Goal: Task Accomplishment & Management: Manage account settings

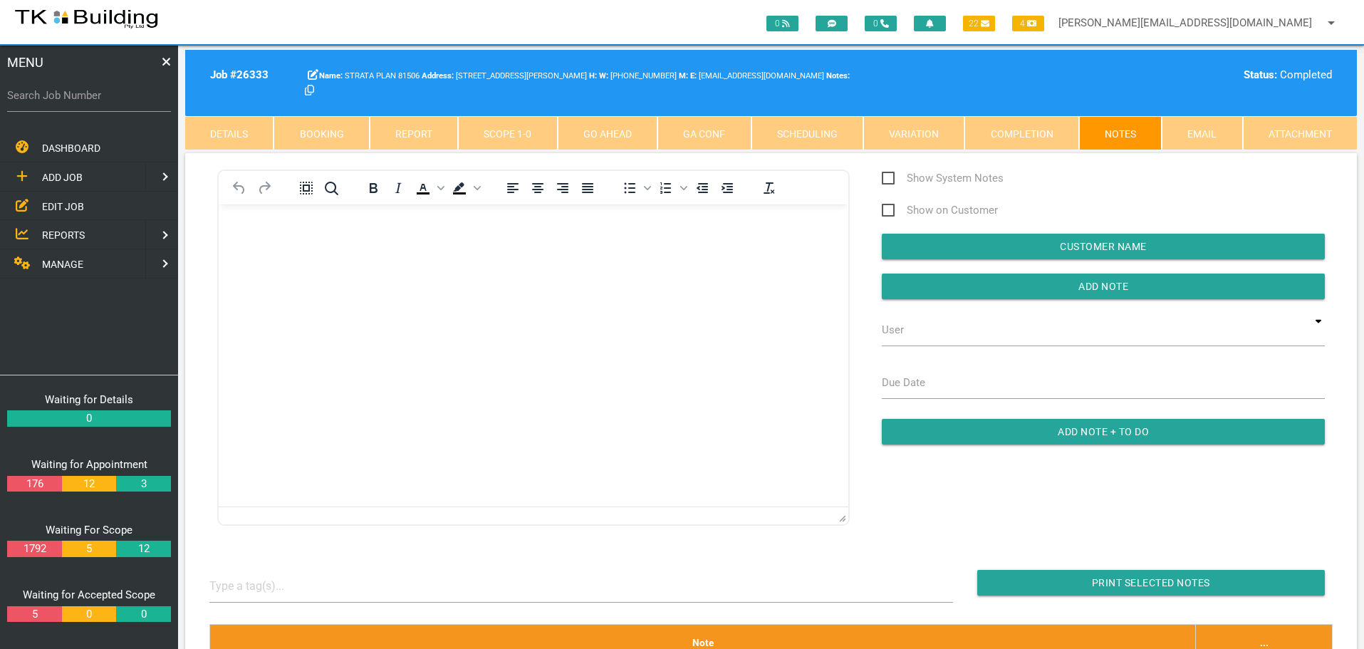
click at [62, 206] on span "EDIT JOB" at bounding box center [63, 205] width 42 height 11
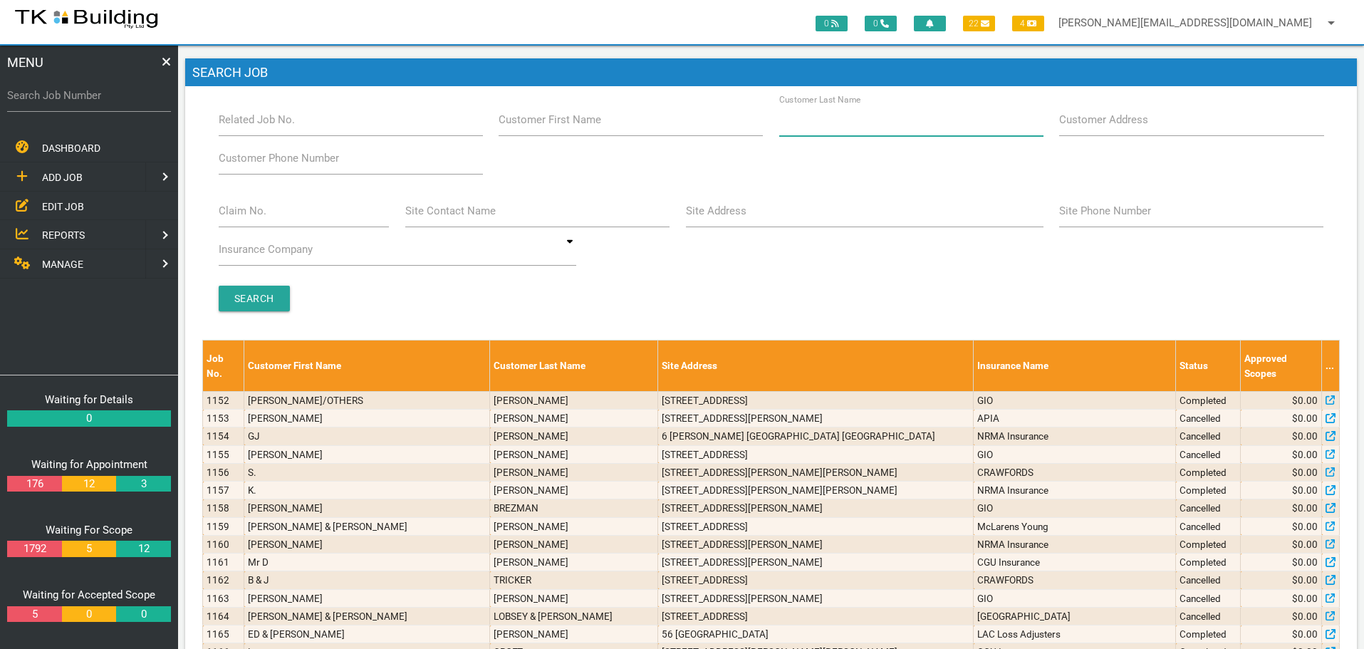
click at [913, 123] on input "Customer Last Name" at bounding box center [911, 119] width 264 height 33
type input "99555"
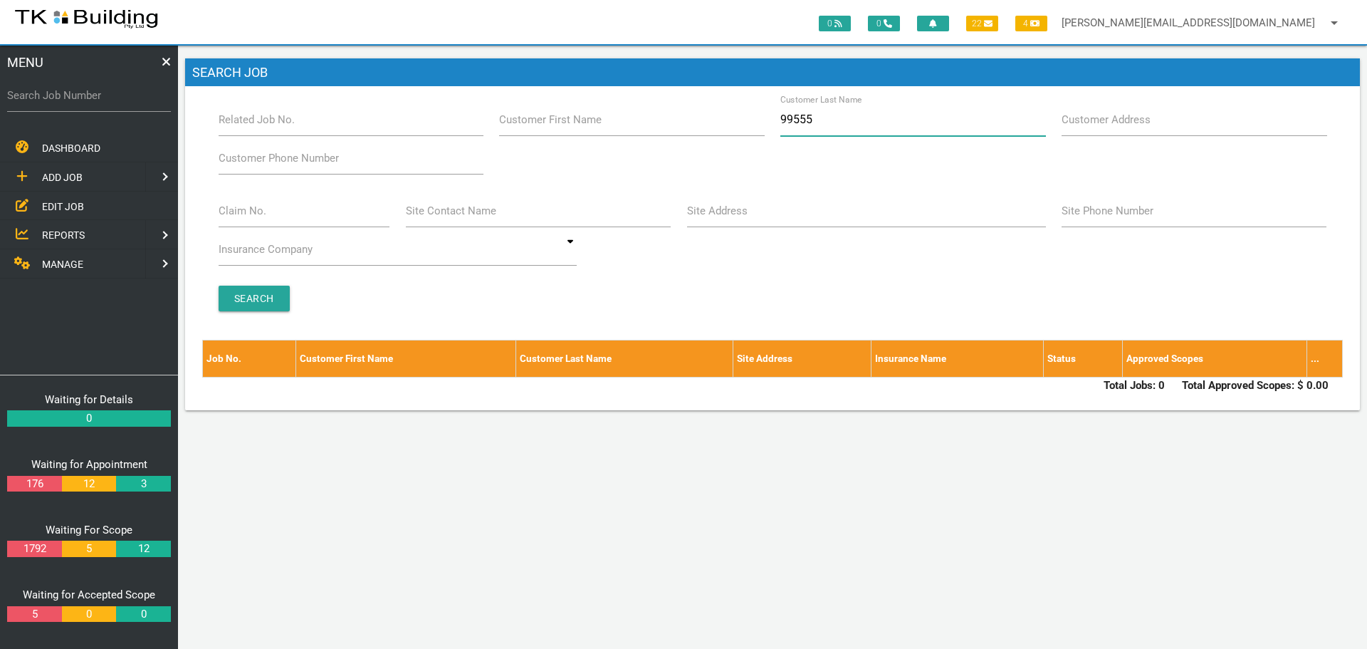
click at [913, 123] on input "99555" at bounding box center [913, 119] width 265 height 33
type input "9"
click at [737, 221] on input "Site Address" at bounding box center [866, 210] width 359 height 33
type input "170 Kahibah"
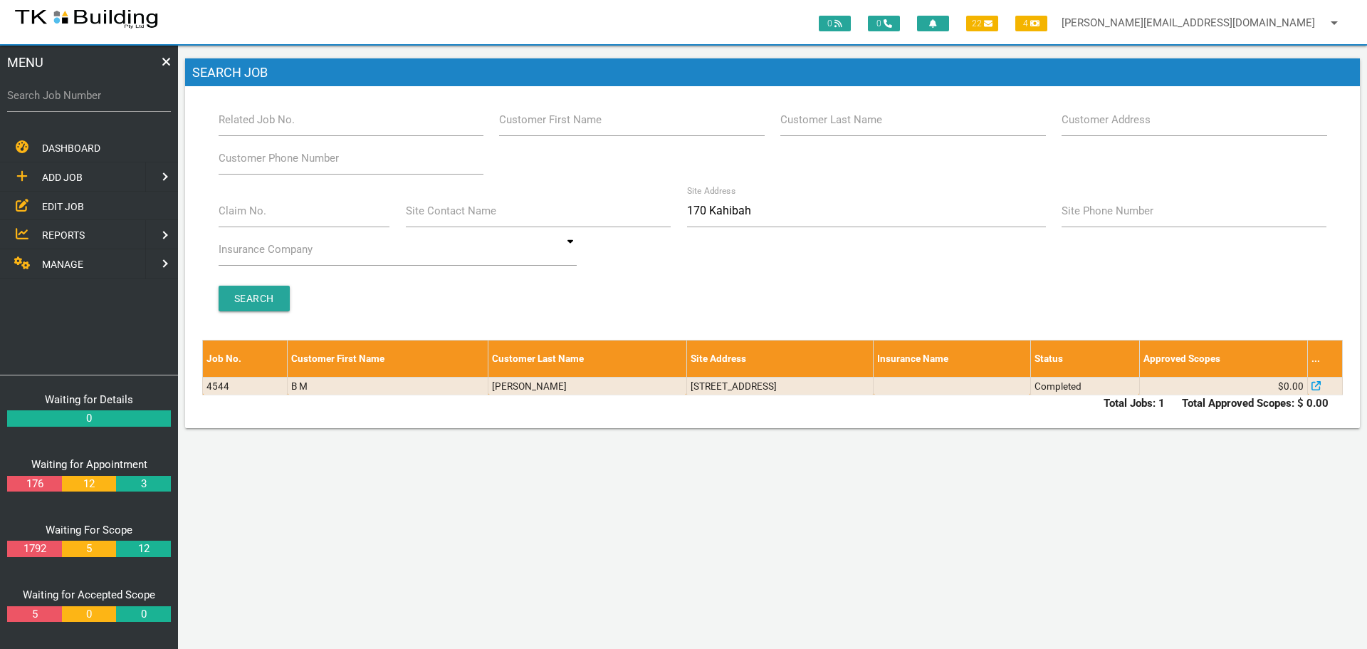
click at [57, 174] on span "ADD JOB" at bounding box center [62, 177] width 41 height 11
drag, startPoint x: 57, startPoint y: 174, endPoint x: 113, endPoint y: 152, distance: 60.7
click at [58, 174] on span "NEW CUSTOMER" at bounding box center [79, 176] width 75 height 11
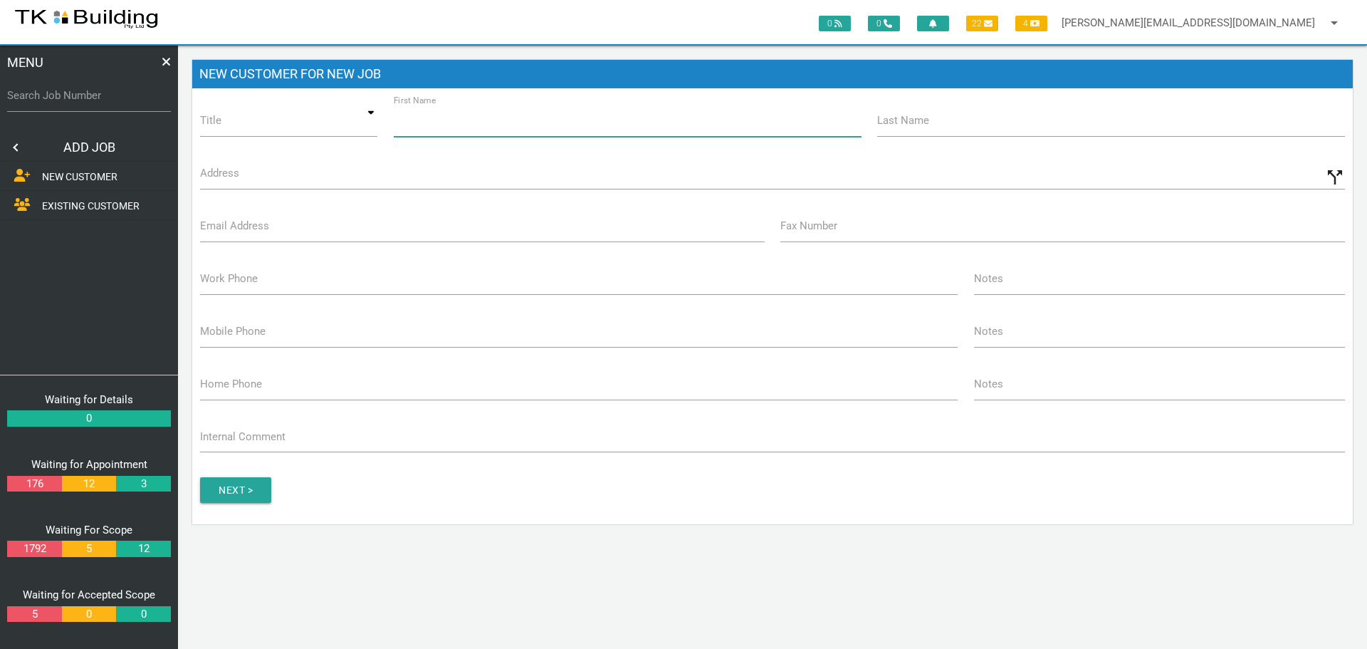
click at [567, 130] on input "First Name" at bounding box center [628, 120] width 468 height 33
type input "Strata Plan"
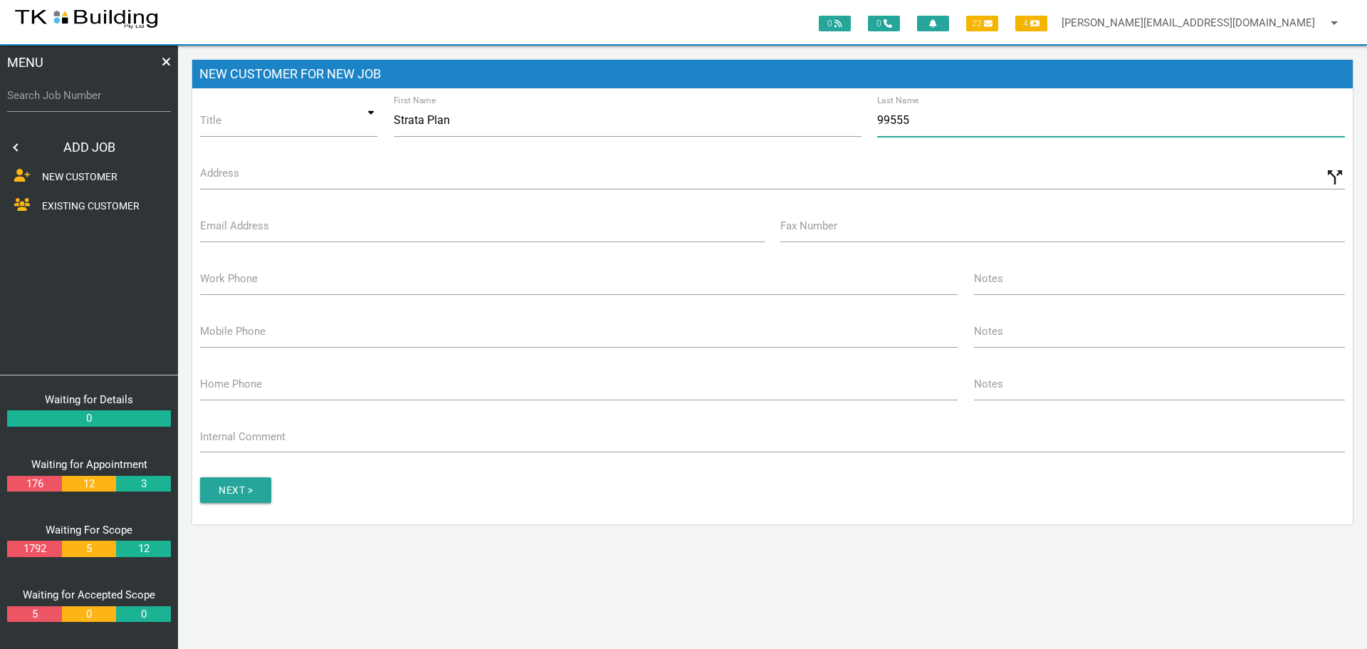
type input "99555"
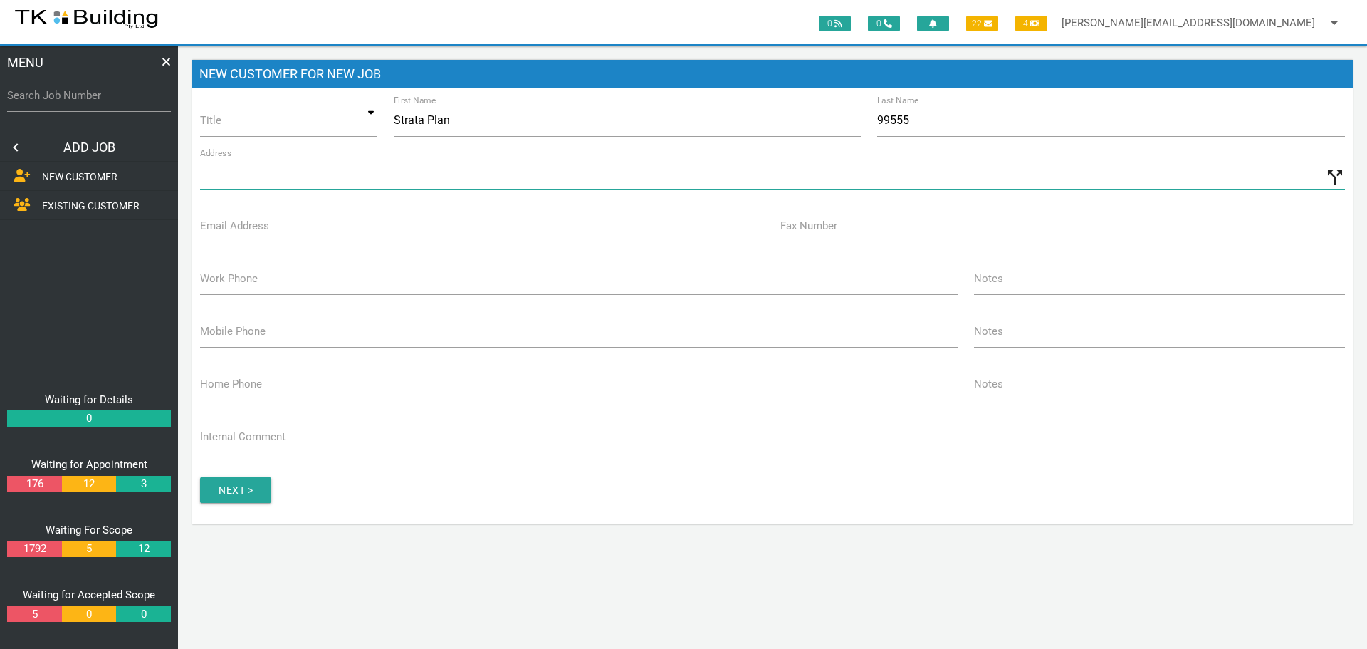
click at [204, 182] on input "Address" at bounding box center [772, 173] width 1145 height 33
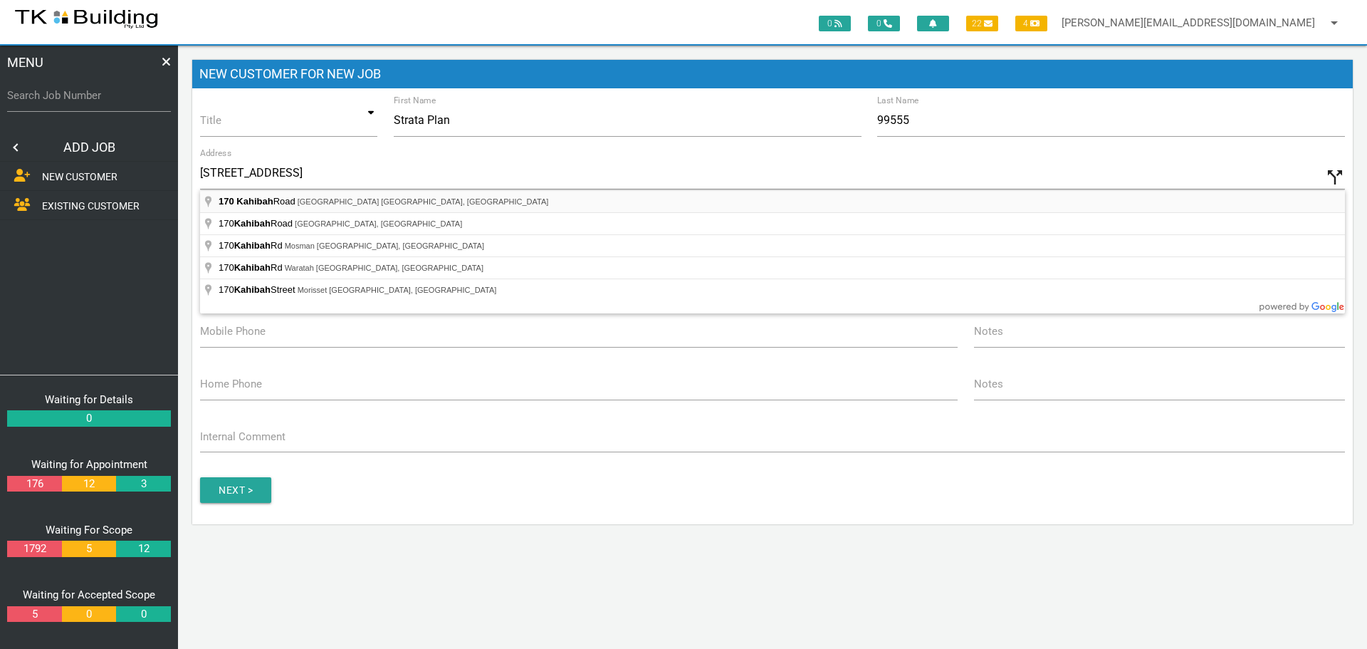
type input "170 Kahibah Rd, Charlestown NSW 2290, Australia"
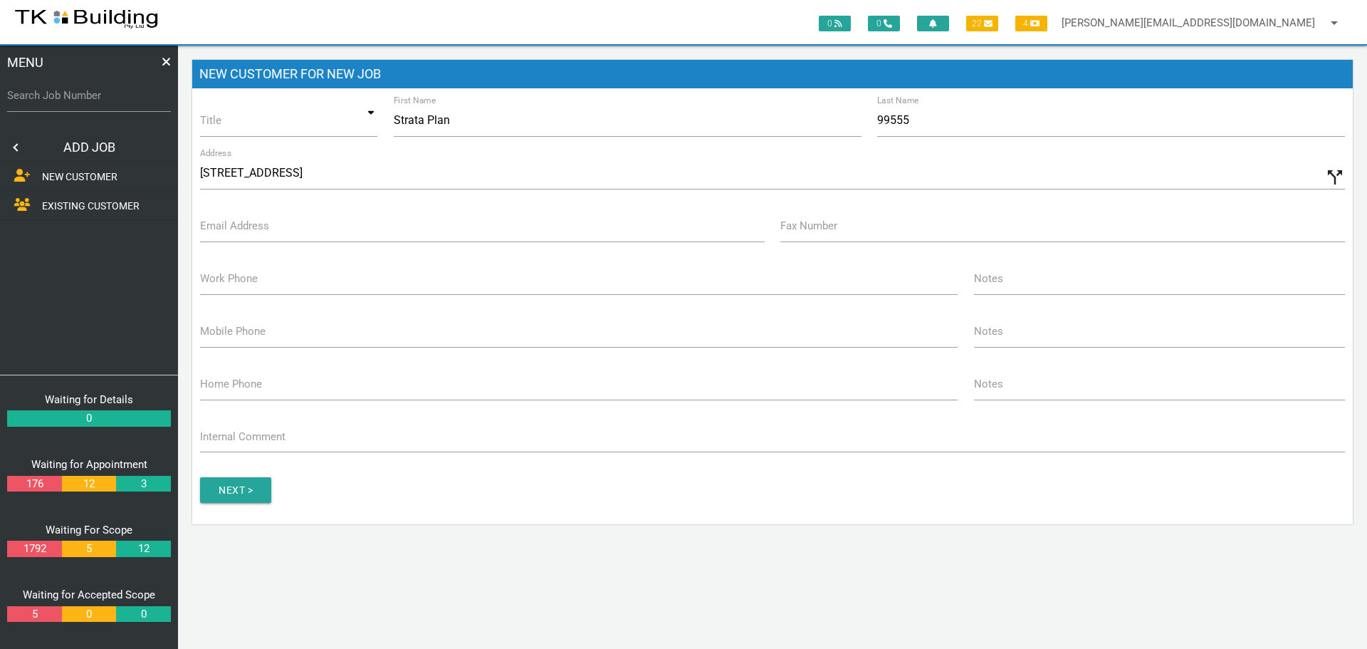
click at [256, 231] on label "Email Address" at bounding box center [234, 226] width 69 height 16
click at [256, 231] on input "Email Address" at bounding box center [482, 225] width 565 height 33
type input "[EMAIL_ADDRESS][DOMAIN_NAME]"
type input "(02) 4942 3243"
click at [216, 283] on label "Work Phone" at bounding box center [229, 279] width 58 height 16
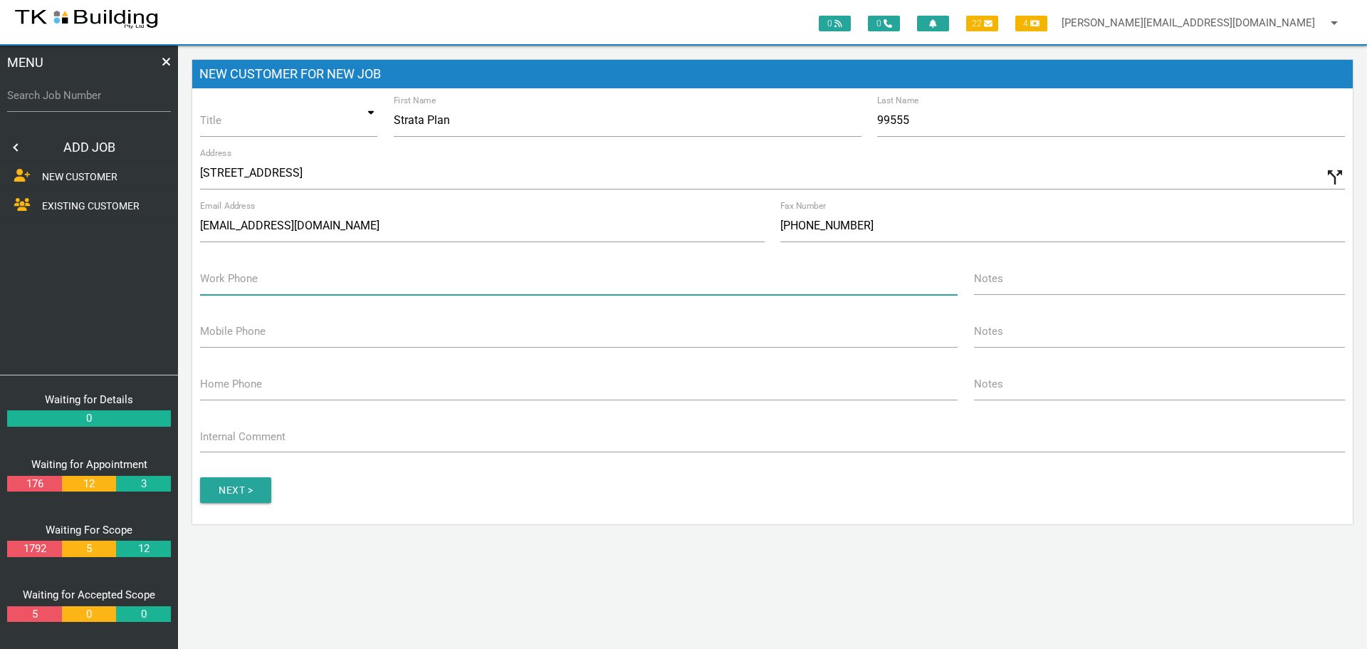
click at [216, 283] on input "Work Phone" at bounding box center [579, 278] width 758 height 33
type input "[PHONE_NUMBER]"
click at [246, 491] on input "button" at bounding box center [235, 490] width 71 height 26
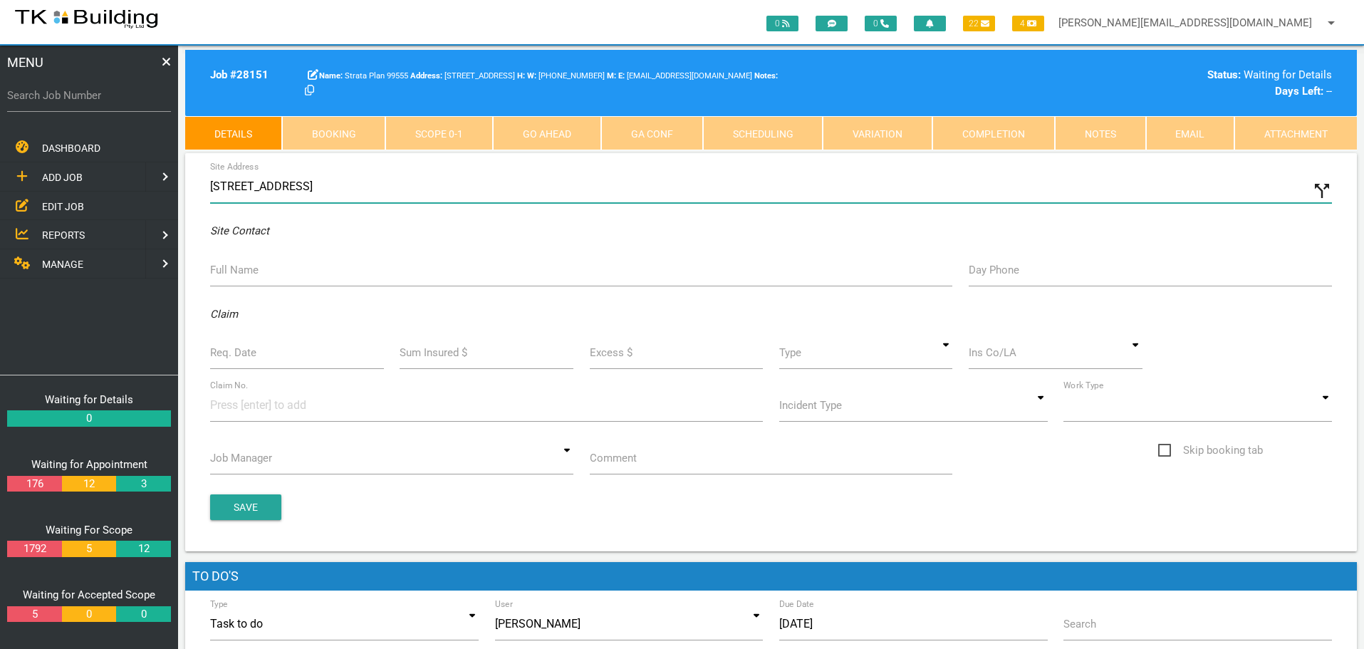
click at [210, 186] on input "170 Kahibah Rd, Charlestown NSW 2290, Australia" at bounding box center [771, 186] width 1122 height 33
type input "2/170 Kahibah Rd, Charlestown NSW 2290, Australia"
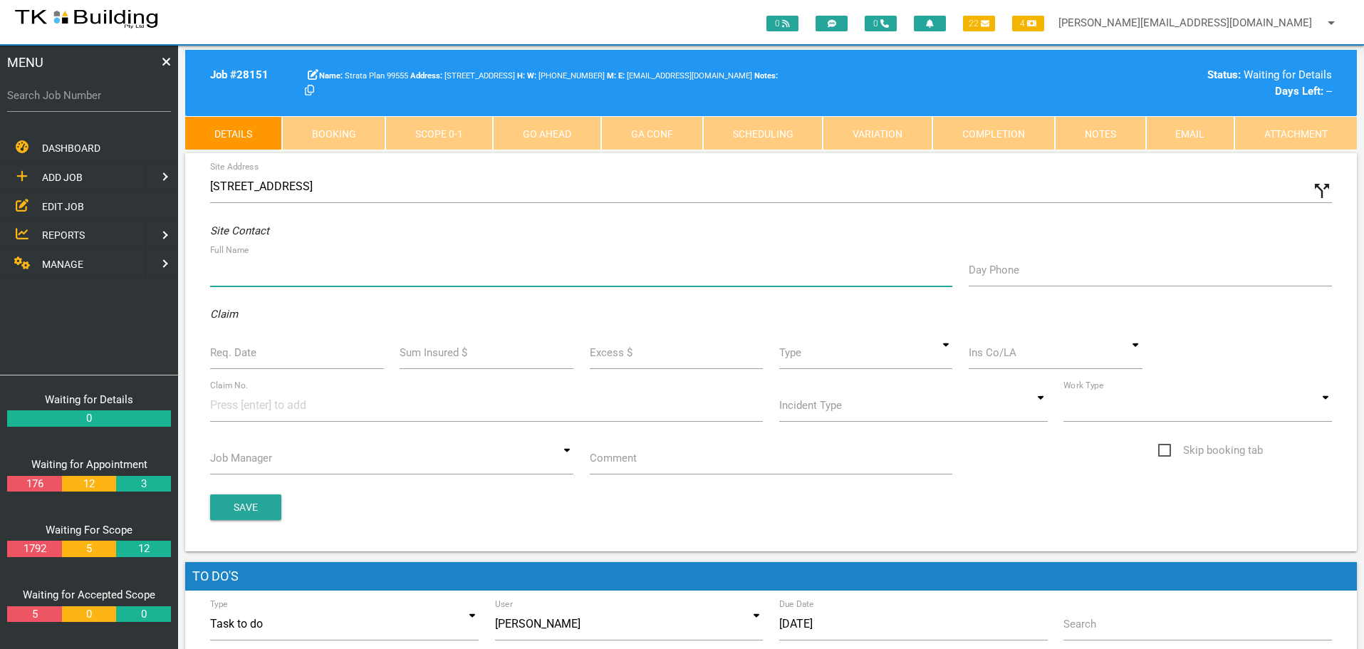
click at [273, 278] on input "Full Name" at bounding box center [581, 270] width 742 height 33
type input "Narelle Hagger (narelle.h2@gmail.com)"
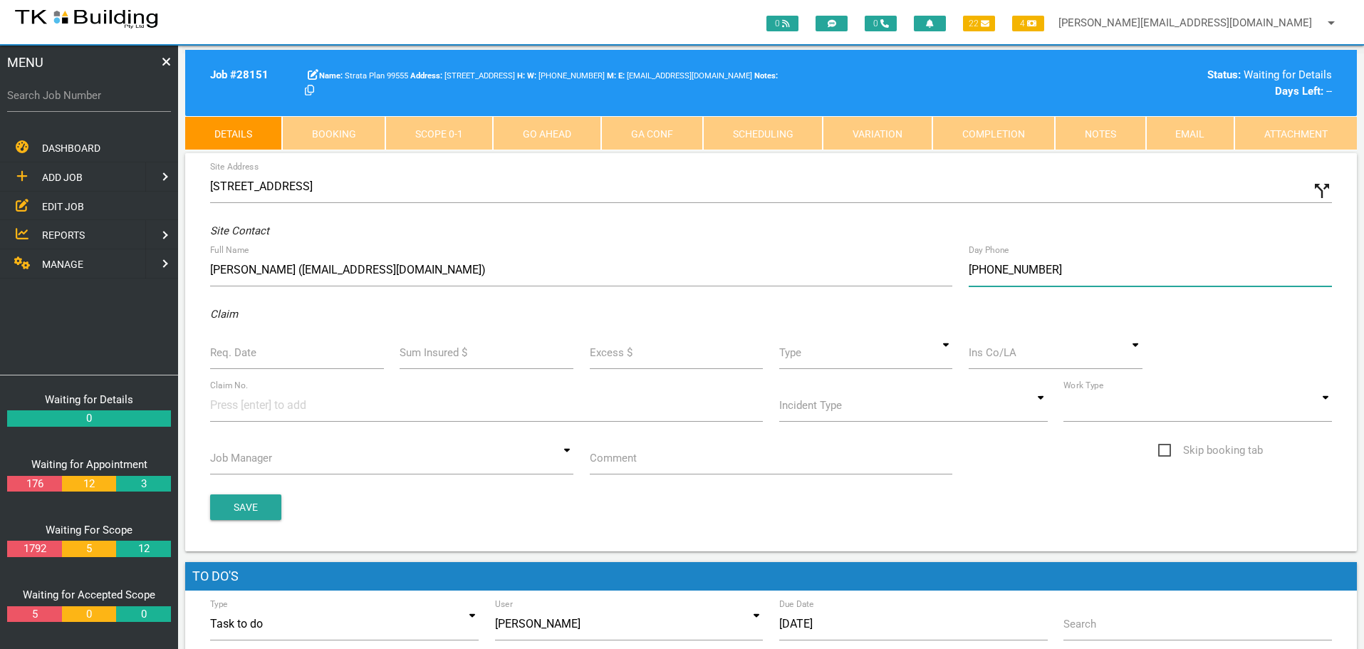
type input "(04) 0565 4129"
click at [246, 361] on input "Req. Date" at bounding box center [297, 352] width 174 height 33
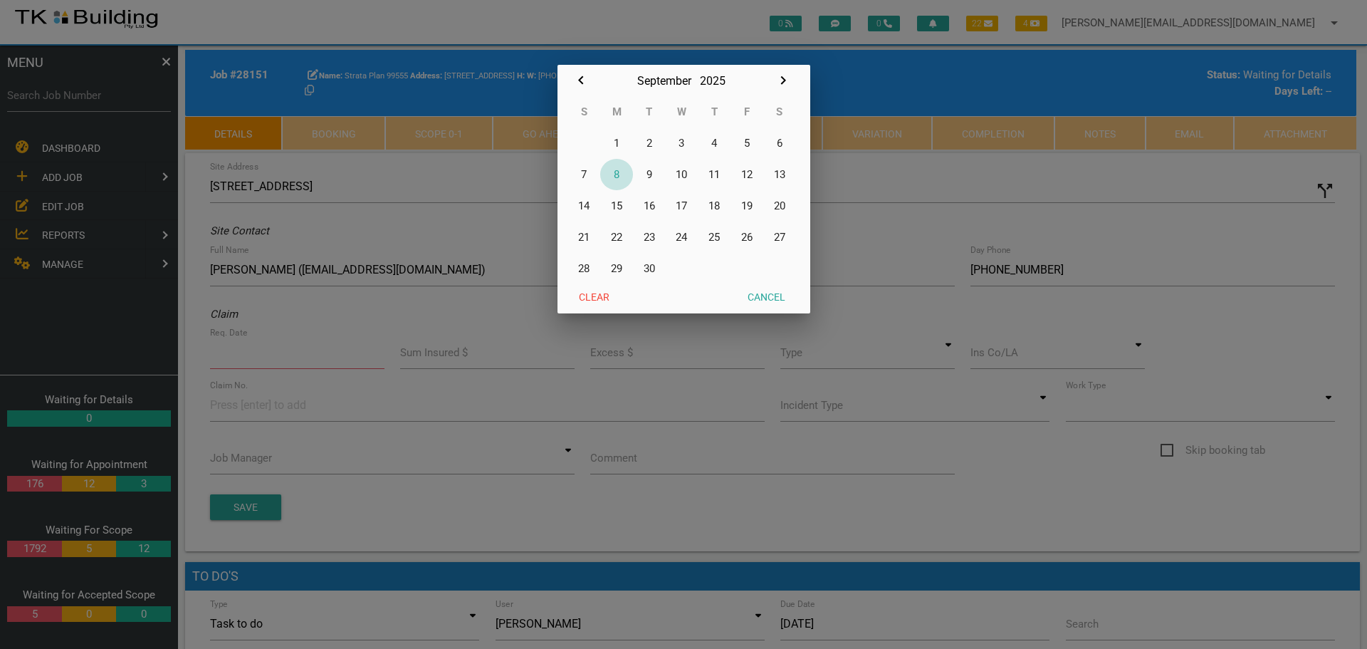
click at [617, 172] on button "8" at bounding box center [616, 174] width 33 height 31
type input "[DATE]"
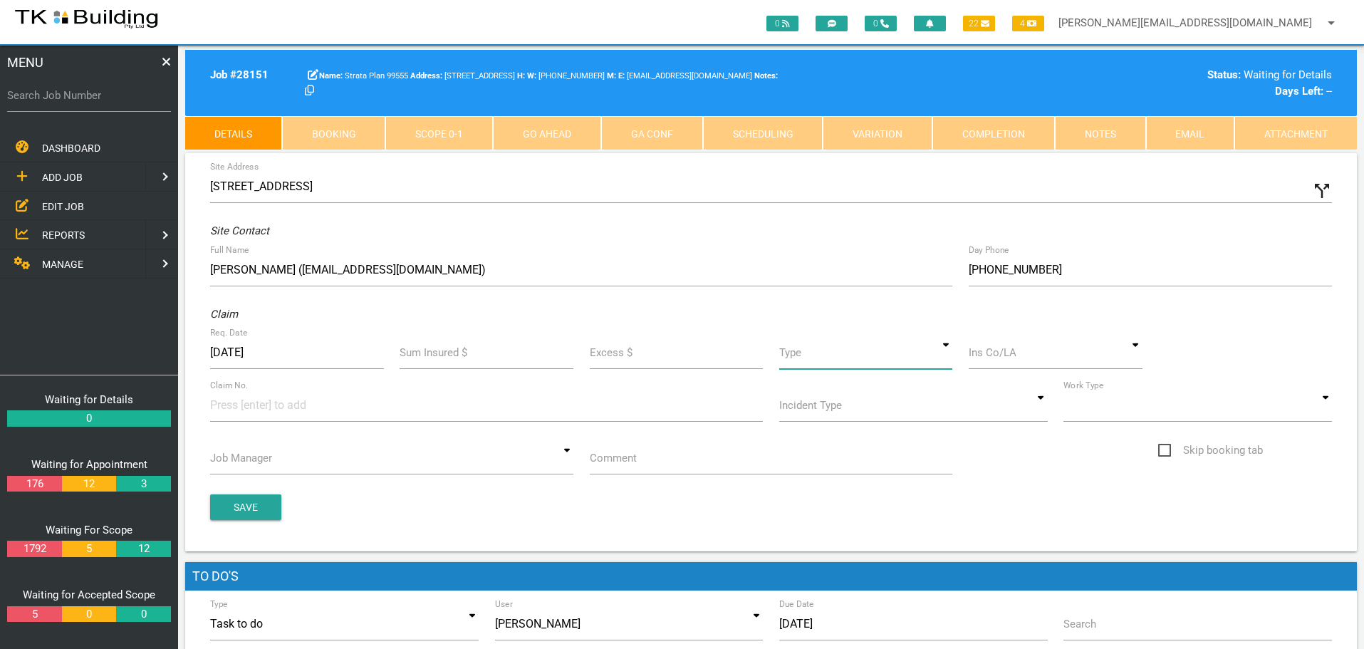
click at [942, 357] on input at bounding box center [866, 352] width 174 height 33
drag, startPoint x: 914, startPoint y: 426, endPoint x: 954, endPoint y: 394, distance: 51.7
click at [920, 422] on span "Standard" at bounding box center [866, 418] width 174 height 36
type input "Standard"
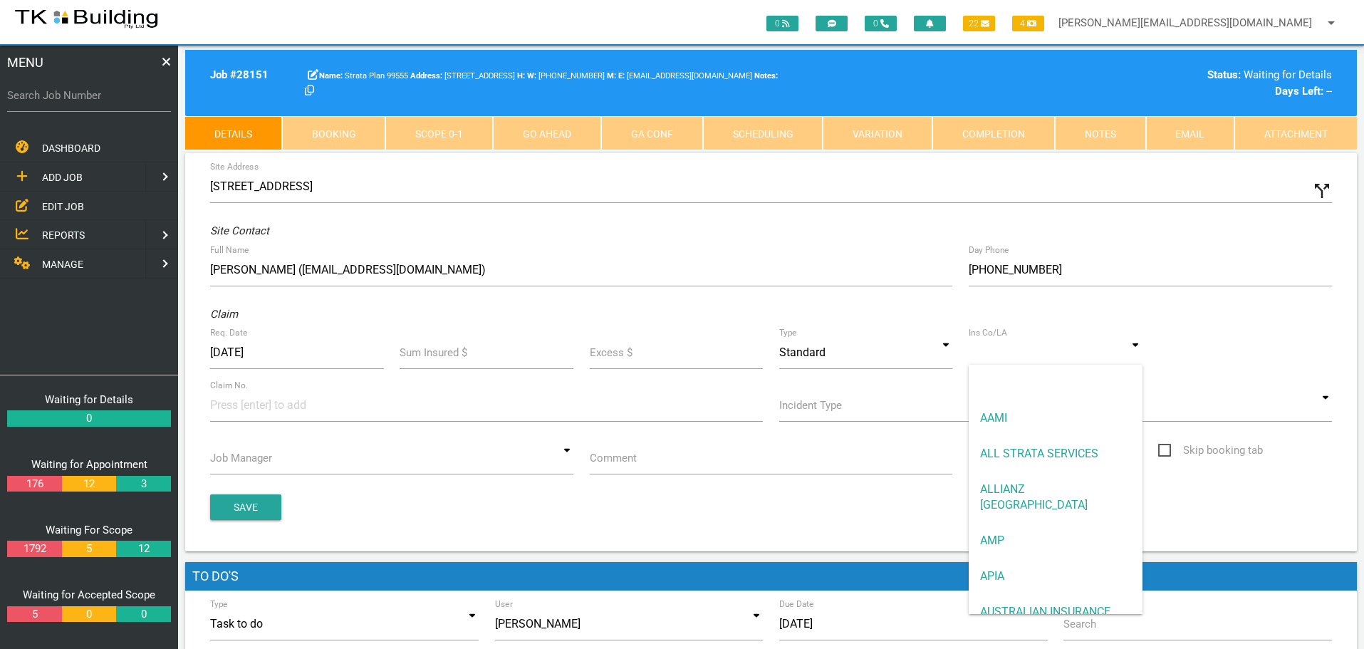
click at [1005, 357] on input at bounding box center [1056, 352] width 174 height 33
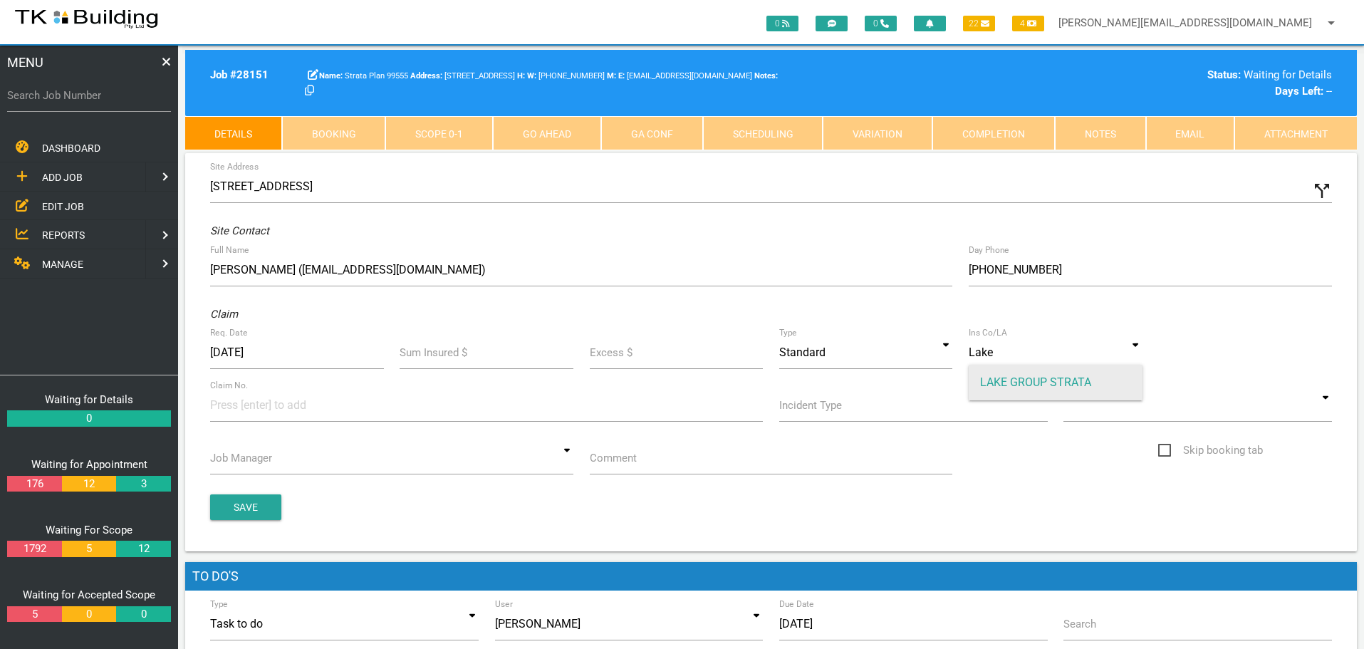
click at [1000, 381] on span "LAKE GROUP STRATA" at bounding box center [1056, 383] width 174 height 36
type input "LAKE GROUP STRATA"
click at [229, 409] on input at bounding box center [263, 405] width 107 height 32
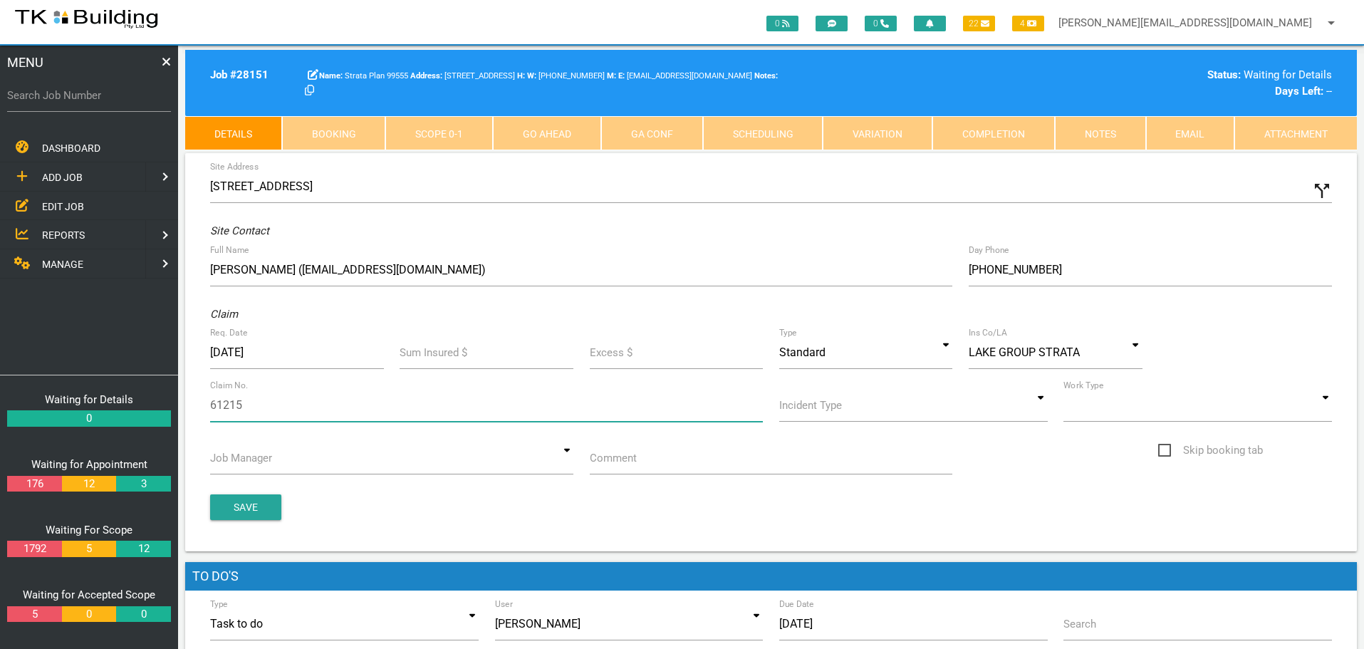
type input "612154"
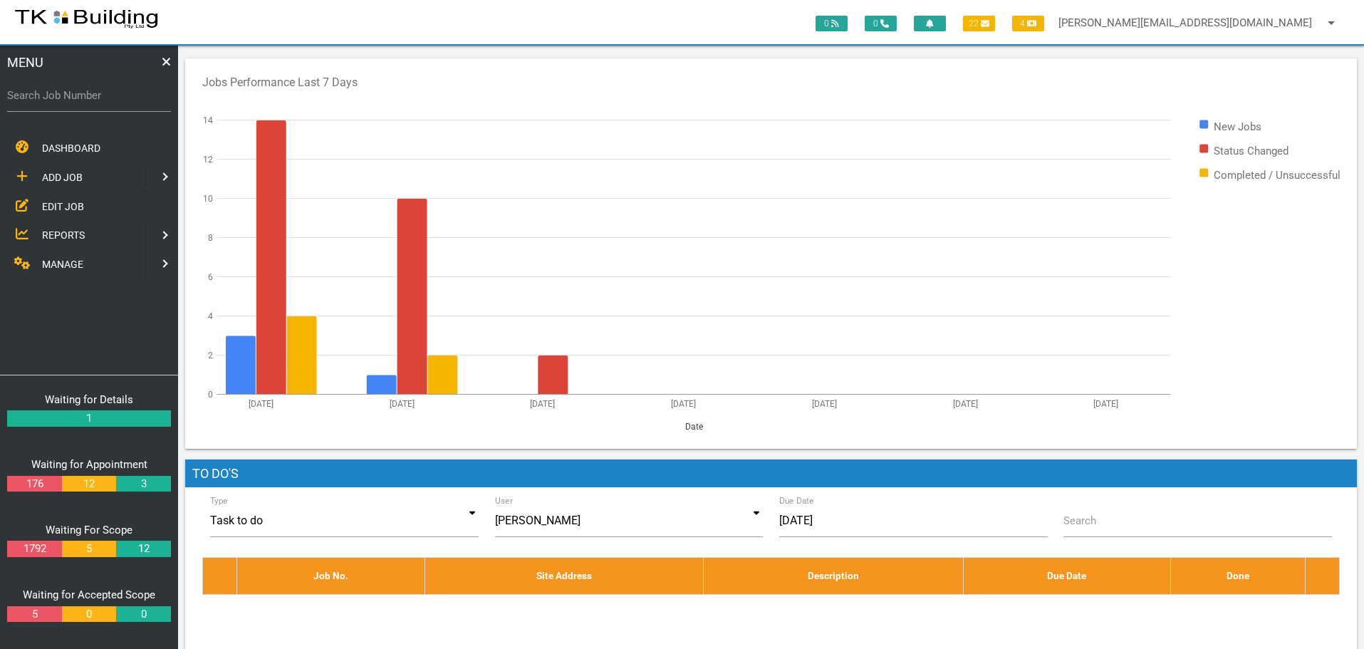
click at [58, 232] on span "REPORTS" at bounding box center [63, 234] width 43 height 11
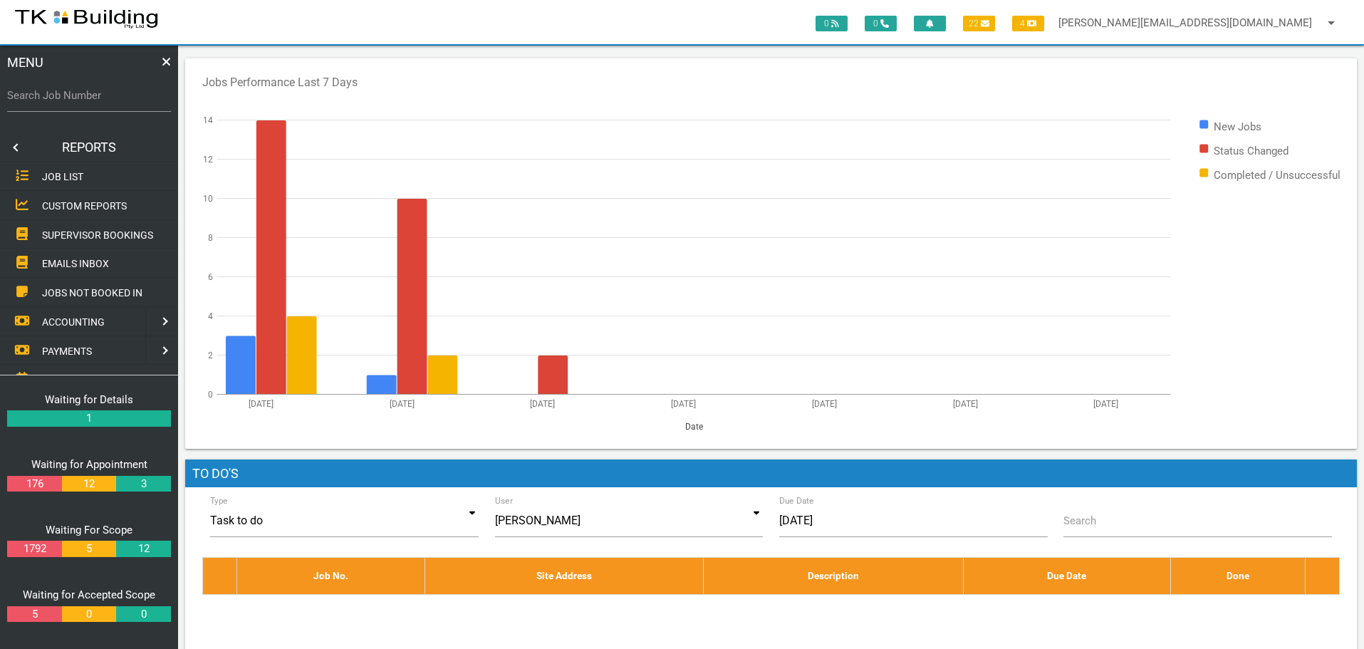
click at [75, 231] on span "SUPERVISOR BOOKINGS" at bounding box center [97, 234] width 111 height 11
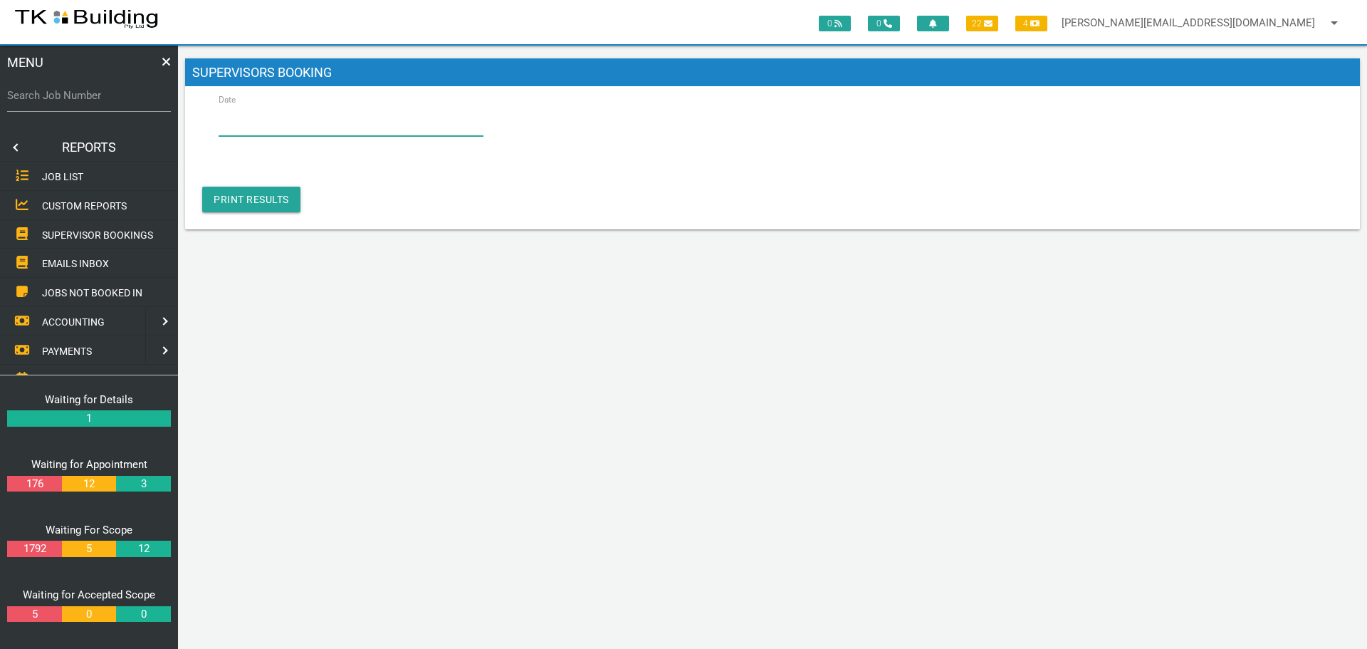
click at [293, 131] on input "Date" at bounding box center [351, 119] width 265 height 33
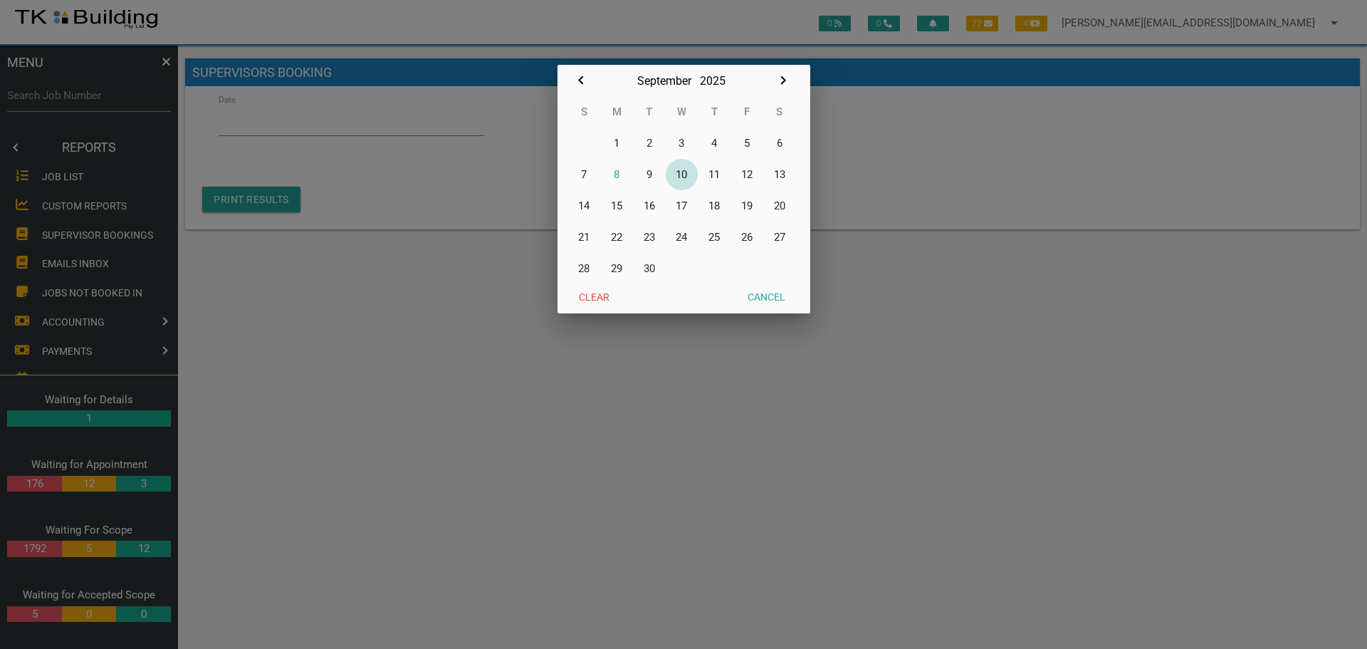
click at [680, 173] on button "10" at bounding box center [682, 174] width 33 height 31
type input "10/09/2025"
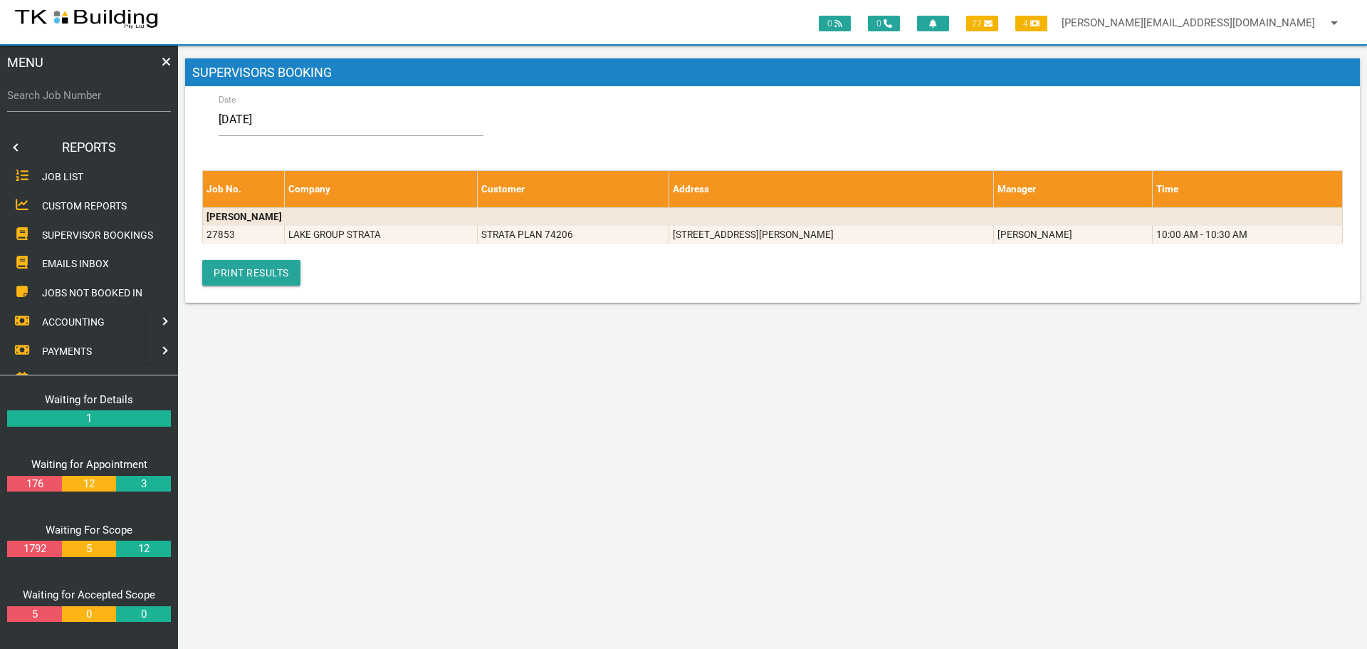
click at [17, 146] on link at bounding box center [14, 147] width 28 height 28
click at [54, 202] on span "EDIT JOB" at bounding box center [63, 205] width 42 height 11
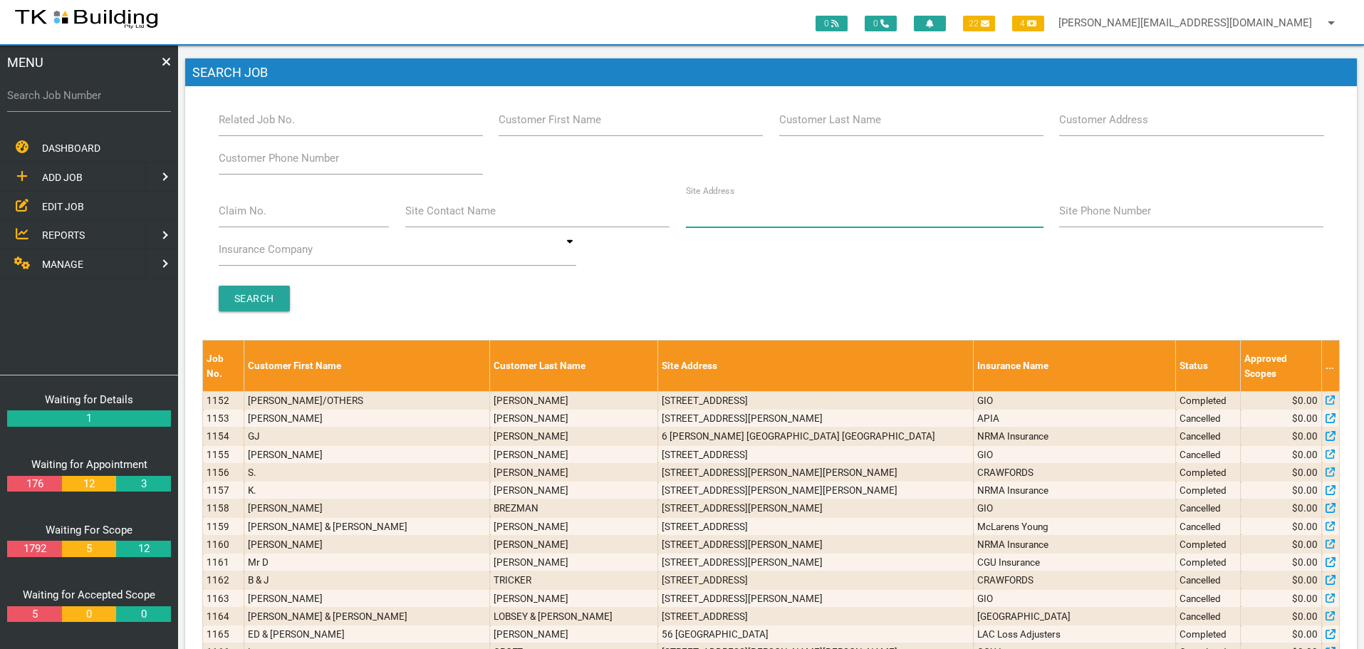
click at [725, 221] on input "Site Address" at bounding box center [864, 210] width 357 height 33
type input "154 The Esplanade"
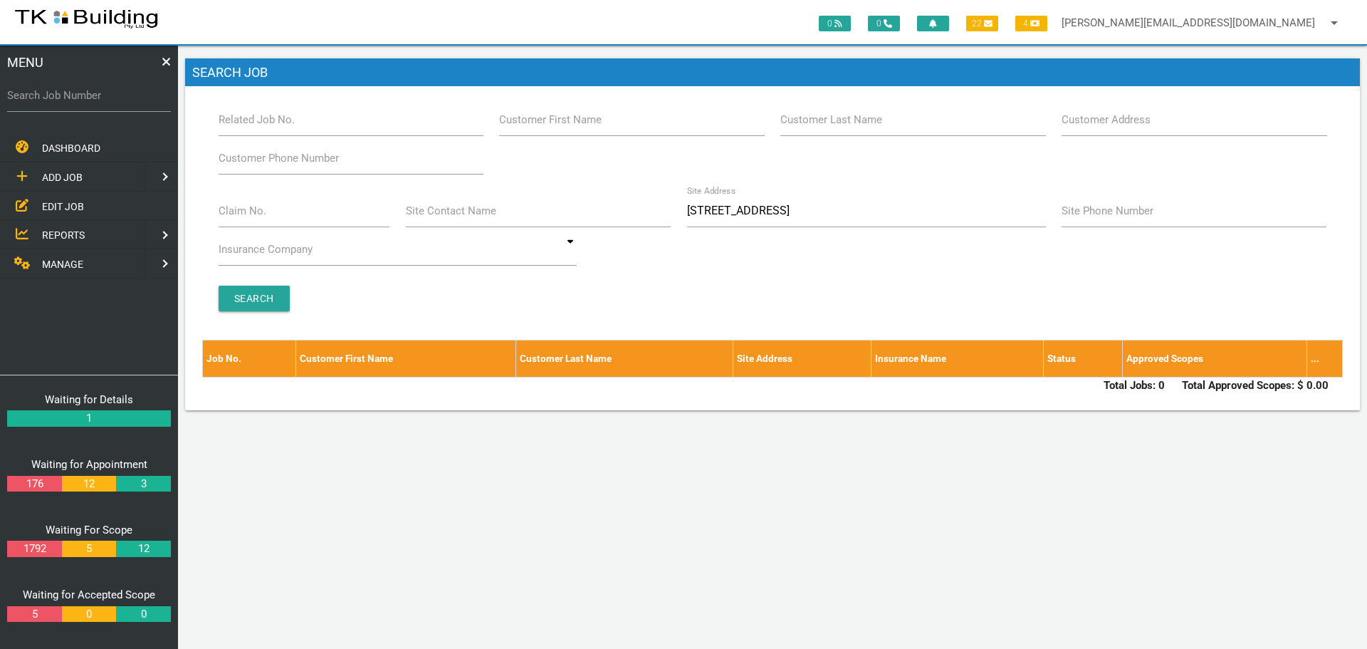
click at [47, 99] on label "Search Job Number" at bounding box center [89, 96] width 164 height 16
click at [47, 99] on input "Search Job Number" at bounding box center [89, 95] width 164 height 33
type input "27938"
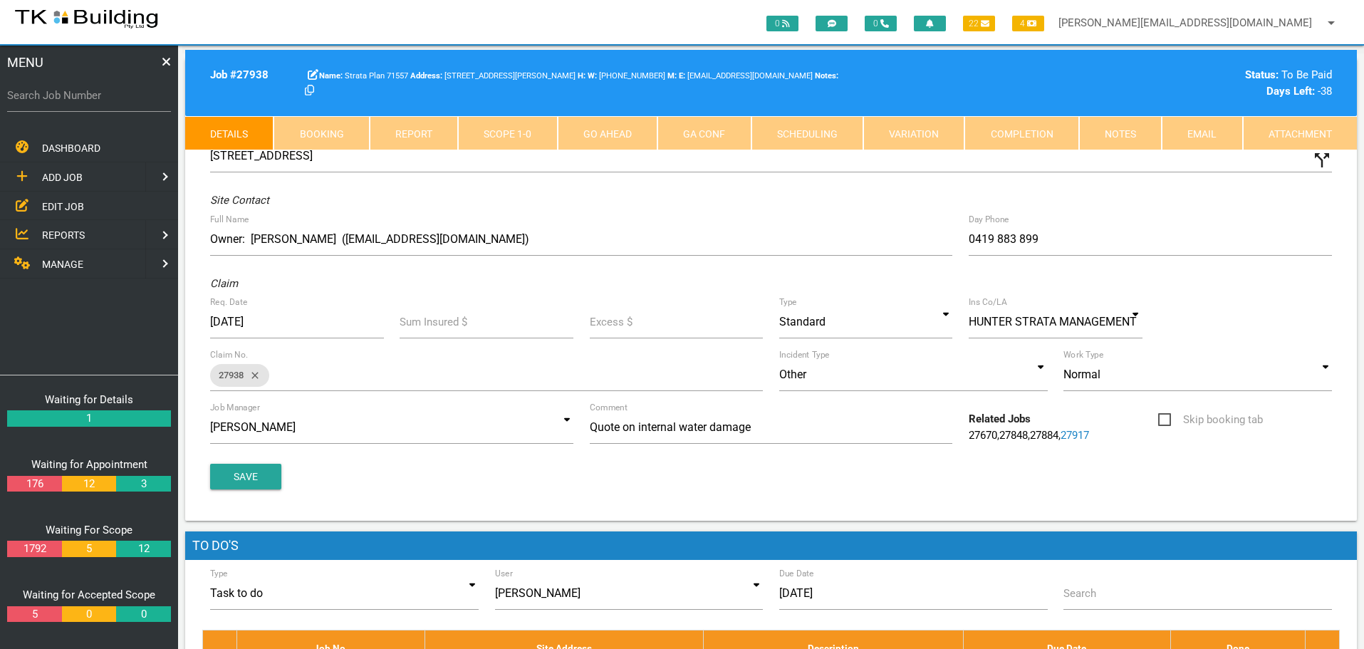
click at [1142, 133] on link "Notes" at bounding box center [1120, 133] width 83 height 34
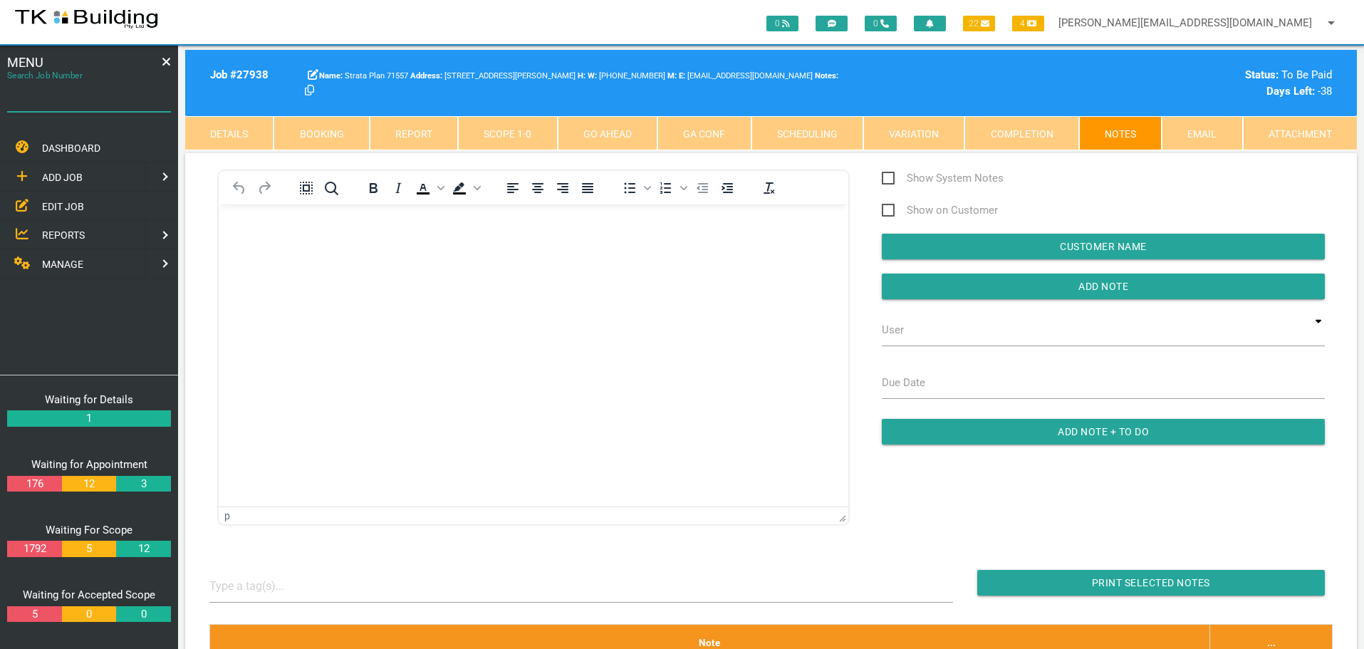
click at [115, 105] on input "Search Job Number" at bounding box center [89, 95] width 164 height 33
type input "28151"
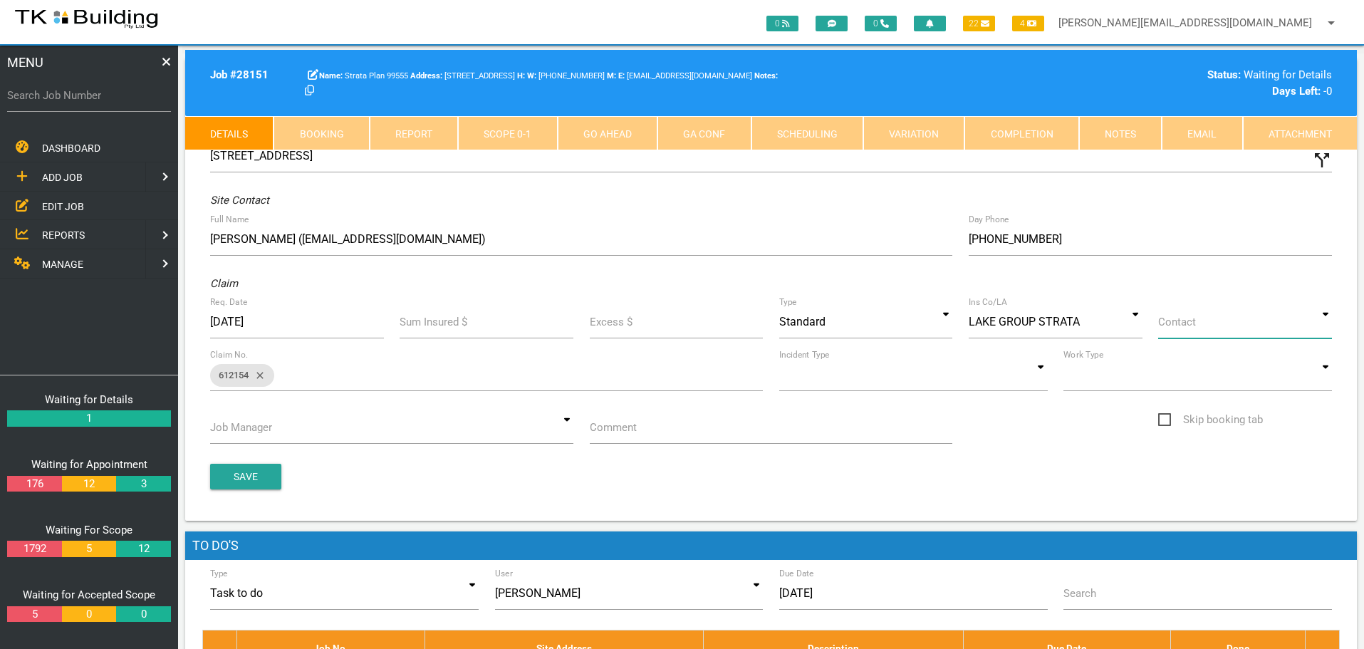
click at [1328, 323] on input at bounding box center [1245, 322] width 174 height 33
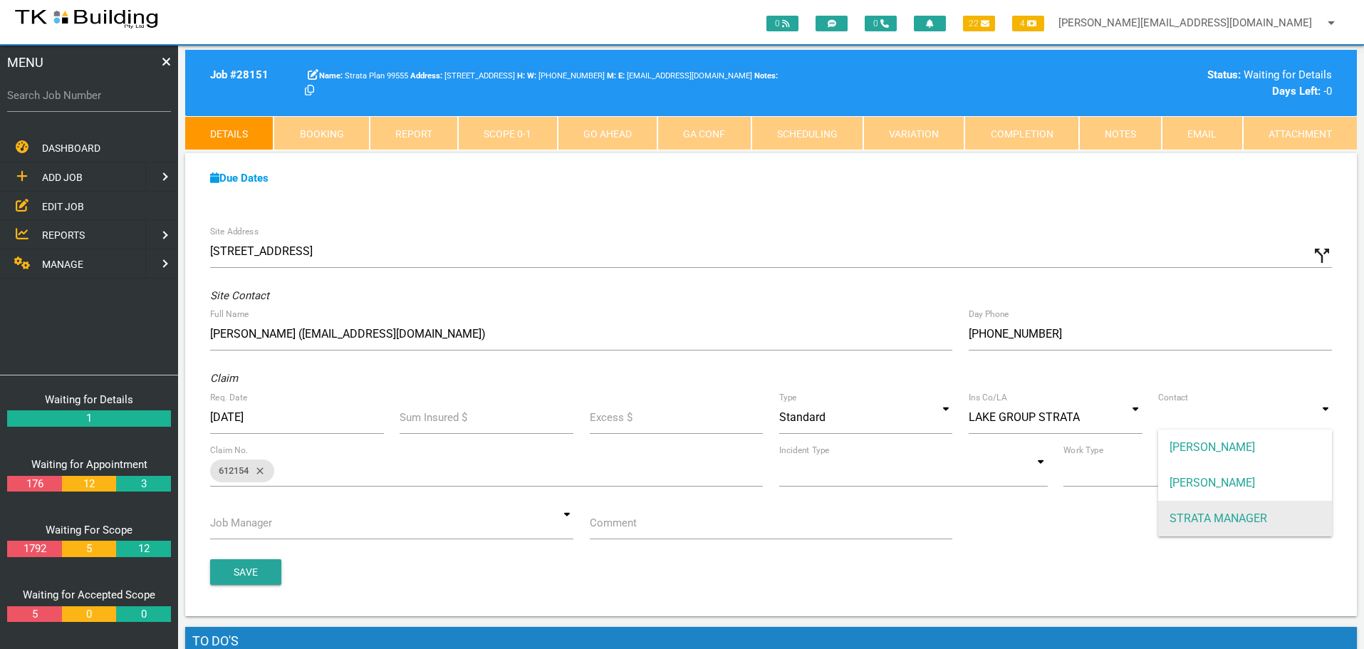
click at [1266, 520] on span "STRATA MANAGER" at bounding box center [1245, 519] width 174 height 36
type input "STRATA MANAGER"
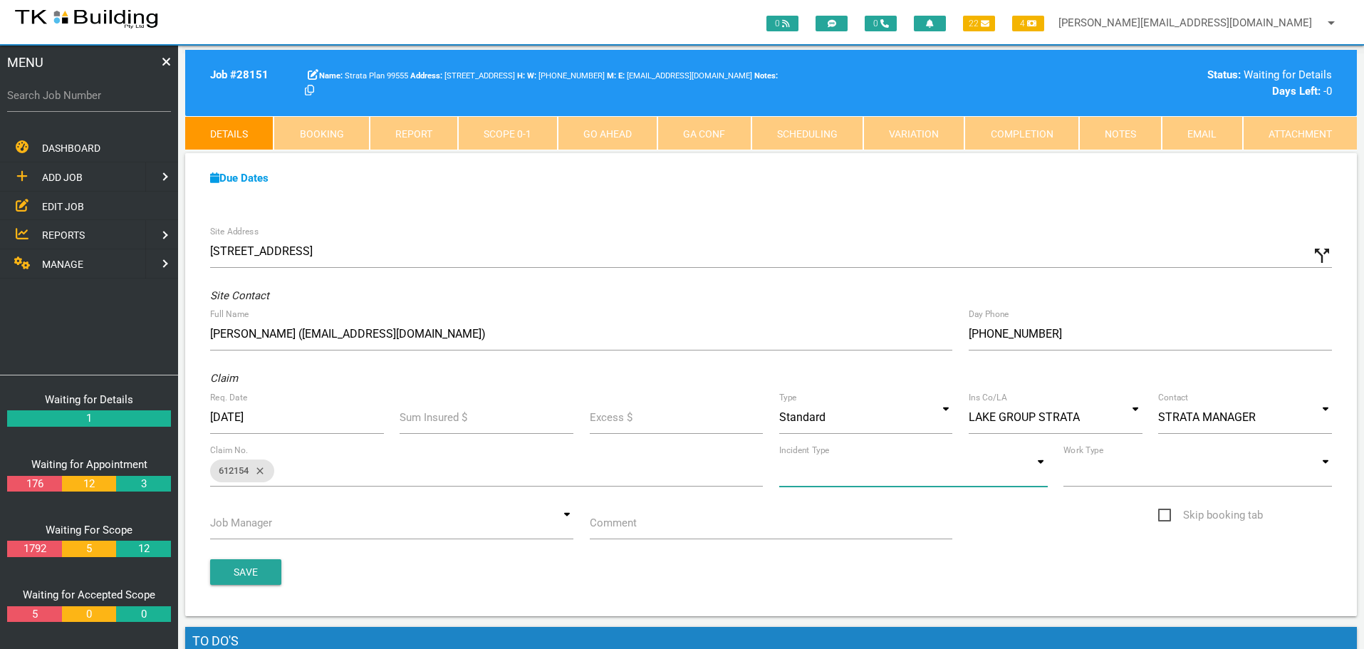
click at [1039, 475] on input at bounding box center [913, 470] width 268 height 33
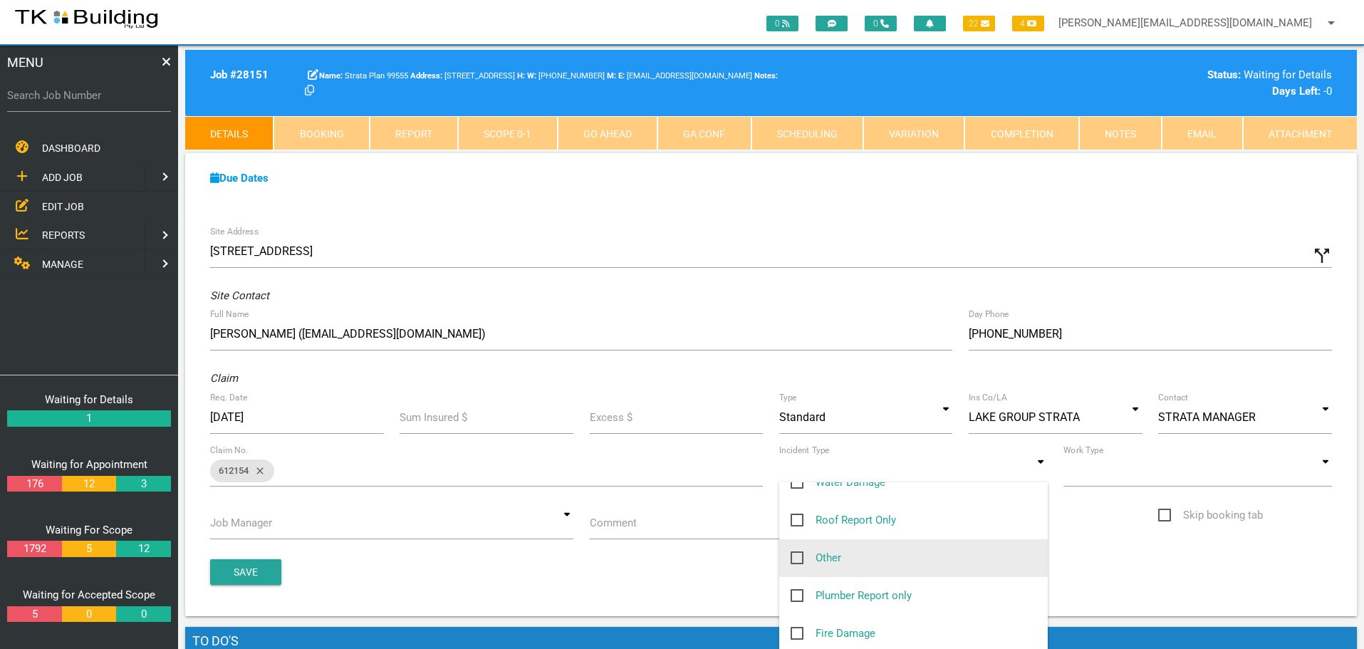
scroll to position [214, 0]
click at [797, 548] on span "Other" at bounding box center [815, 550] width 51 height 18
click at [797, 548] on input "Other" at bounding box center [794, 545] width 9 height 9
checkbox input "true"
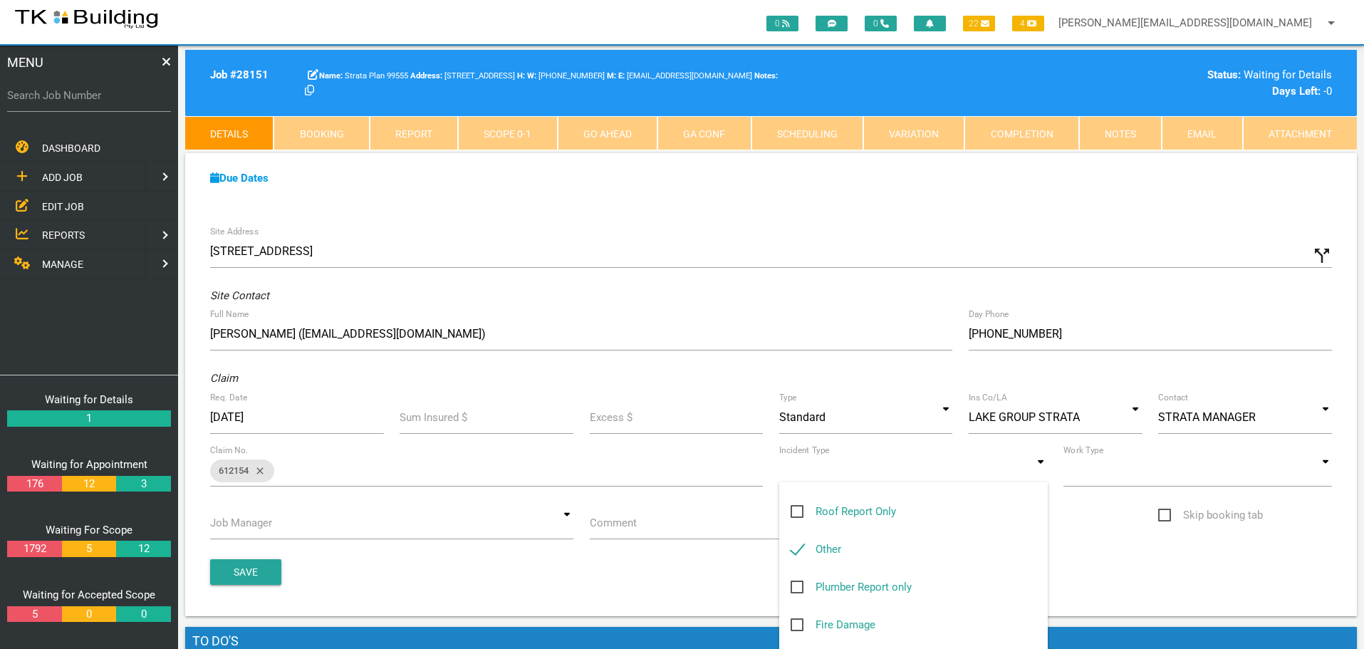
type input "Other"
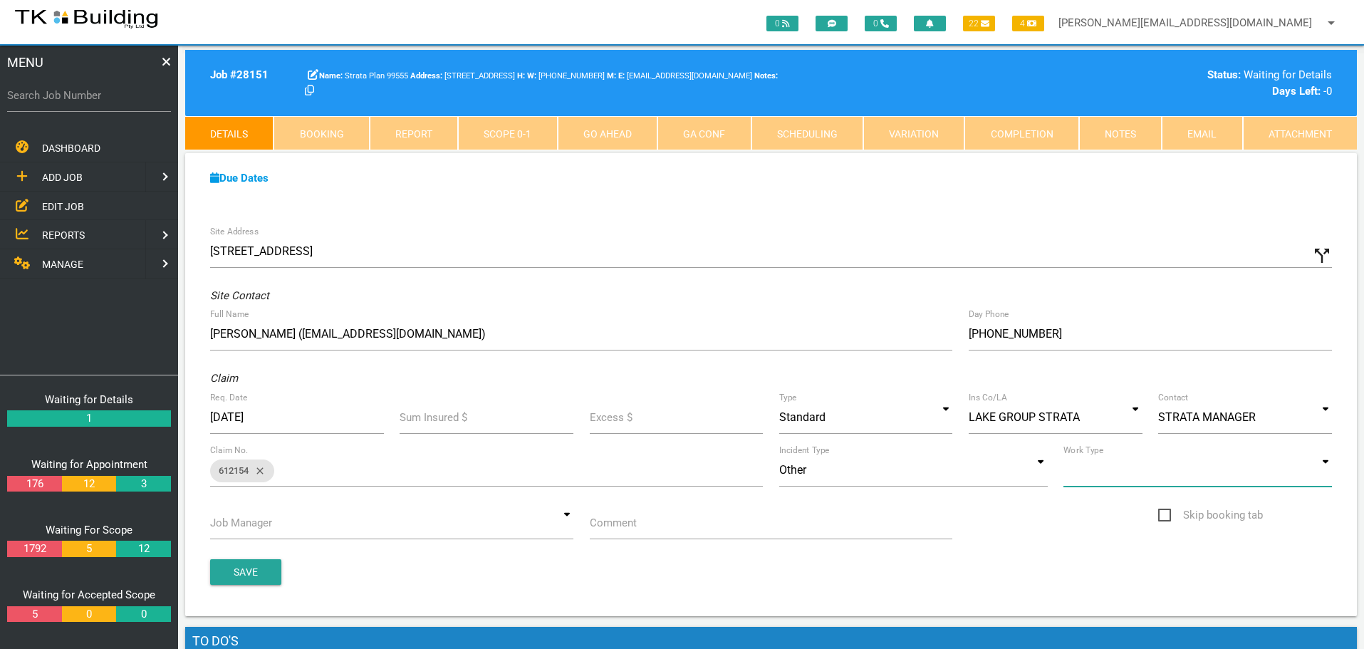
click at [1327, 476] on input at bounding box center [1197, 470] width 268 height 33
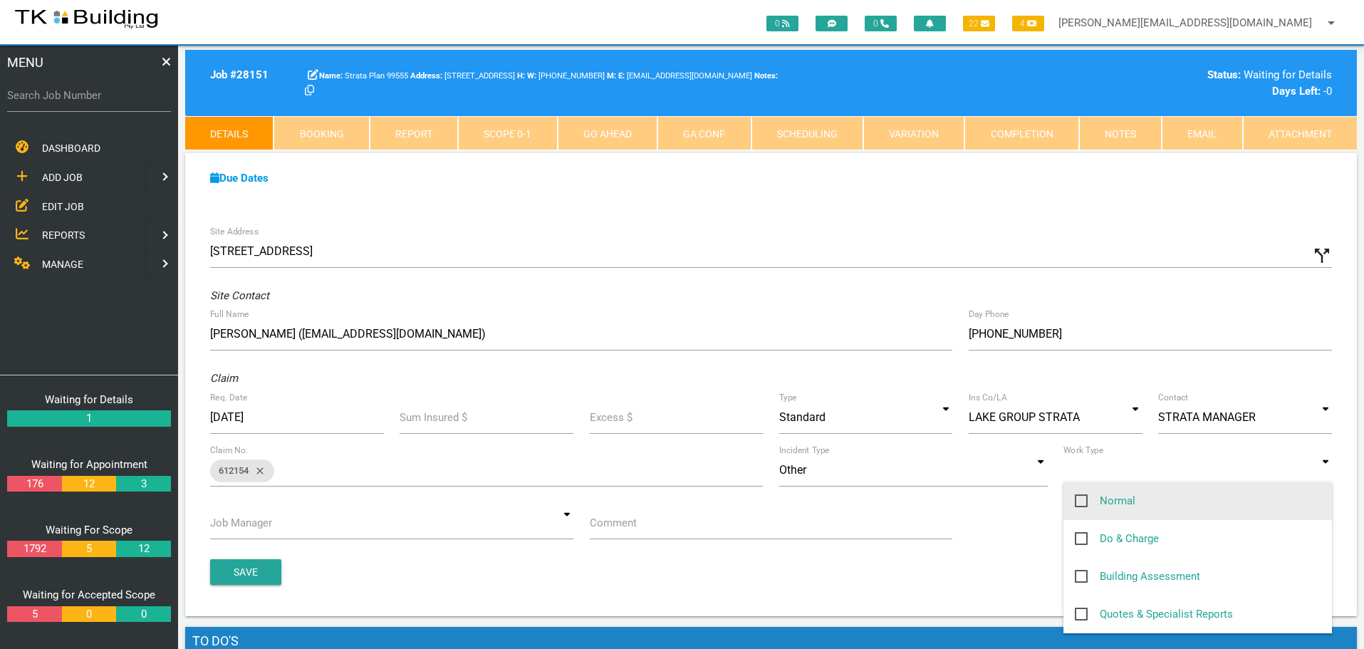
click at [1079, 500] on span "Normal" at bounding box center [1105, 501] width 61 height 18
click at [1079, 500] on input "Normal" at bounding box center [1079, 496] width 9 height 9
checkbox input "true"
type input "Normal"
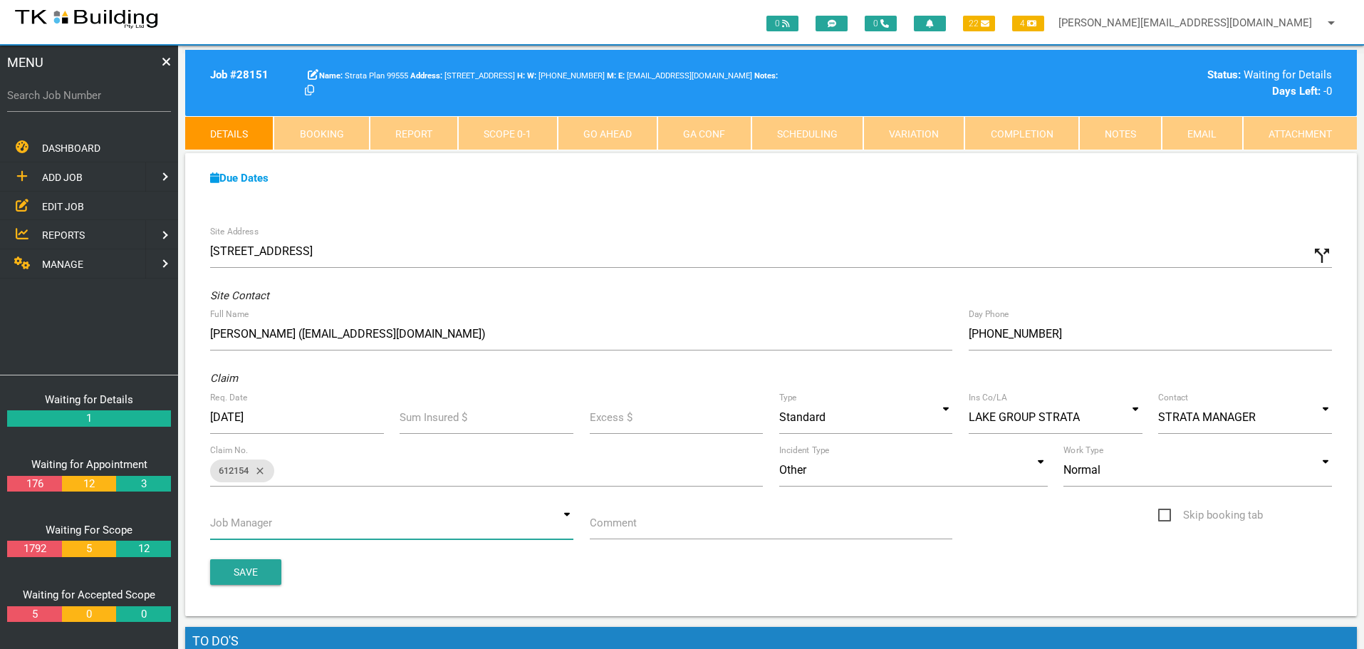
click at [563, 520] on input at bounding box center [391, 522] width 363 height 33
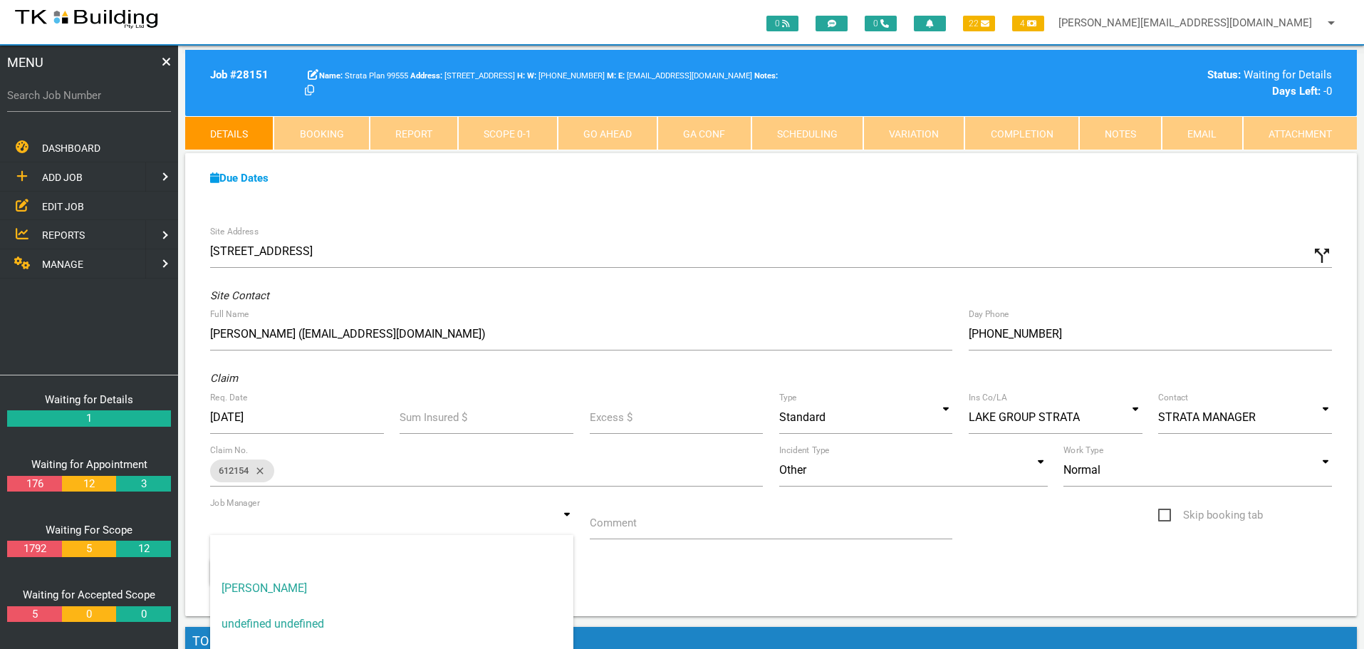
drag, startPoint x: 560, startPoint y: 585, endPoint x: 616, endPoint y: 557, distance: 62.4
click at [565, 583] on span "[PERSON_NAME]" at bounding box center [391, 588] width 363 height 36
type input "[PERSON_NAME]"
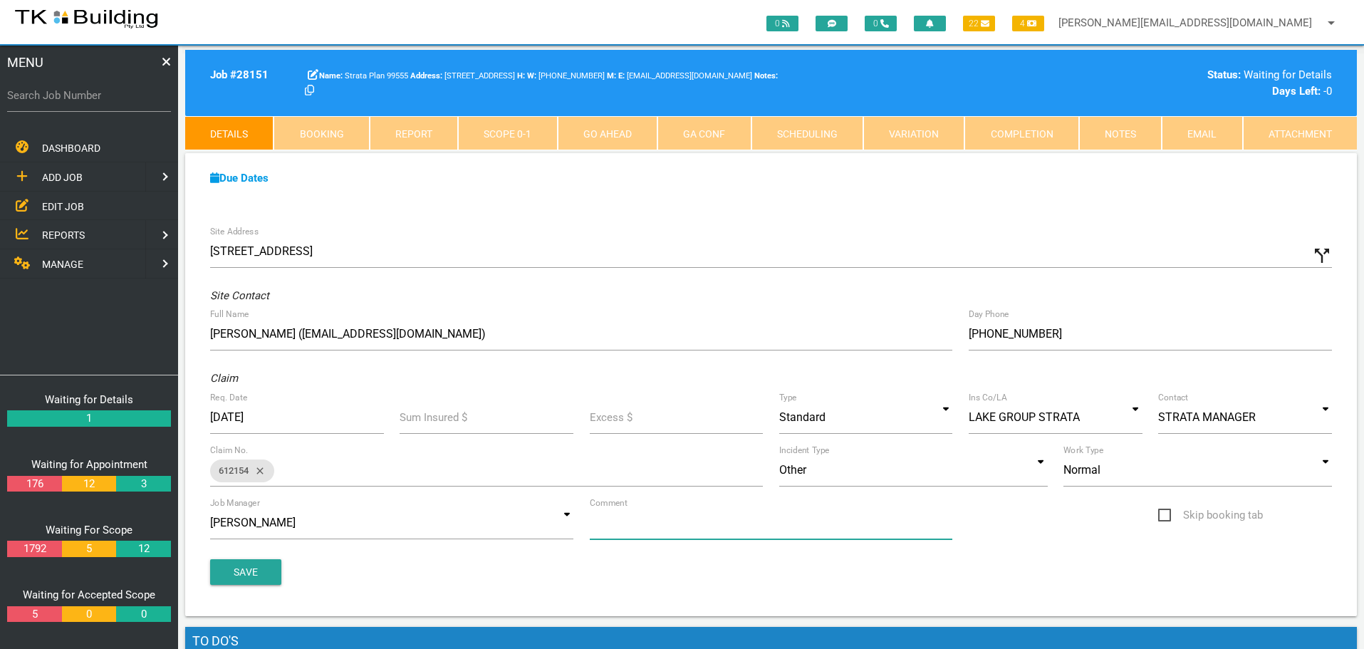
click at [665, 531] on input "Comment" at bounding box center [771, 522] width 363 height 33
type input "Quote for repairs to the brick wall flashing U2"
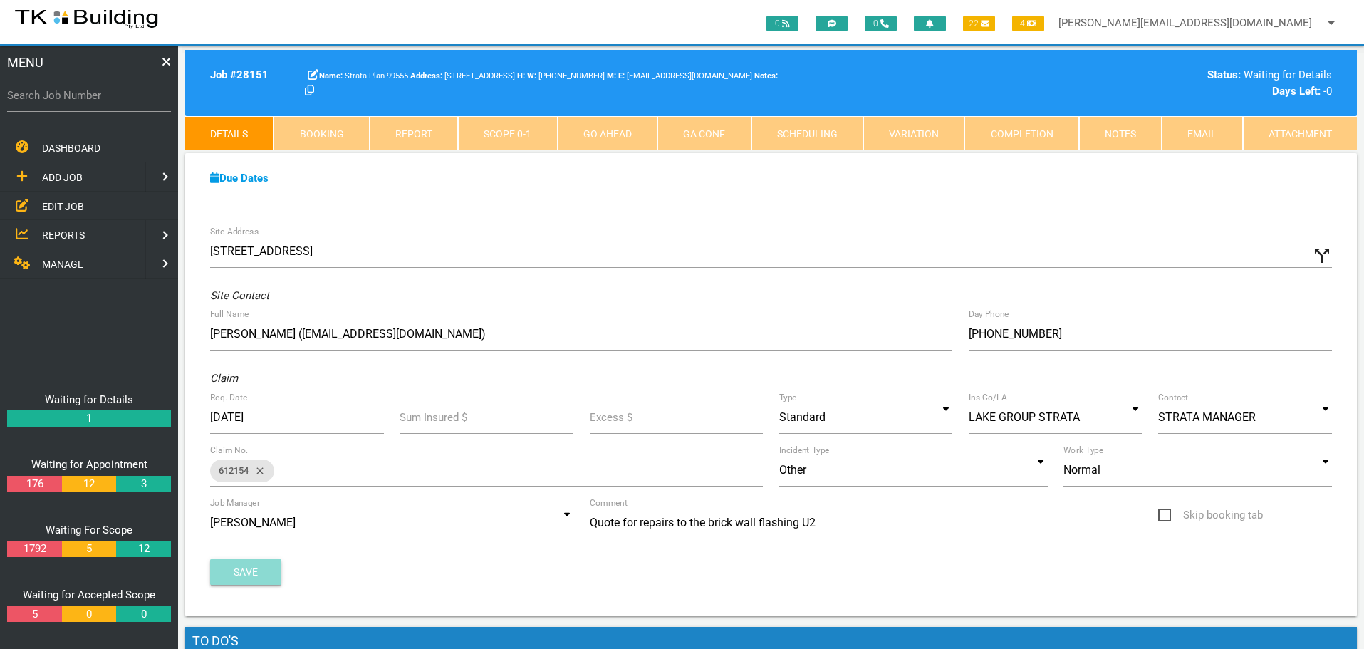
click at [246, 567] on button "Save" at bounding box center [245, 572] width 71 height 26
click at [60, 205] on span "EDIT JOB" at bounding box center [63, 205] width 42 height 11
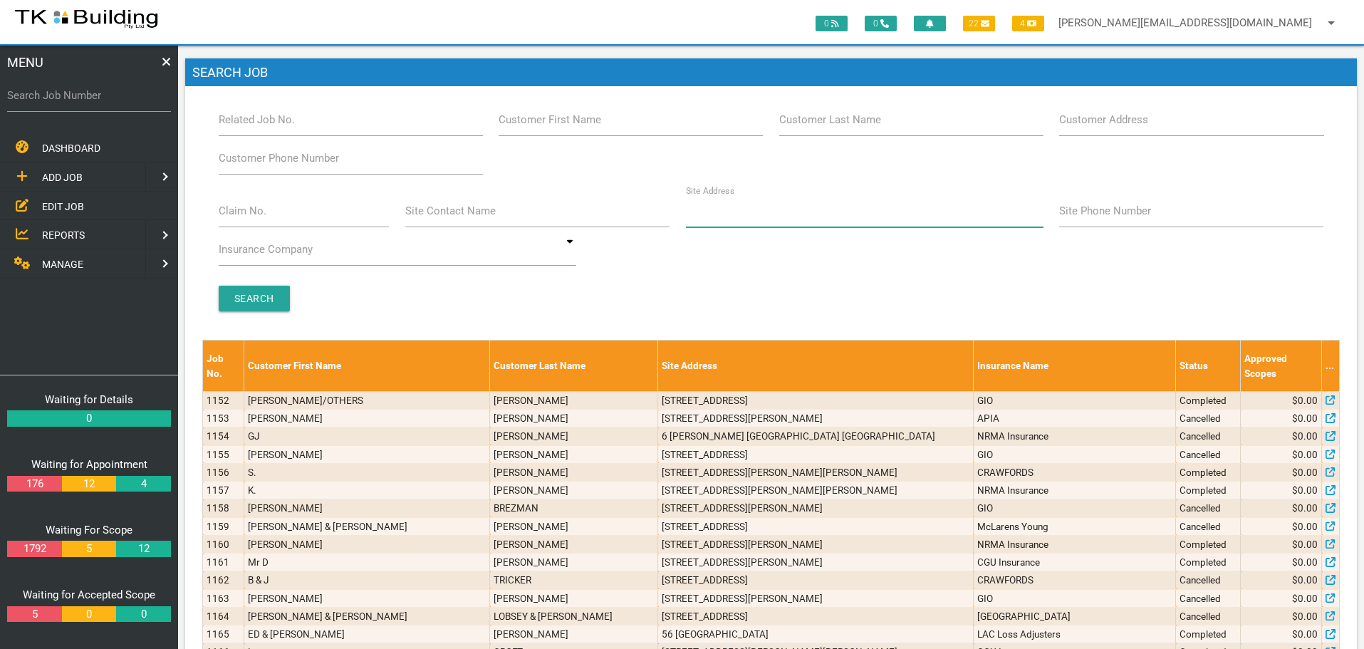
click at [749, 216] on input "Site Address" at bounding box center [864, 210] width 357 height 33
type input "301 darby"
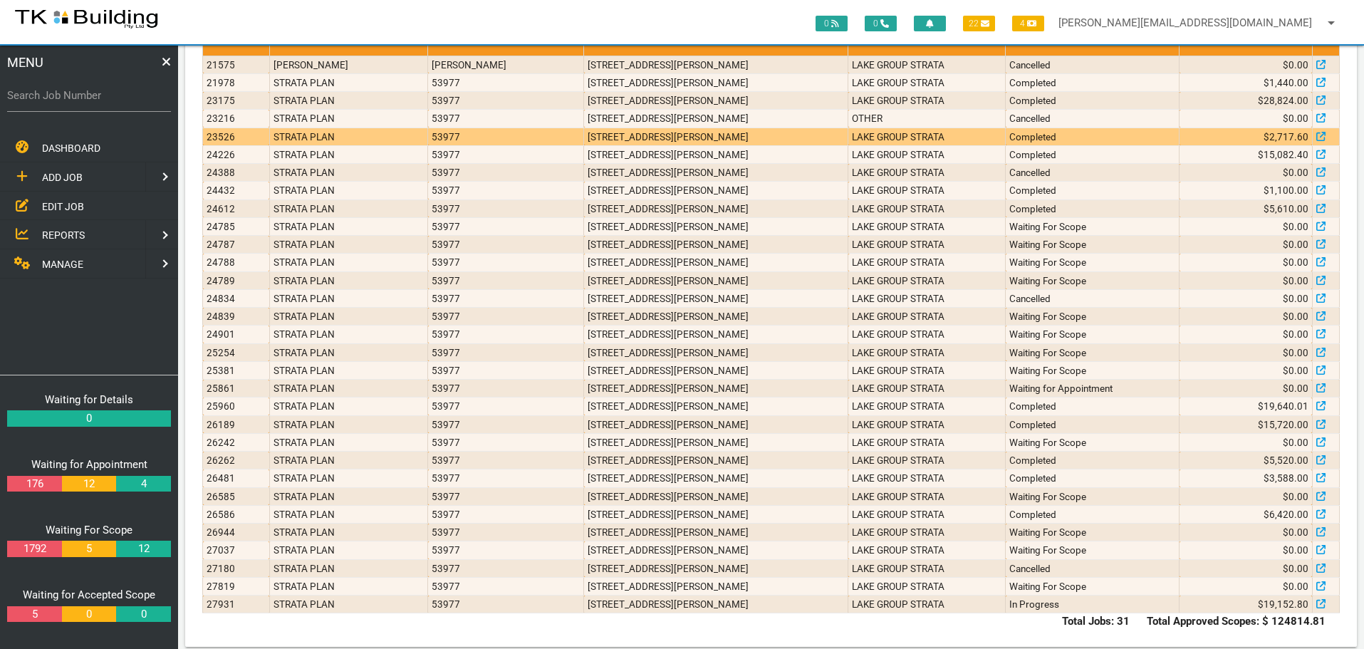
scroll to position [337, 0]
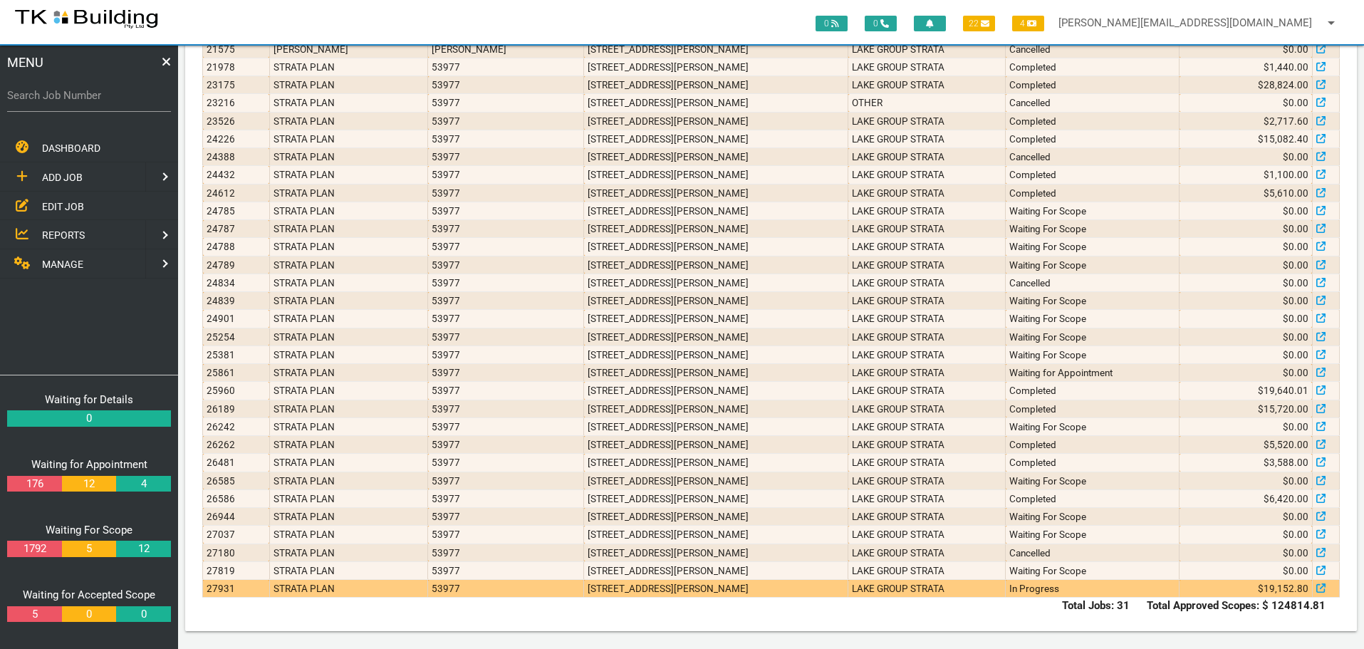
click at [815, 584] on td "3/301 Darby St, Bar Beach NSW 2300, Australia" at bounding box center [716, 589] width 264 height 18
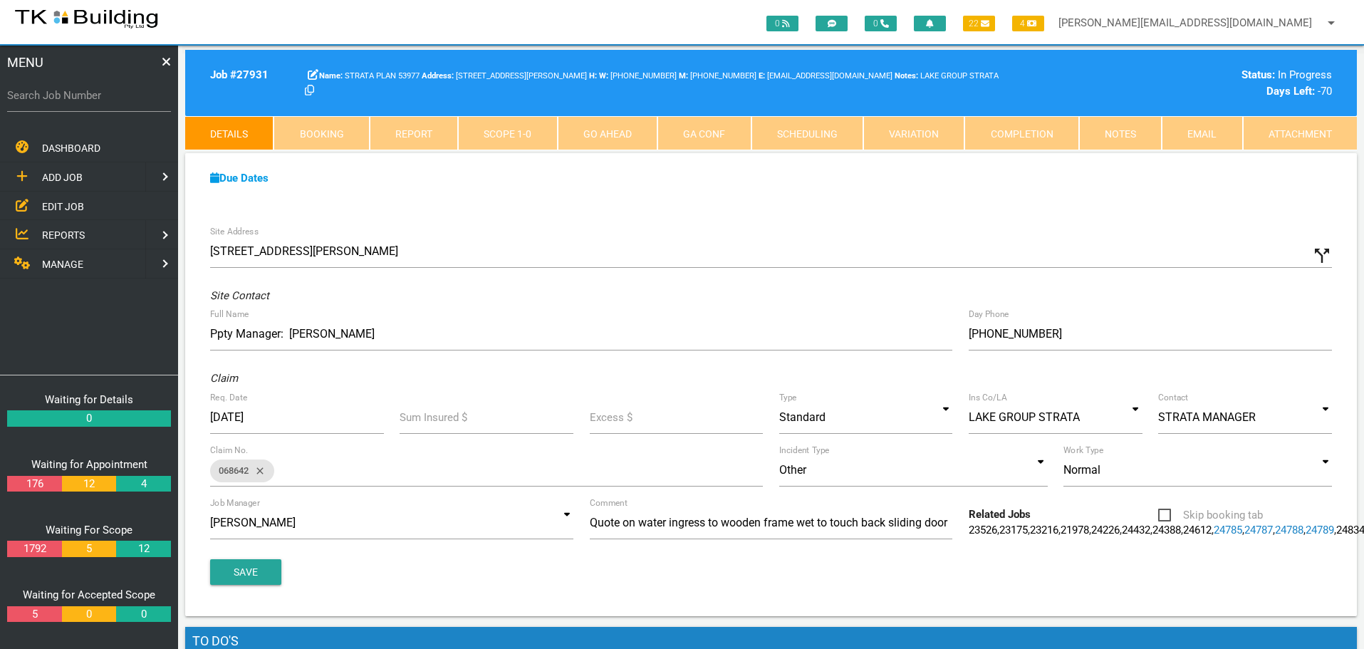
click at [1124, 125] on link "Notes" at bounding box center [1120, 133] width 83 height 34
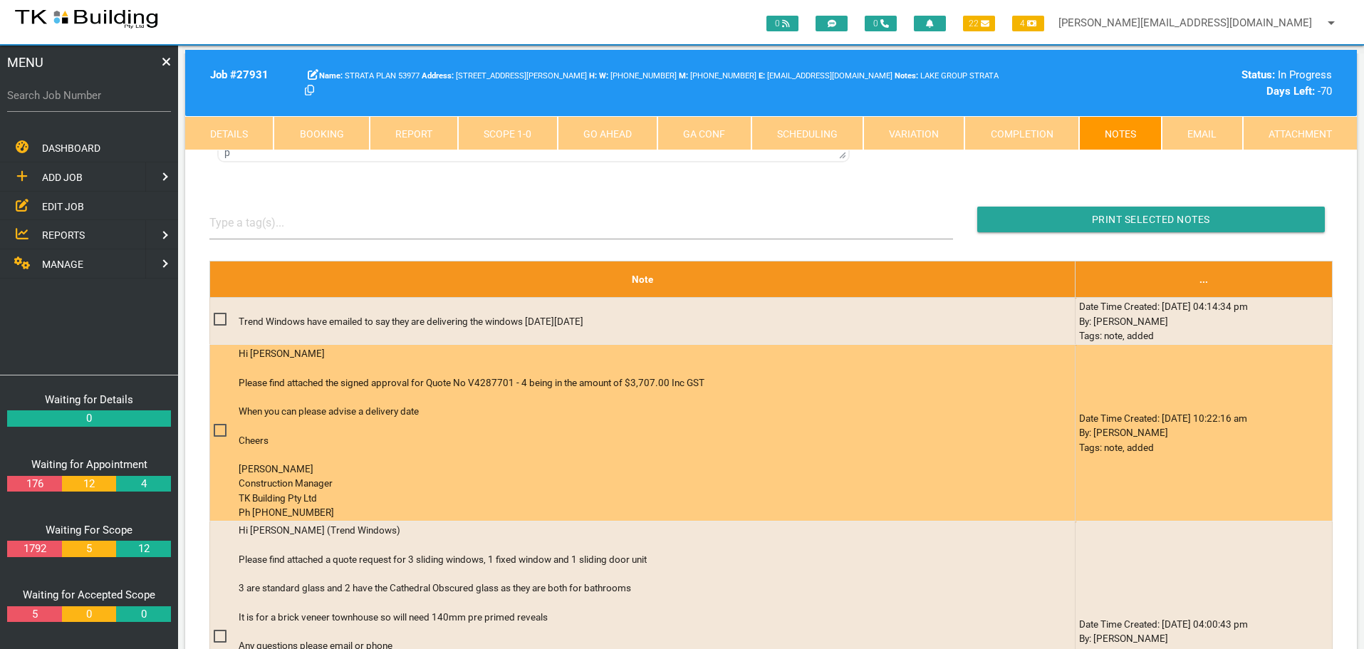
scroll to position [384, 0]
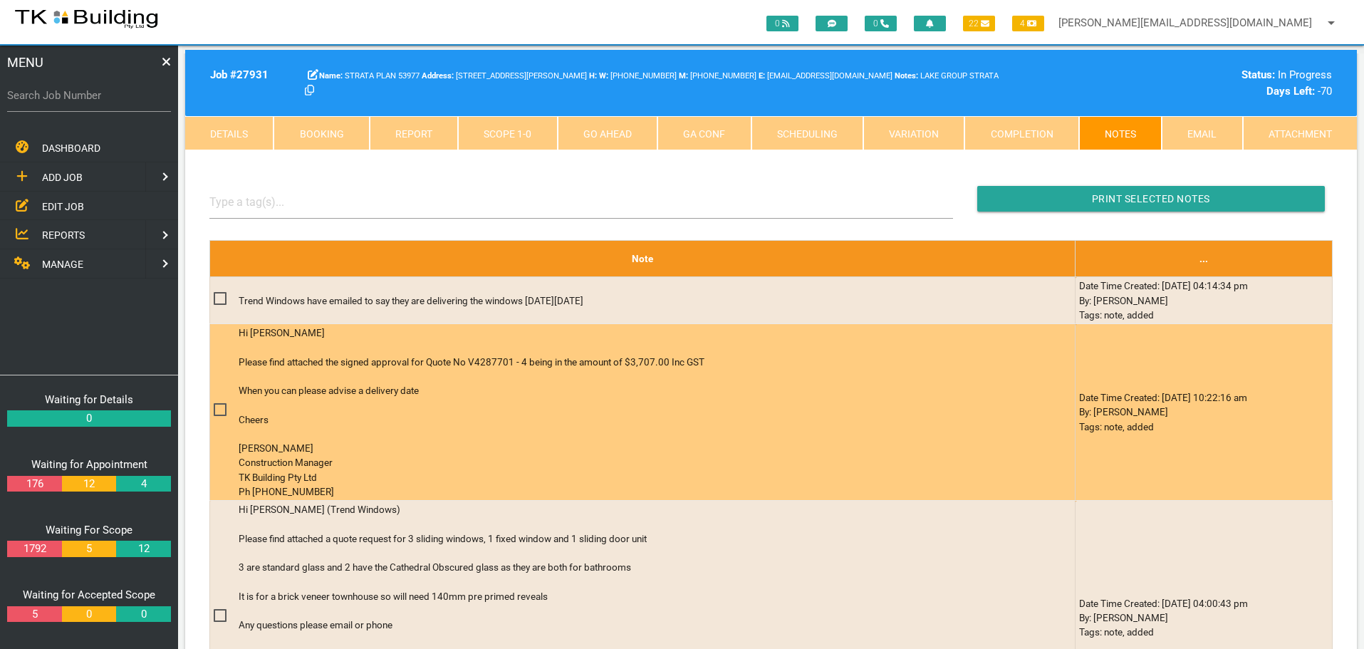
click at [504, 404] on div at bounding box center [625, 404] width 772 height 14
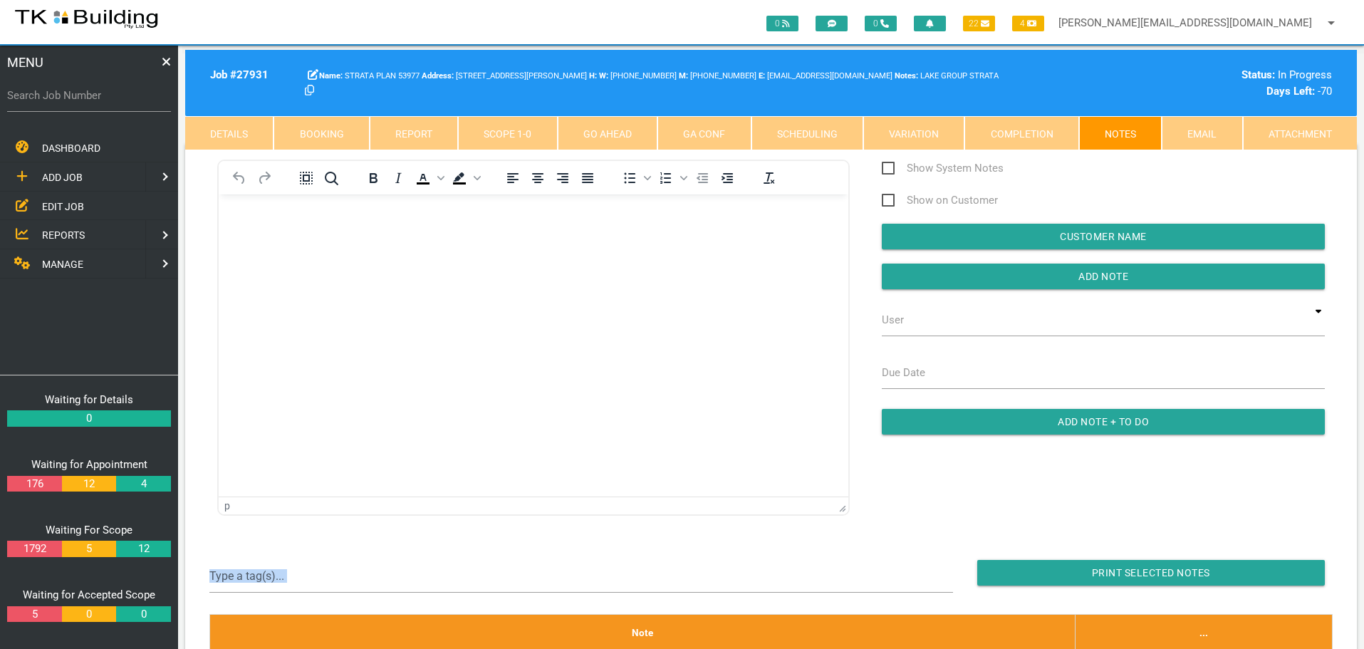
scroll to position [0, 0]
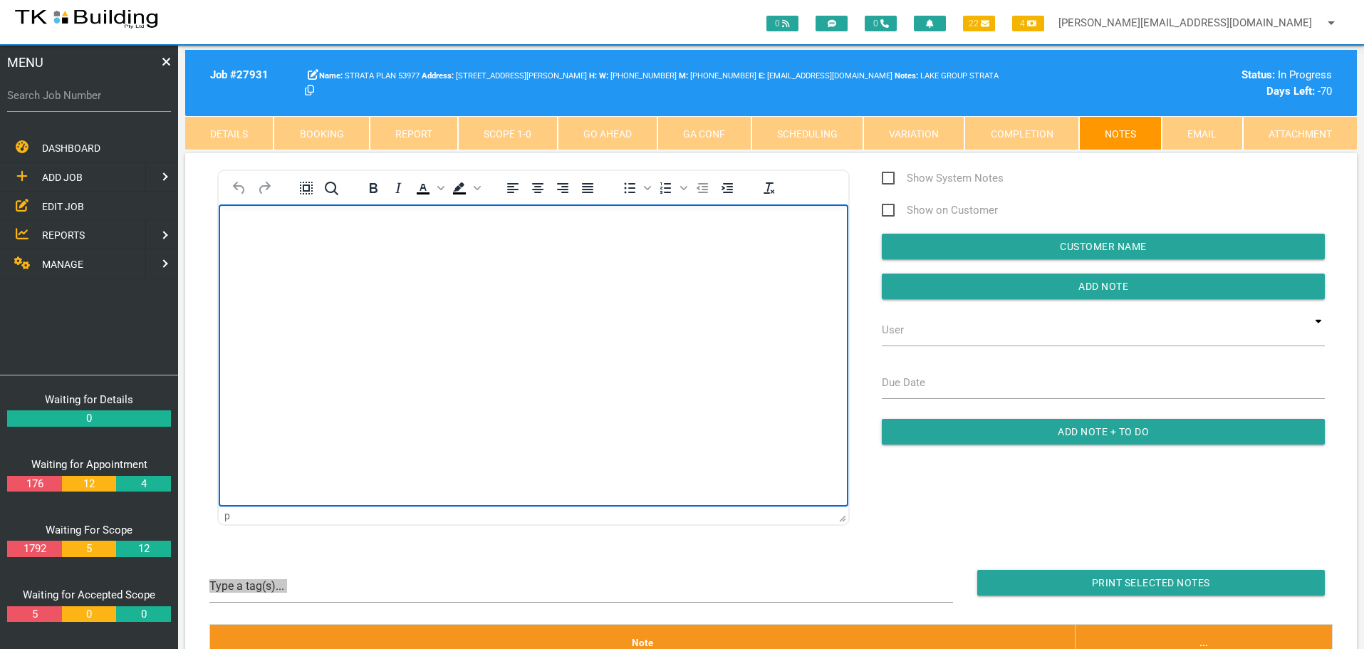
drag, startPoint x: 284, startPoint y: 238, endPoint x: 280, endPoint y: 245, distance: 8.3
click at [280, 245] on body "Rich Text Area. Press ALT-0 for help." at bounding box center [534, 244] width 630 height 47
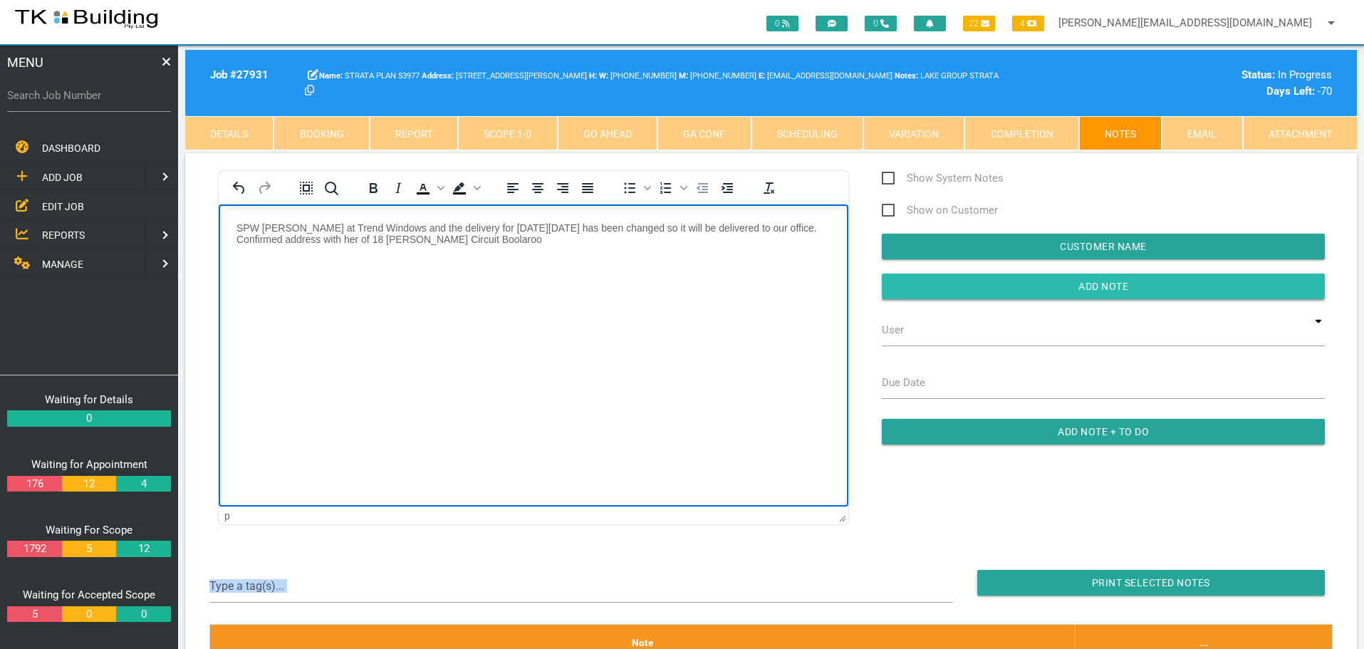
click at [956, 274] on input "Add Note" at bounding box center [1103, 286] width 443 height 26
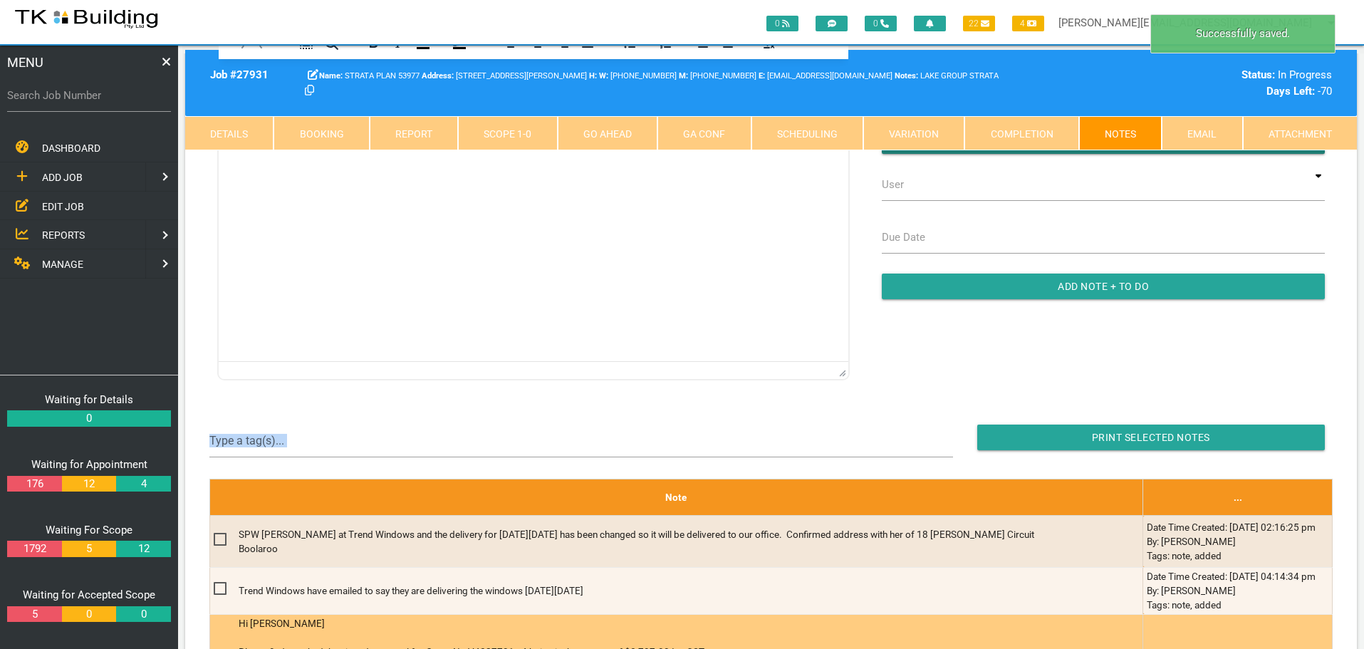
scroll to position [356, 0]
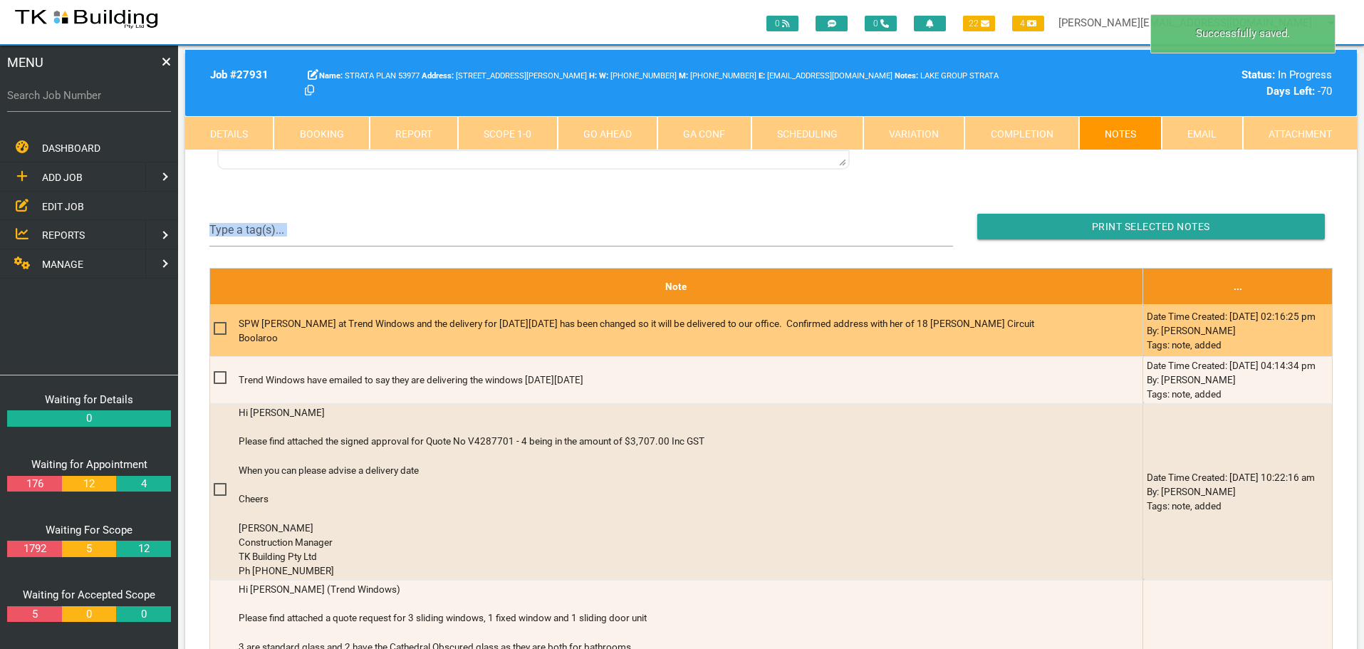
click at [220, 329] on span at bounding box center [226, 329] width 25 height 18
click at [220, 329] on input "checkbox" at bounding box center [218, 324] width 9 height 9
checkbox input "true"
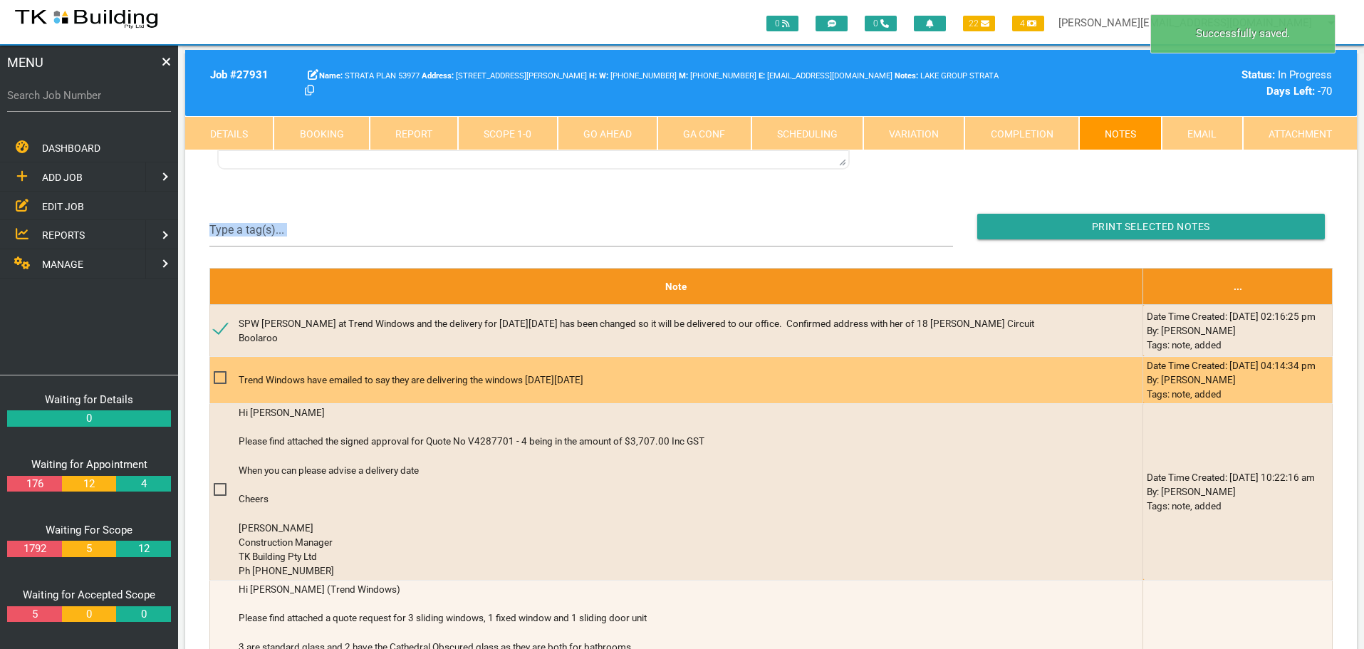
click at [217, 372] on span at bounding box center [226, 378] width 25 height 18
click at [217, 372] on input "checkbox" at bounding box center [218, 373] width 9 height 9
checkbox input "true"
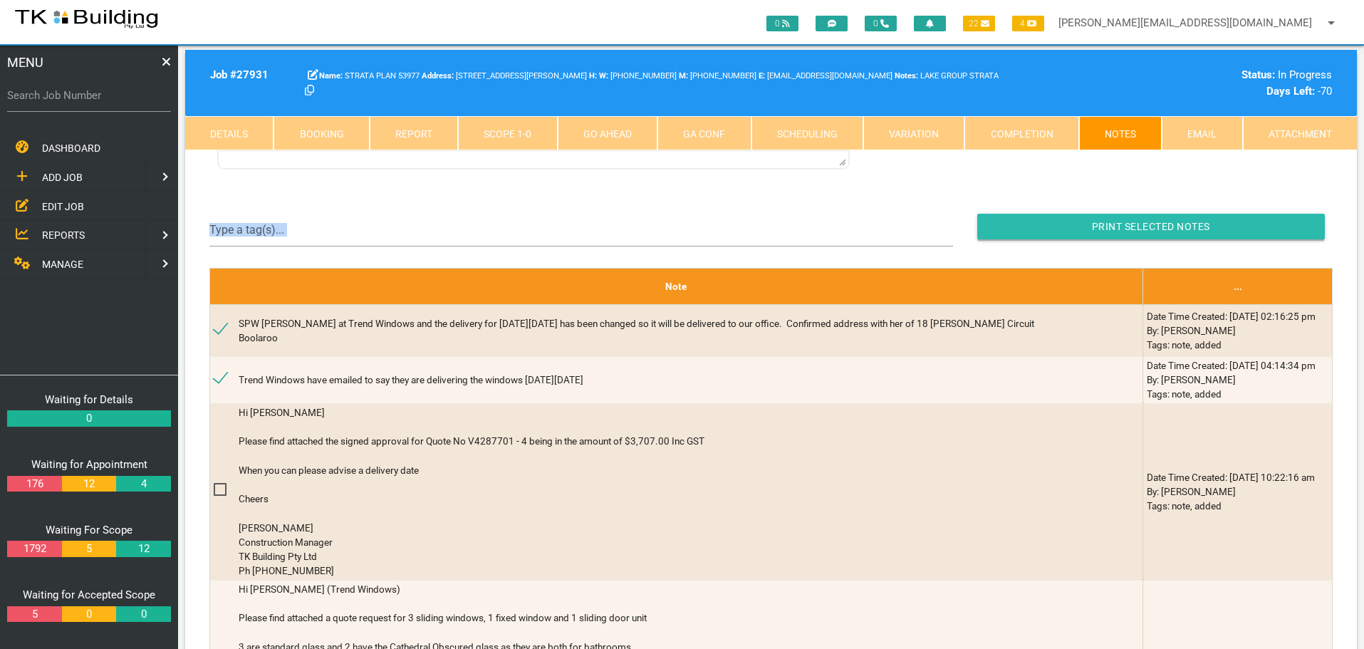
click at [1087, 225] on input "button" at bounding box center [1151, 227] width 348 height 26
click at [93, 103] on label "Search Job Number" at bounding box center [89, 96] width 164 height 16
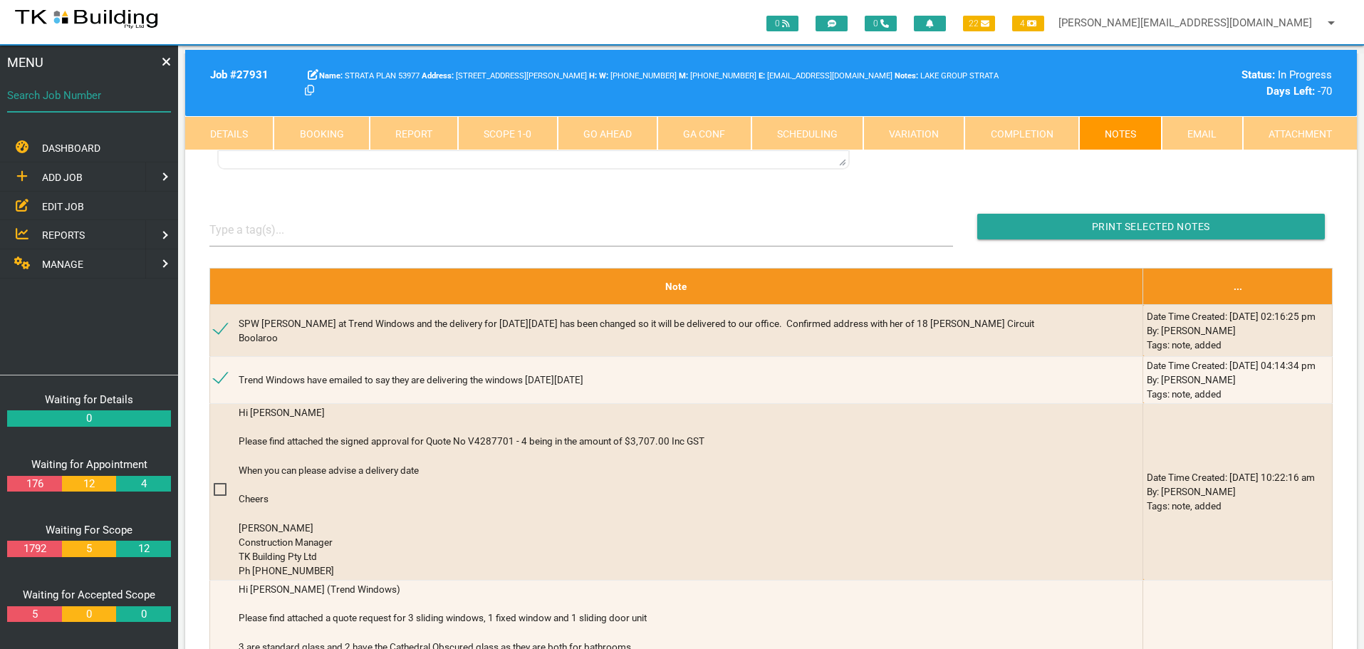
click at [93, 103] on input "Search Job Number" at bounding box center [89, 95] width 164 height 33
type input "27831"
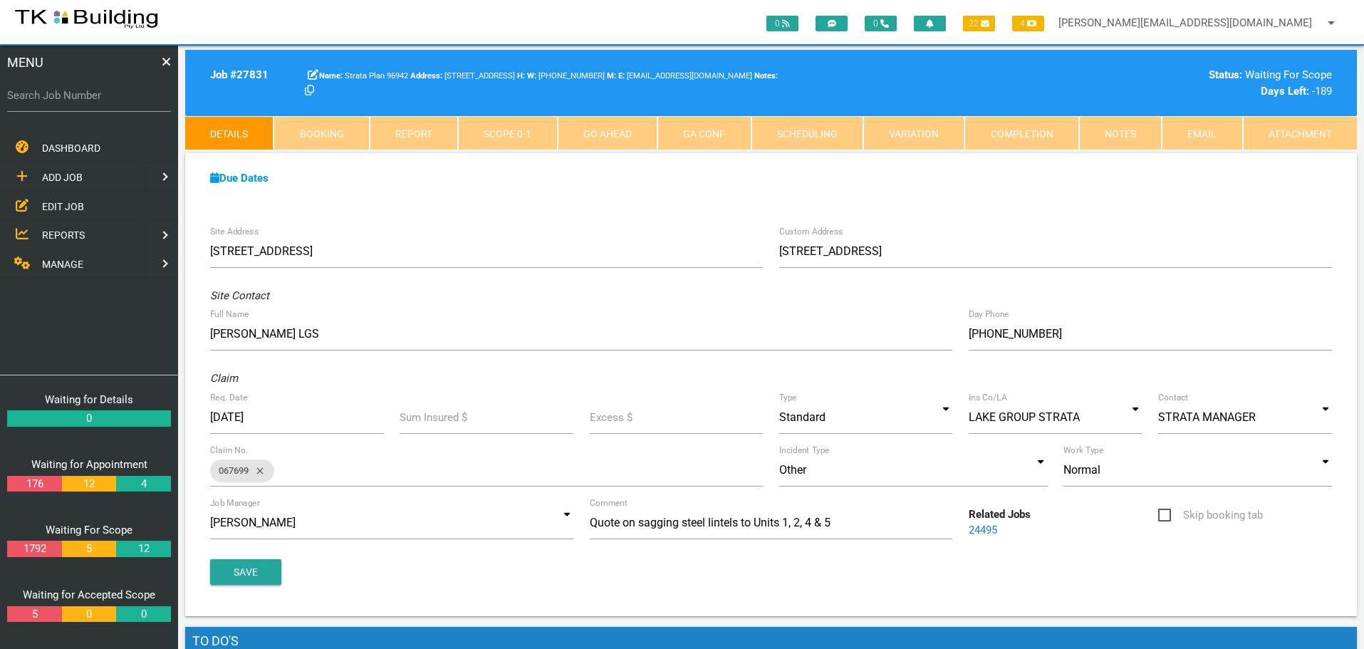
click at [1118, 133] on link "Notes" at bounding box center [1120, 133] width 83 height 34
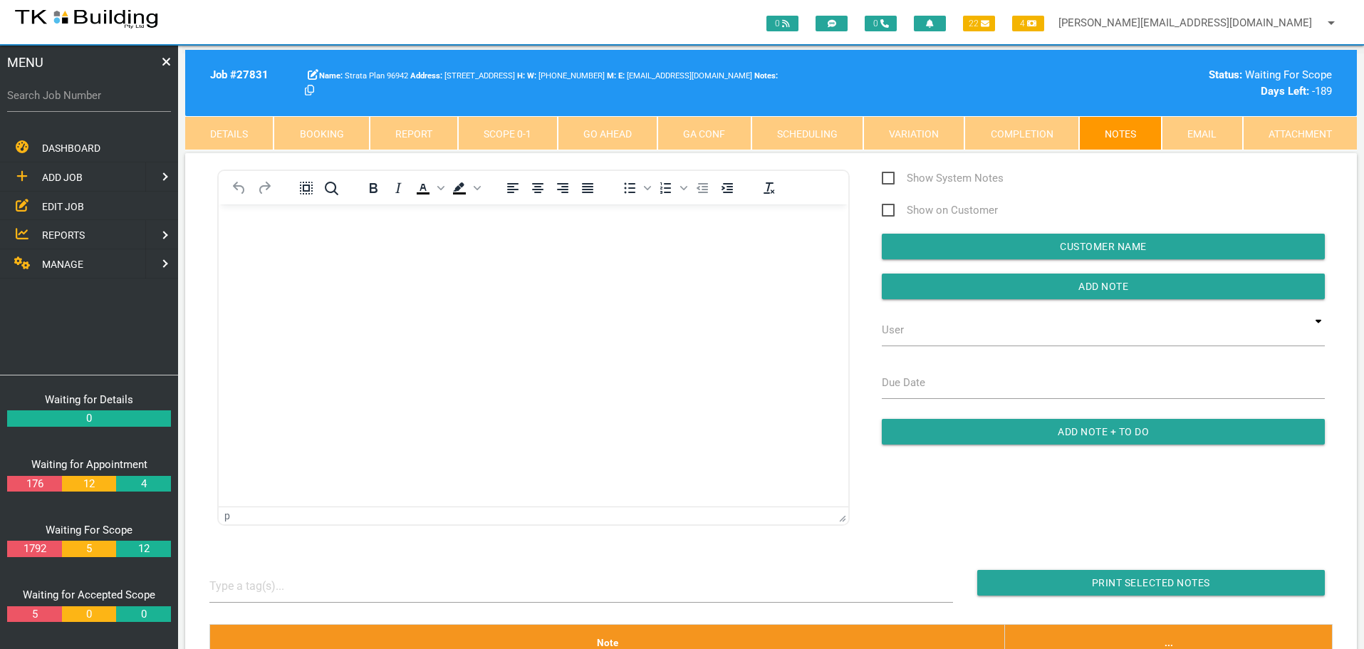
click at [244, 246] on body "Rich Text Area. Press ALT-0 for help." at bounding box center [534, 244] width 630 height 47
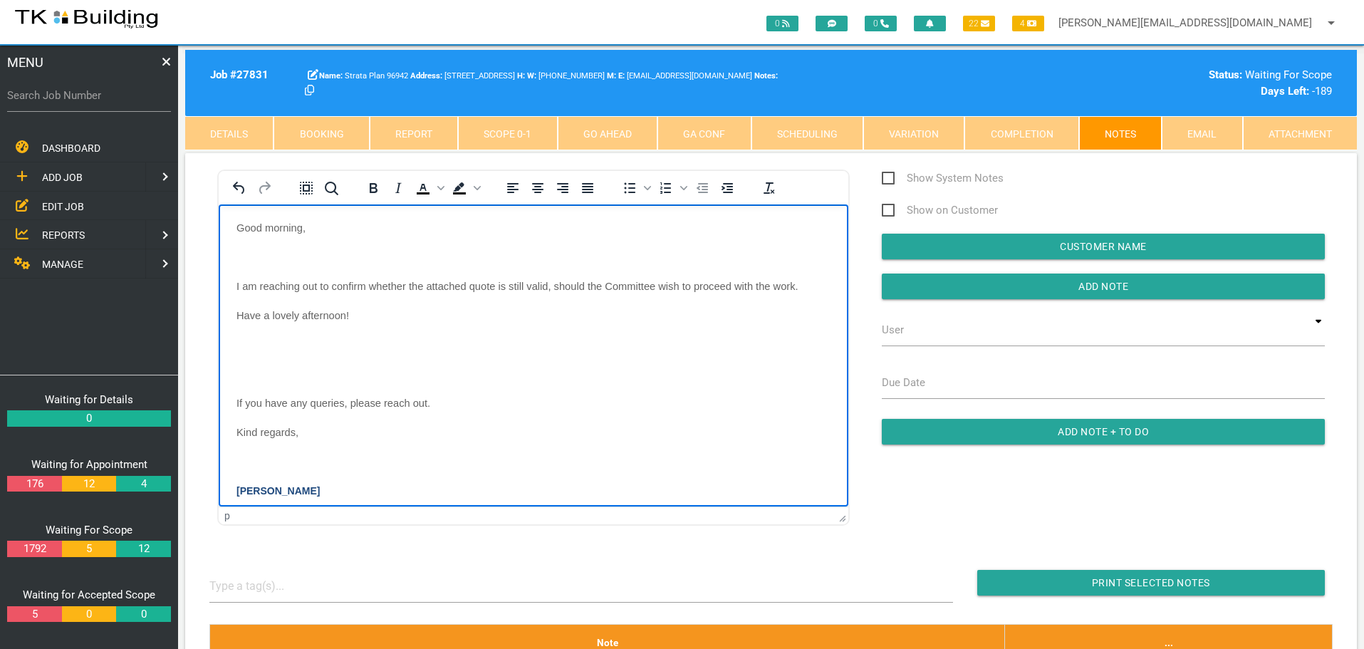
click at [258, 250] on body "Good morning, I am reaching out to confirm whether the attached quote is still …" at bounding box center [534, 390] width 630 height 339
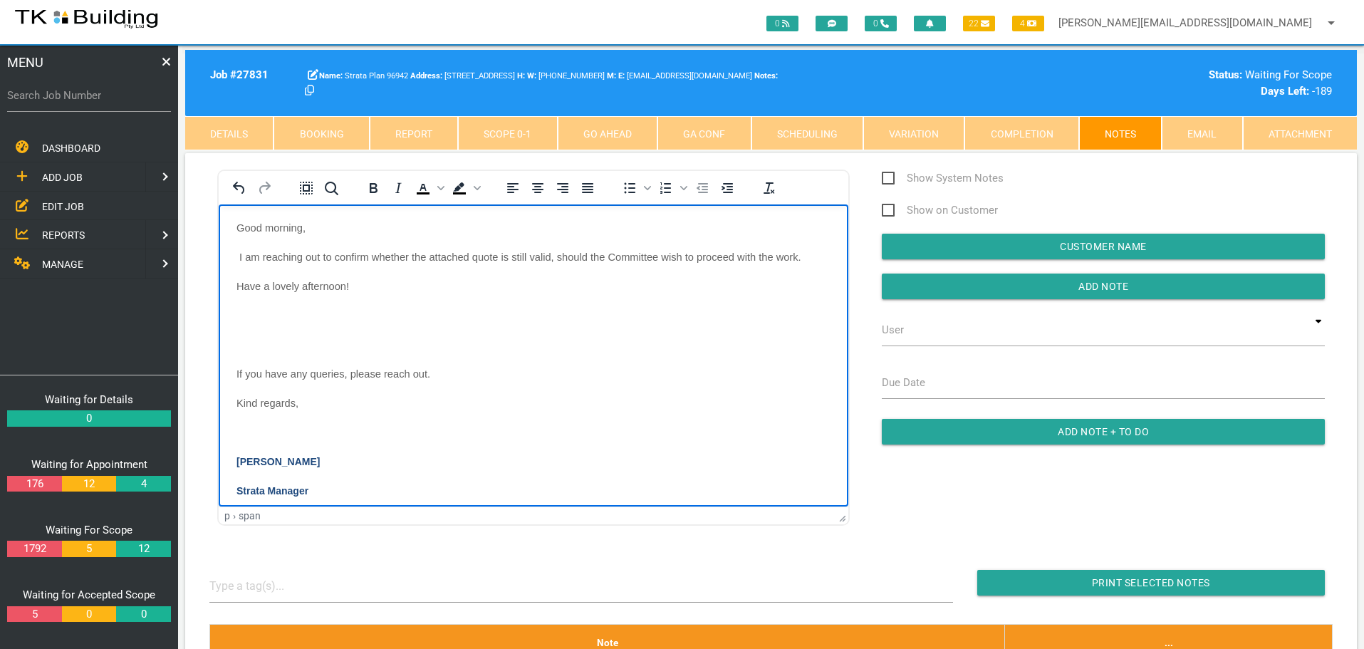
click at [256, 319] on p "Rich Text Area. Press ALT-0 for help." at bounding box center [533, 314] width 594 height 11
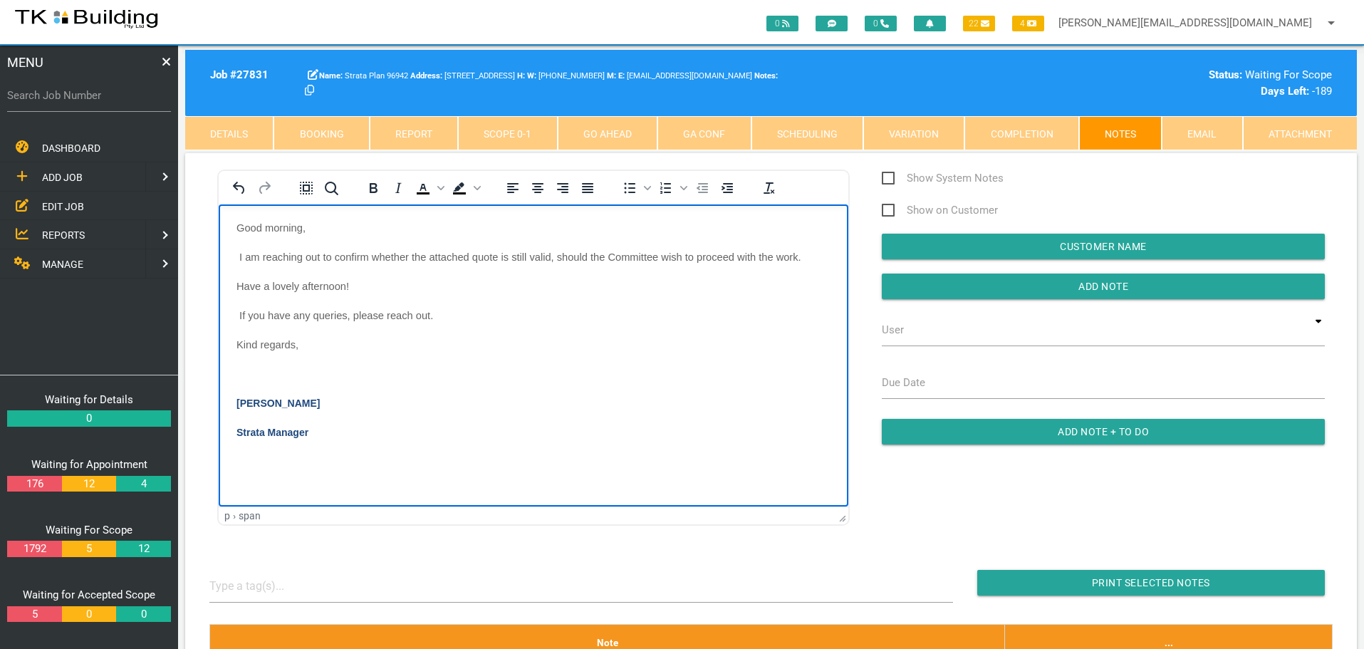
click at [260, 373] on body "Good morning, I am reaching out to confirm whether the attached quote is still …" at bounding box center [534, 346] width 630 height 251
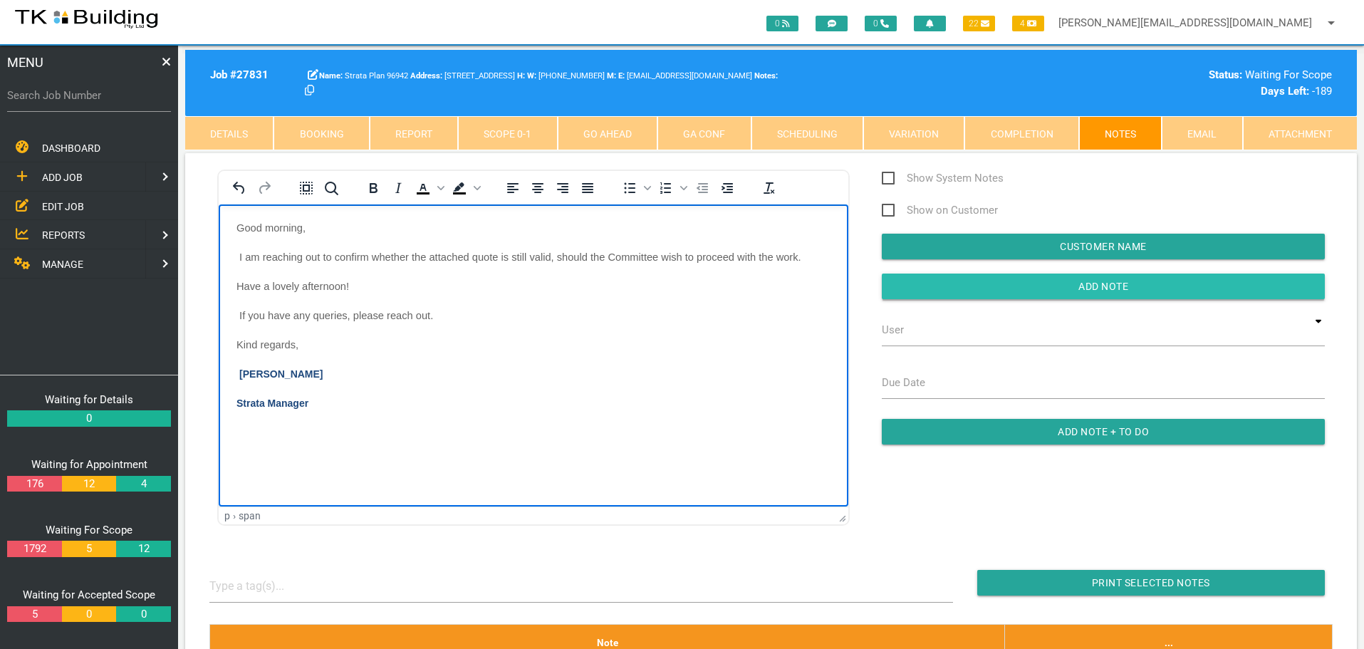
click at [961, 286] on input "Add Note" at bounding box center [1103, 286] width 443 height 26
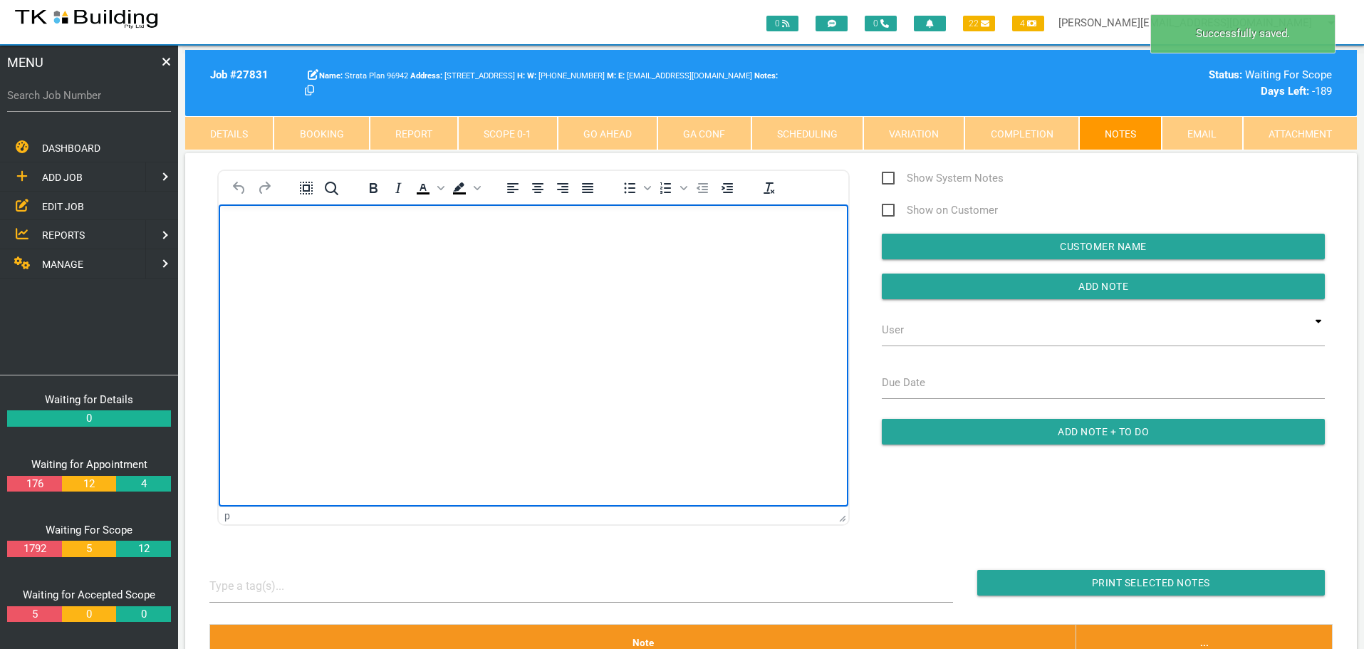
click at [283, 254] on body "Rich Text Area. Press ALT-0 for help." at bounding box center [534, 244] width 630 height 47
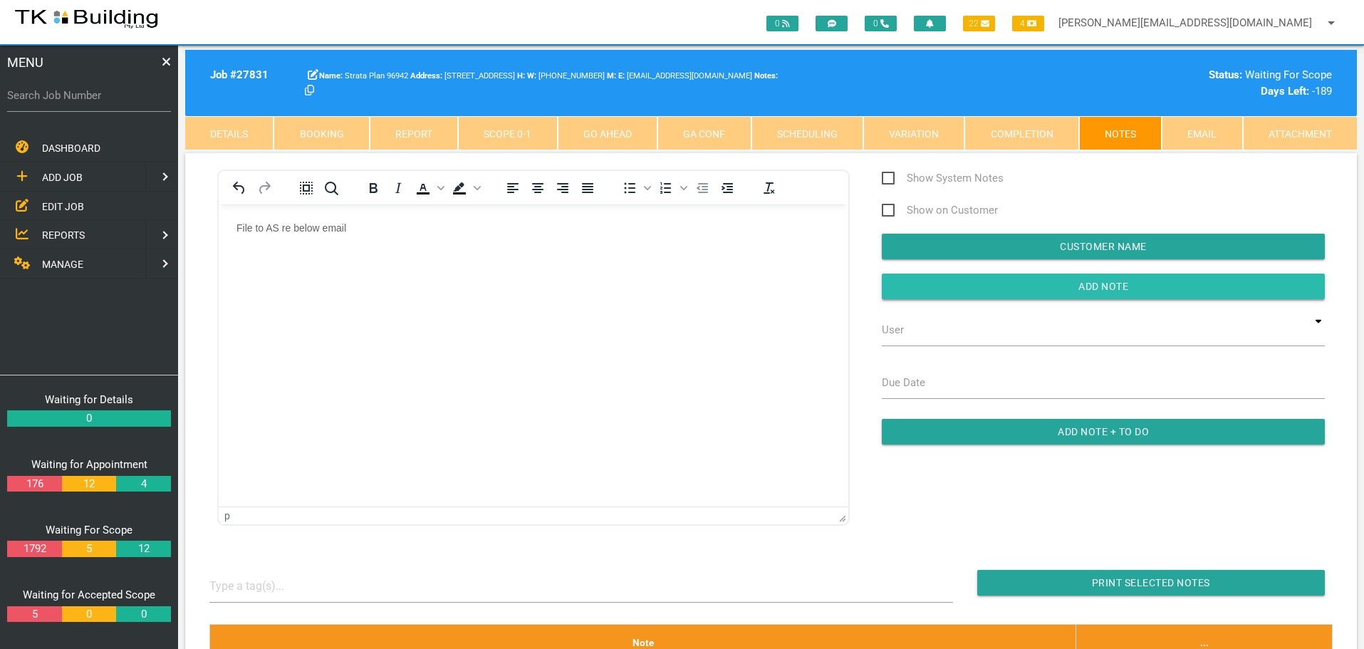
click at [936, 285] on input "button" at bounding box center [1103, 286] width 443 height 26
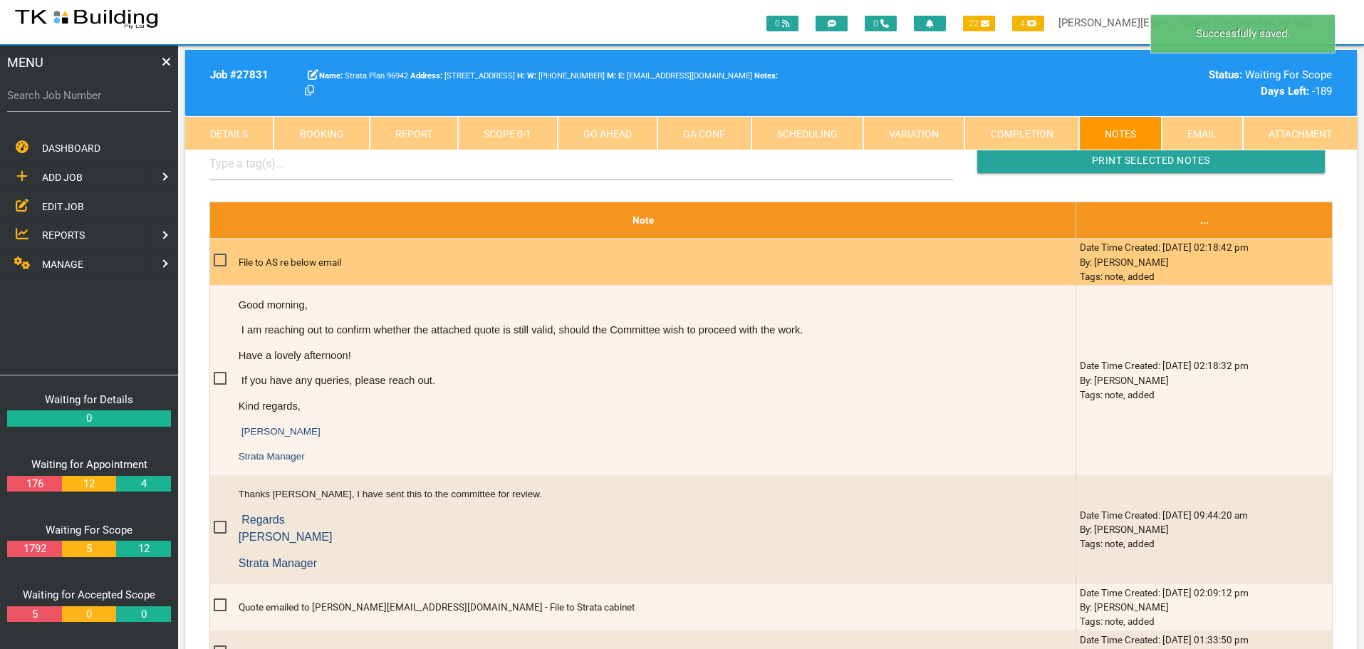
scroll to position [285, 0]
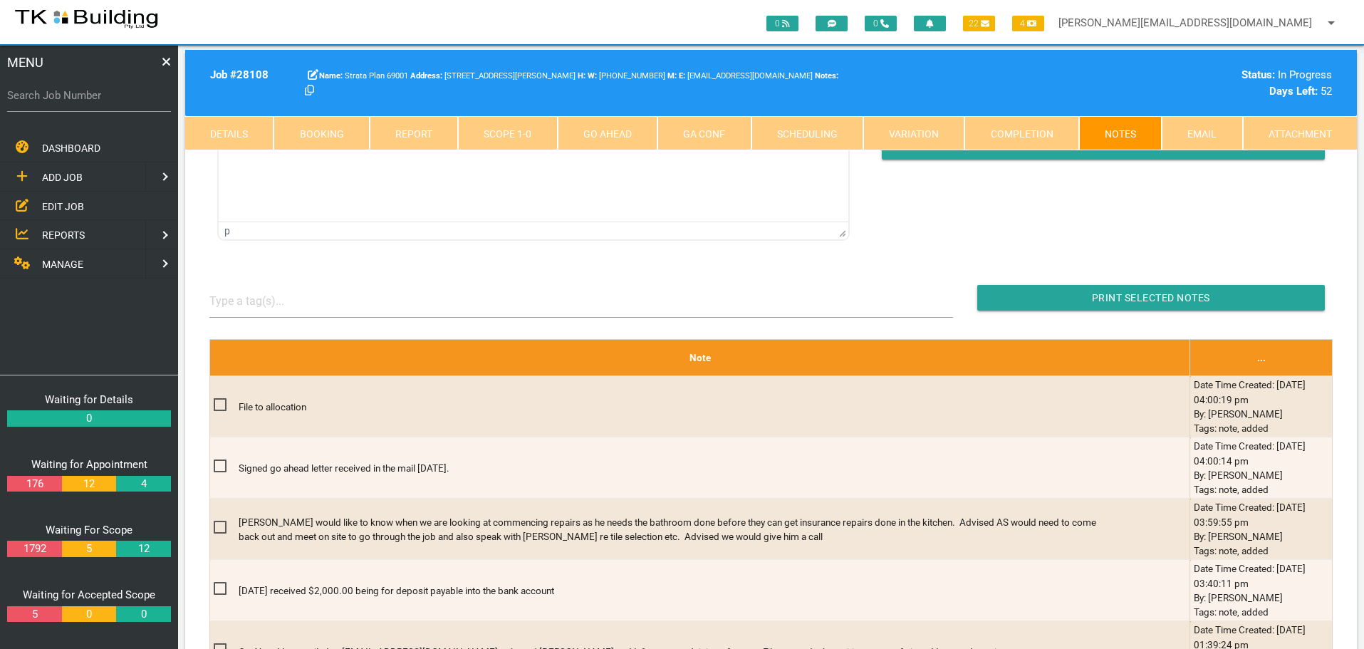
click at [90, 99] on label "Search Job Number" at bounding box center [89, 96] width 164 height 16
click at [90, 99] on input "Search Job Number" at bounding box center [89, 95] width 164 height 33
type input "27938"
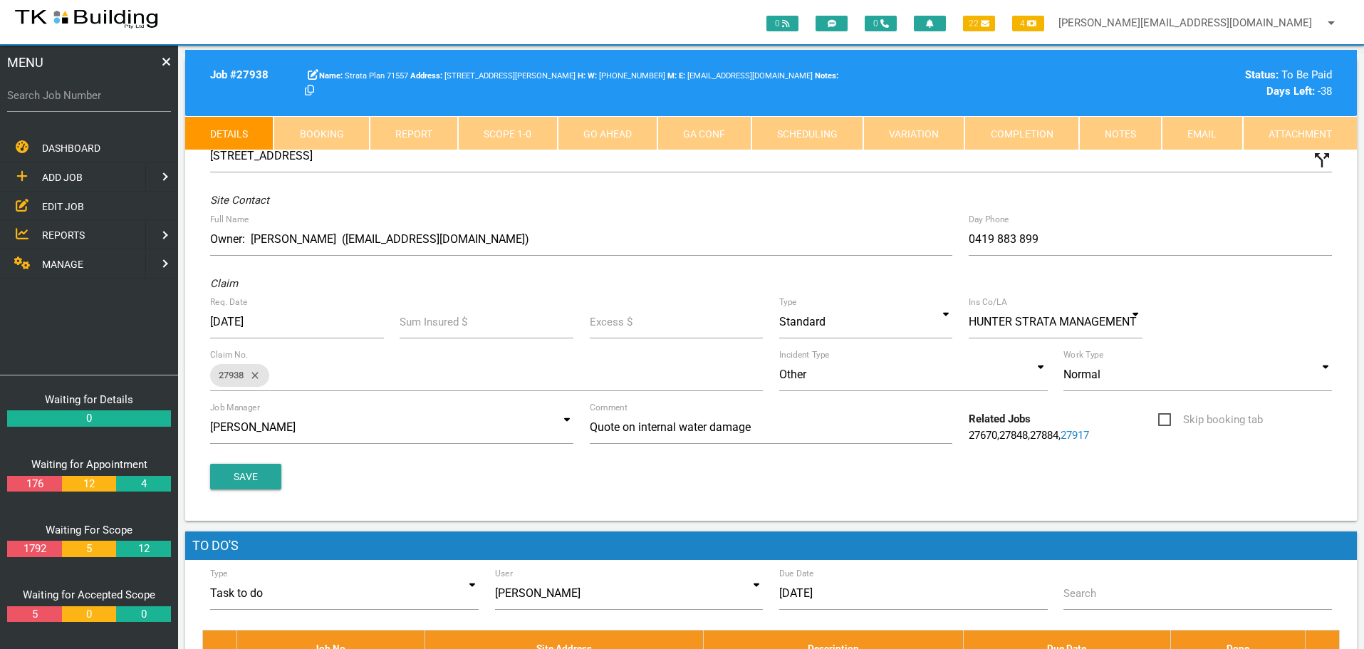
click at [1139, 135] on link "Notes" at bounding box center [1120, 133] width 83 height 34
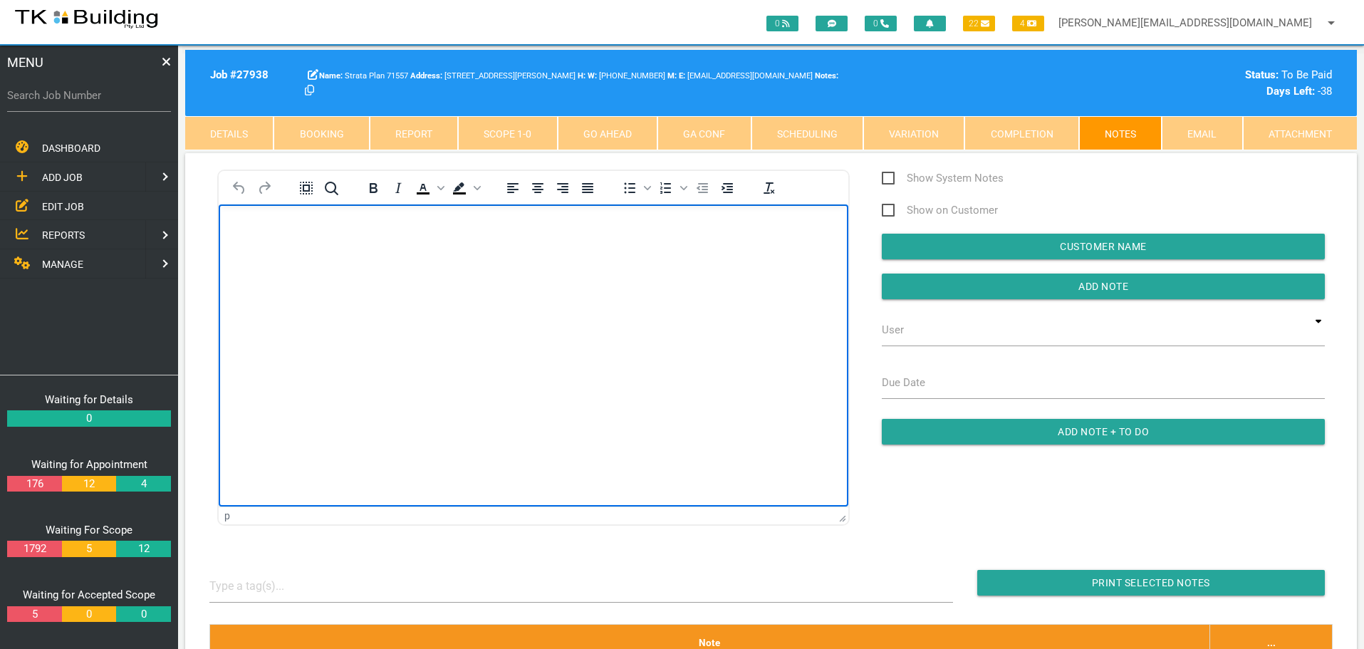
click at [268, 240] on body "Rich Text Area. Press ALT-0 for help." at bounding box center [534, 244] width 630 height 47
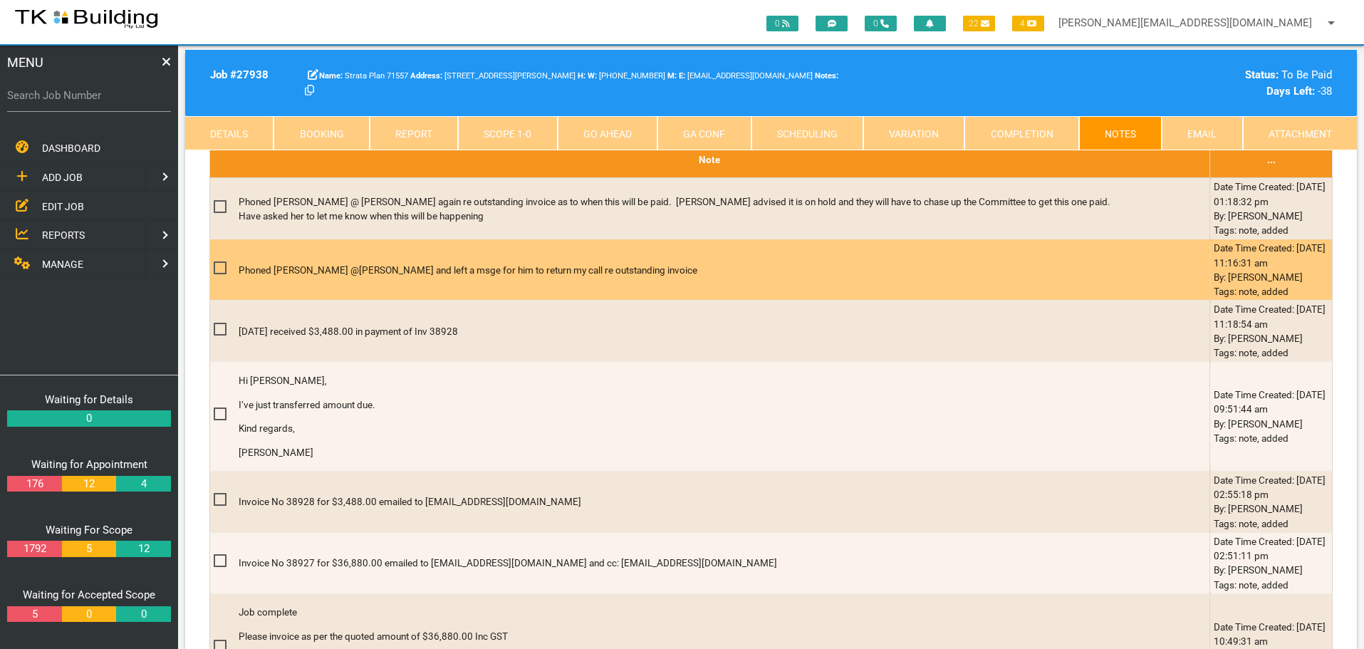
scroll to position [356, 0]
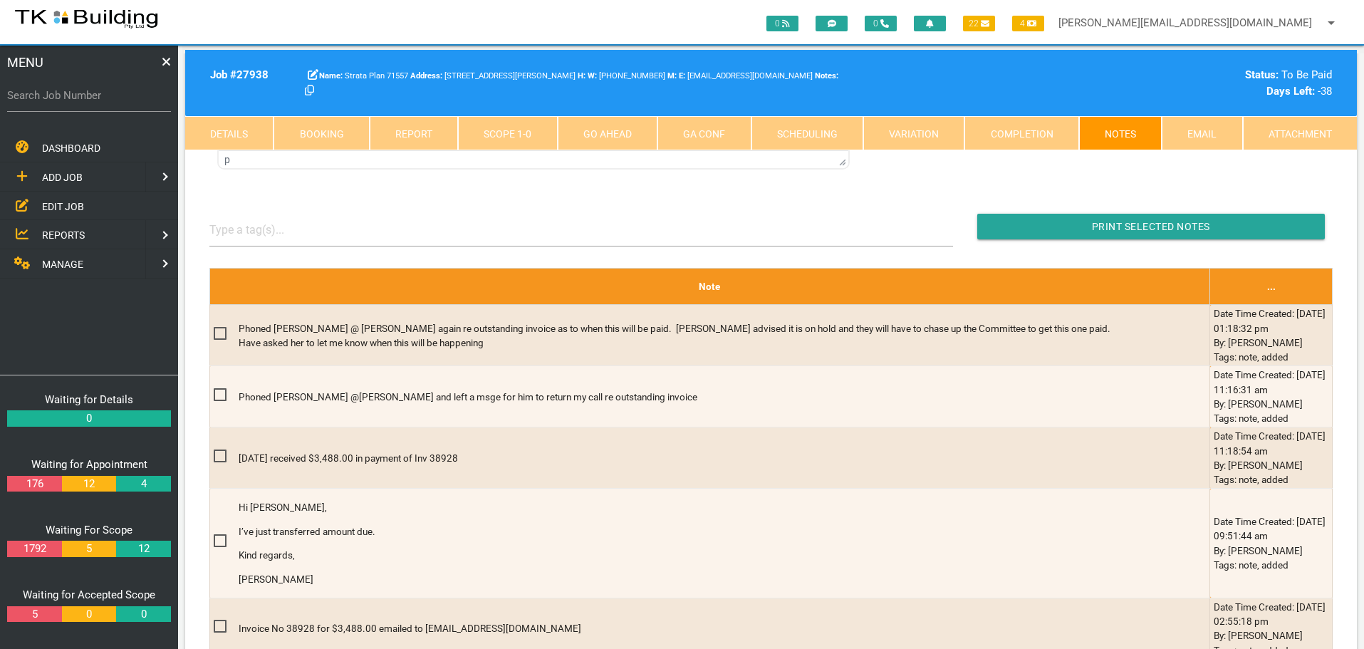
click at [257, 133] on link "Details" at bounding box center [229, 133] width 88 height 34
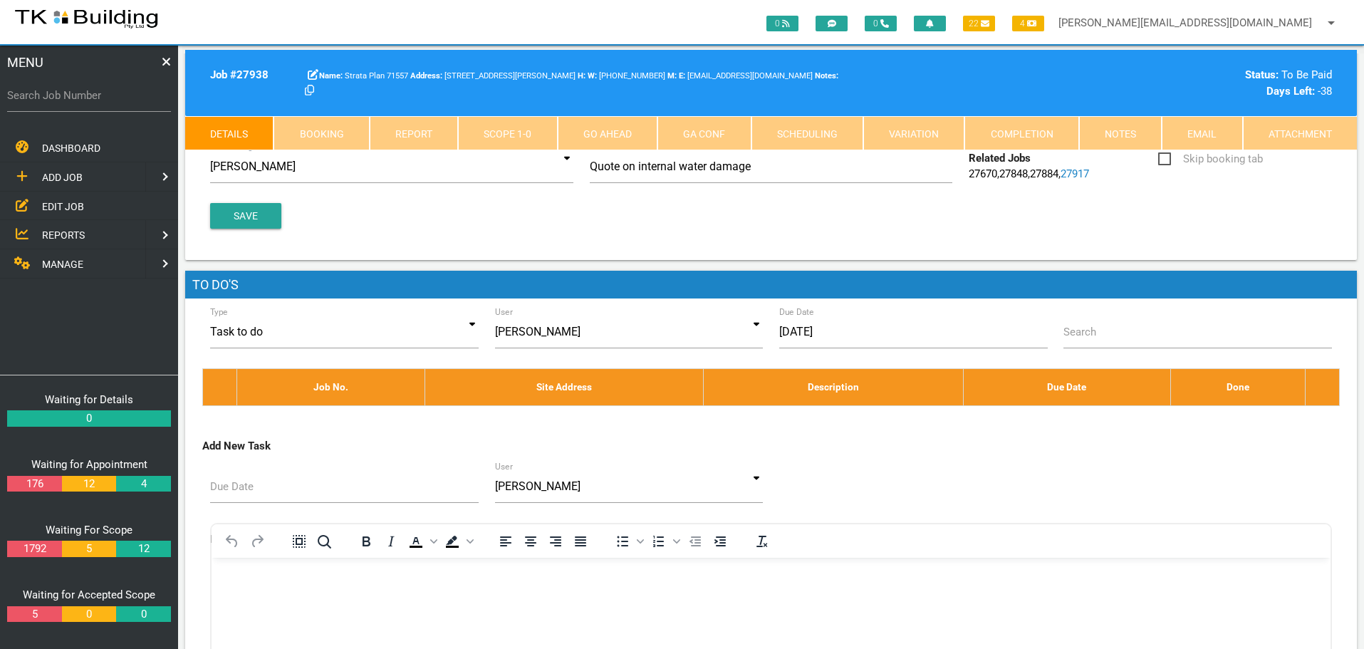
scroll to position [0, 0]
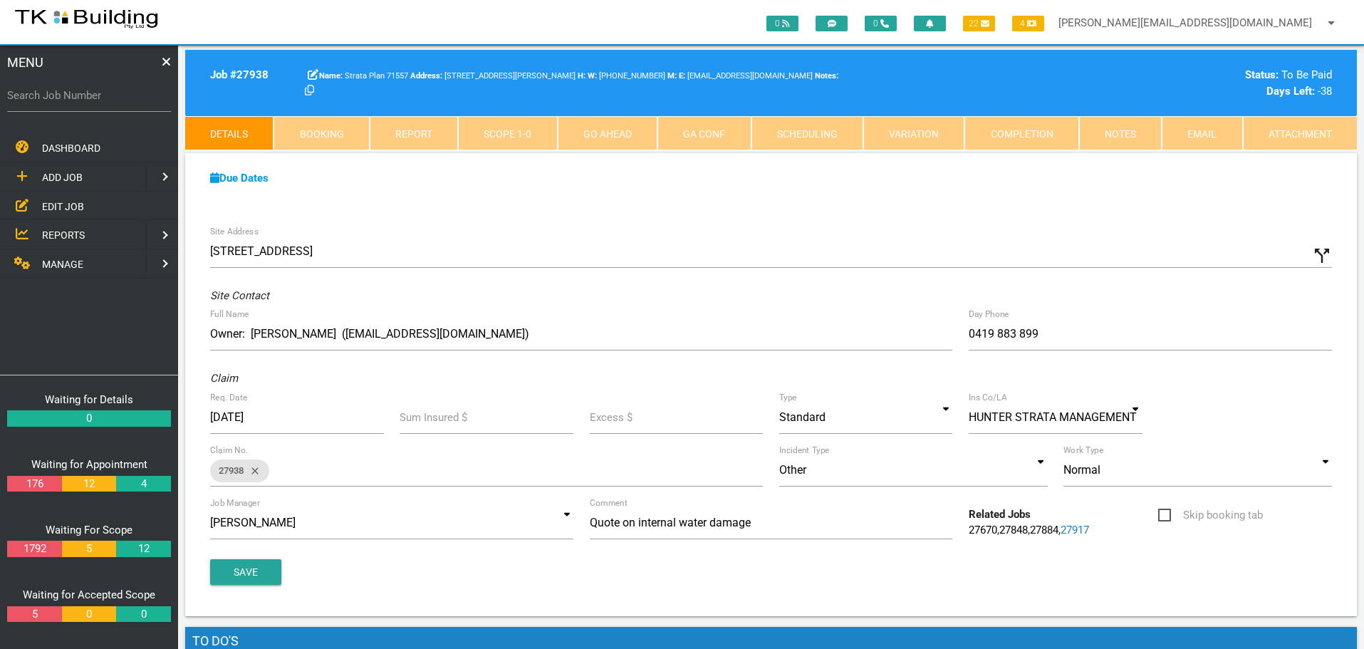
click at [1104, 135] on link "Notes" at bounding box center [1120, 133] width 83 height 34
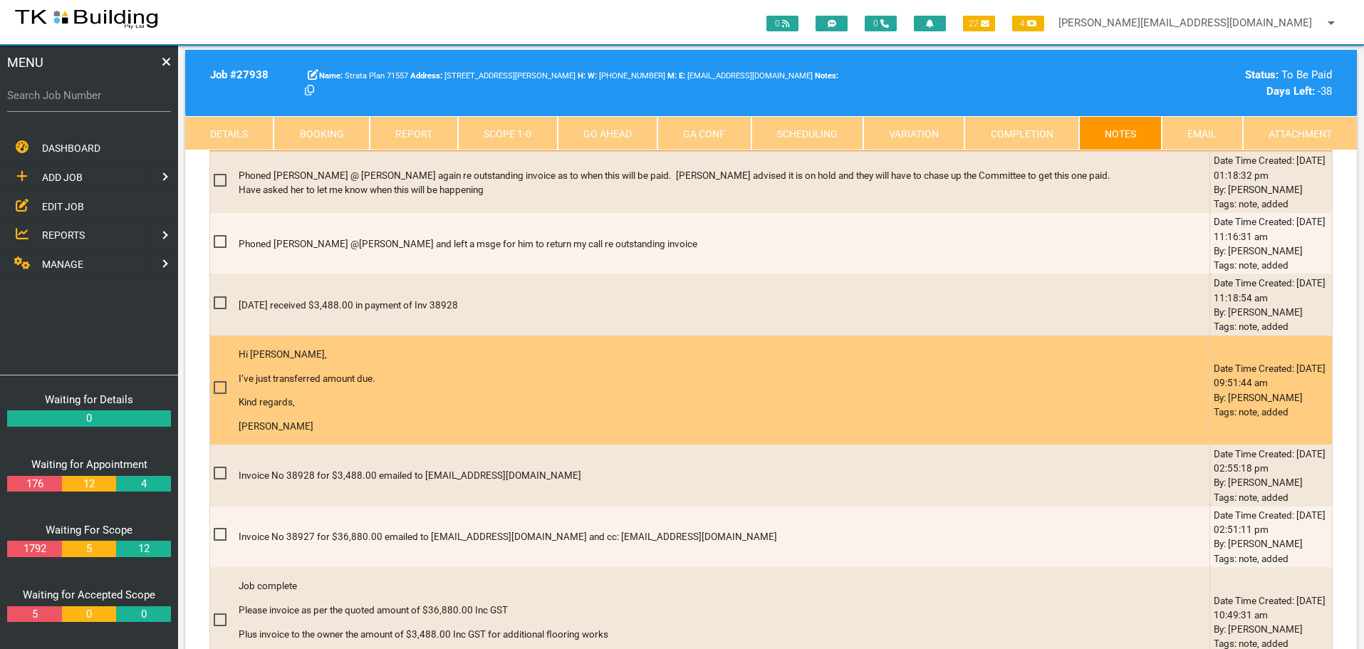
scroll to position [641, 0]
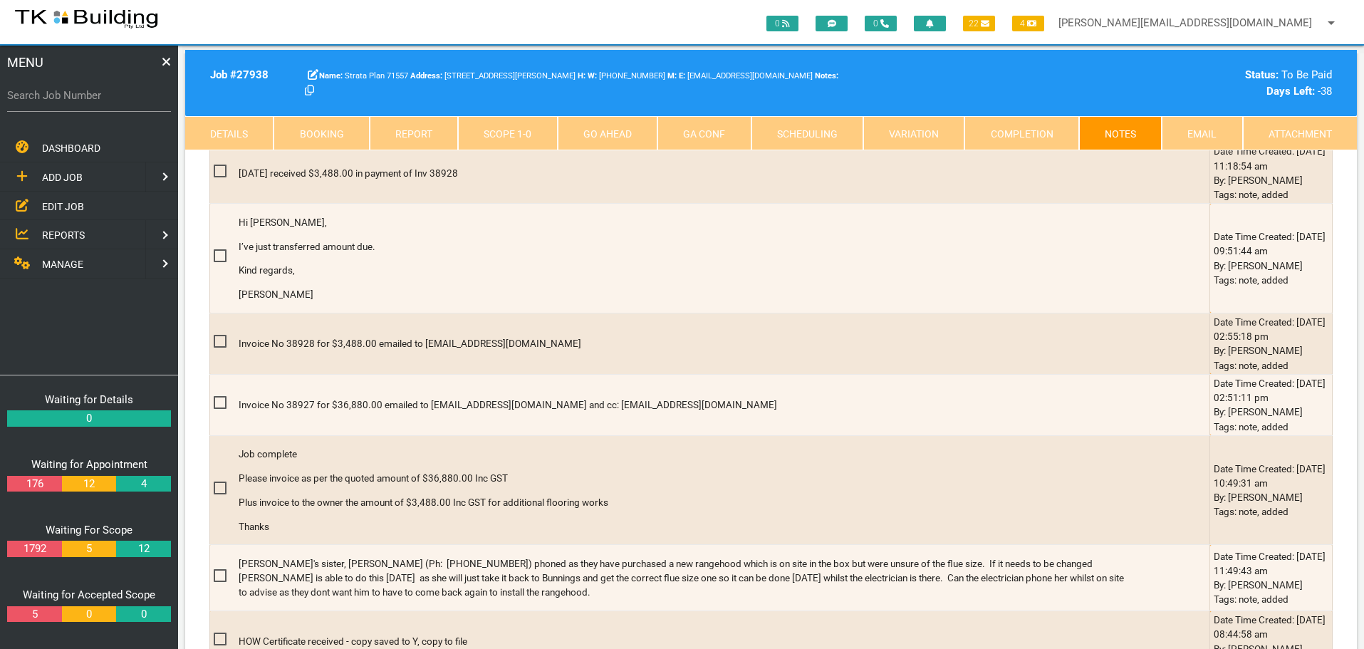
click at [88, 102] on label "Search Job Number" at bounding box center [89, 96] width 164 height 16
click at [88, 102] on input "Search Job Number" at bounding box center [89, 95] width 164 height 33
type input "28150"
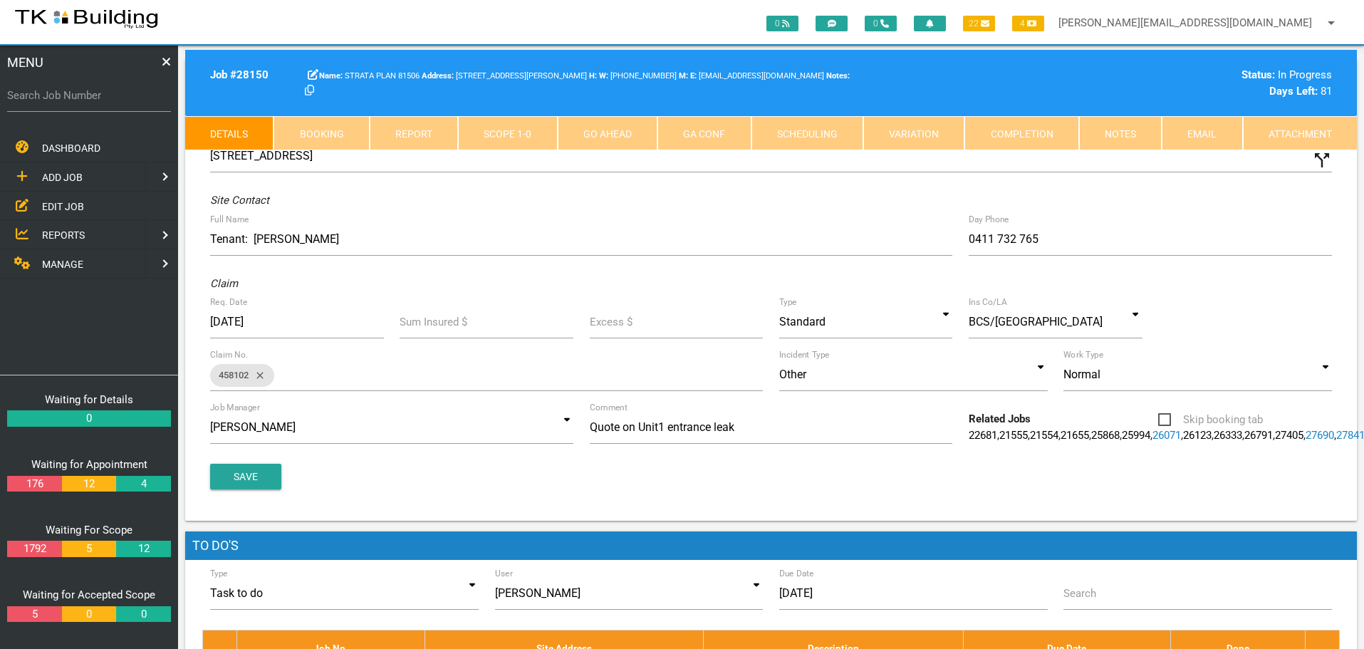
click at [1127, 133] on link "Notes" at bounding box center [1120, 133] width 83 height 34
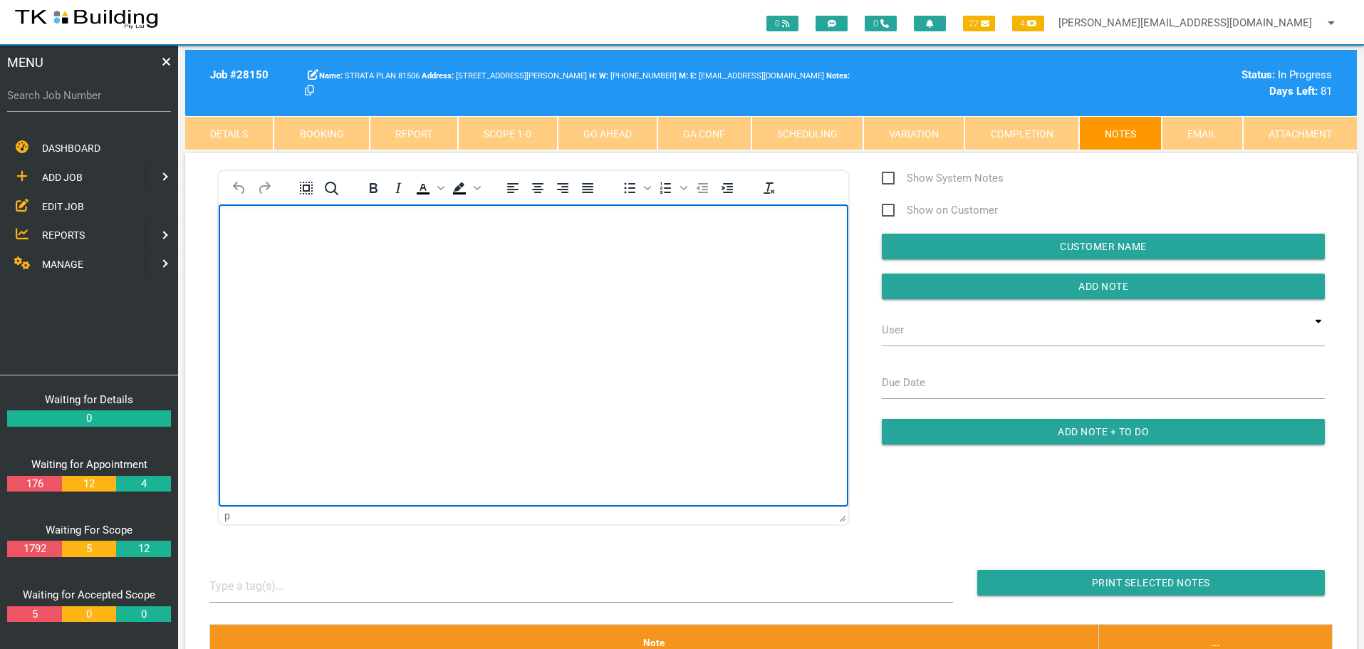
click at [246, 232] on p "Rich Text Area. Press ALT-0 for help." at bounding box center [533, 226] width 594 height 11
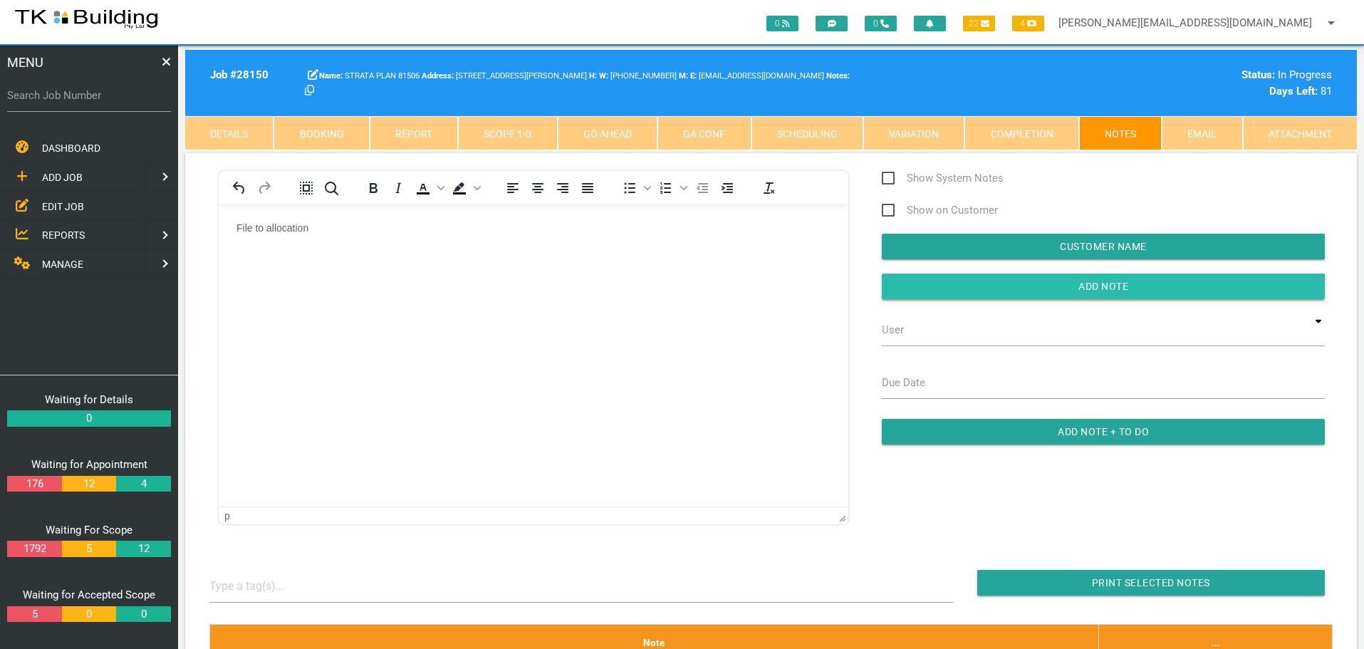
click at [1054, 285] on input "button" at bounding box center [1103, 286] width 443 height 26
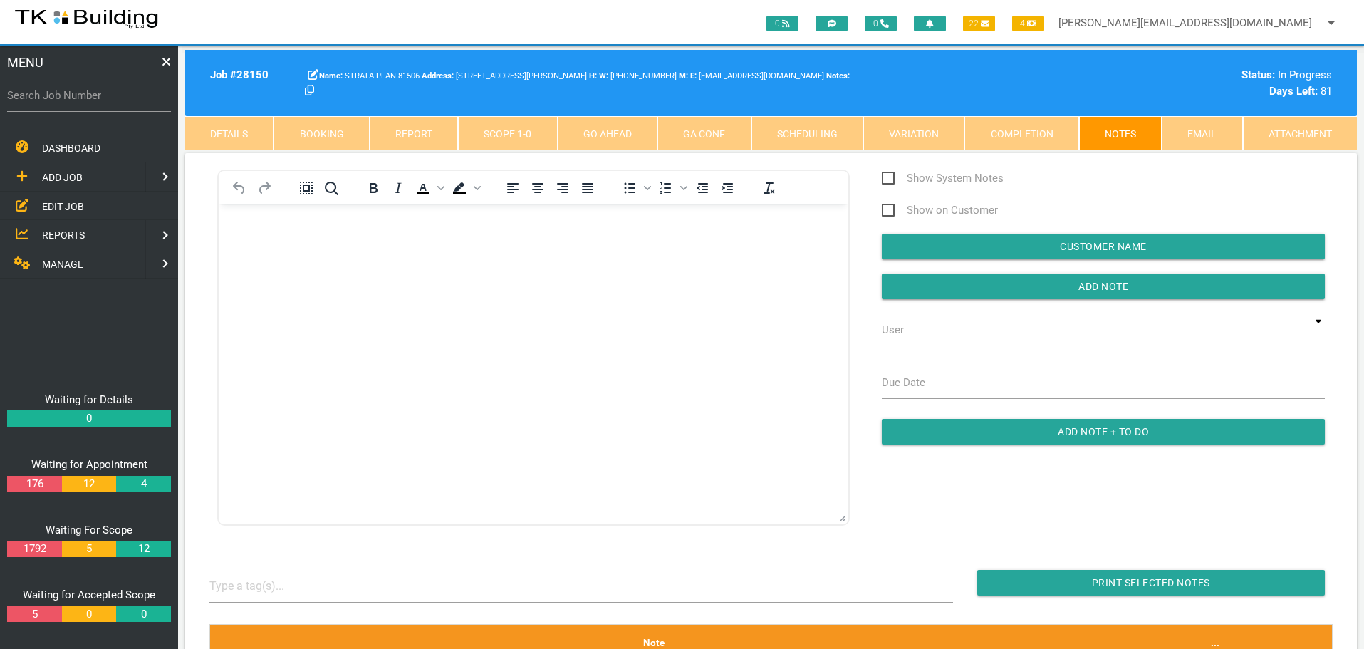
click at [73, 205] on span "EDIT JOB" at bounding box center [63, 205] width 42 height 11
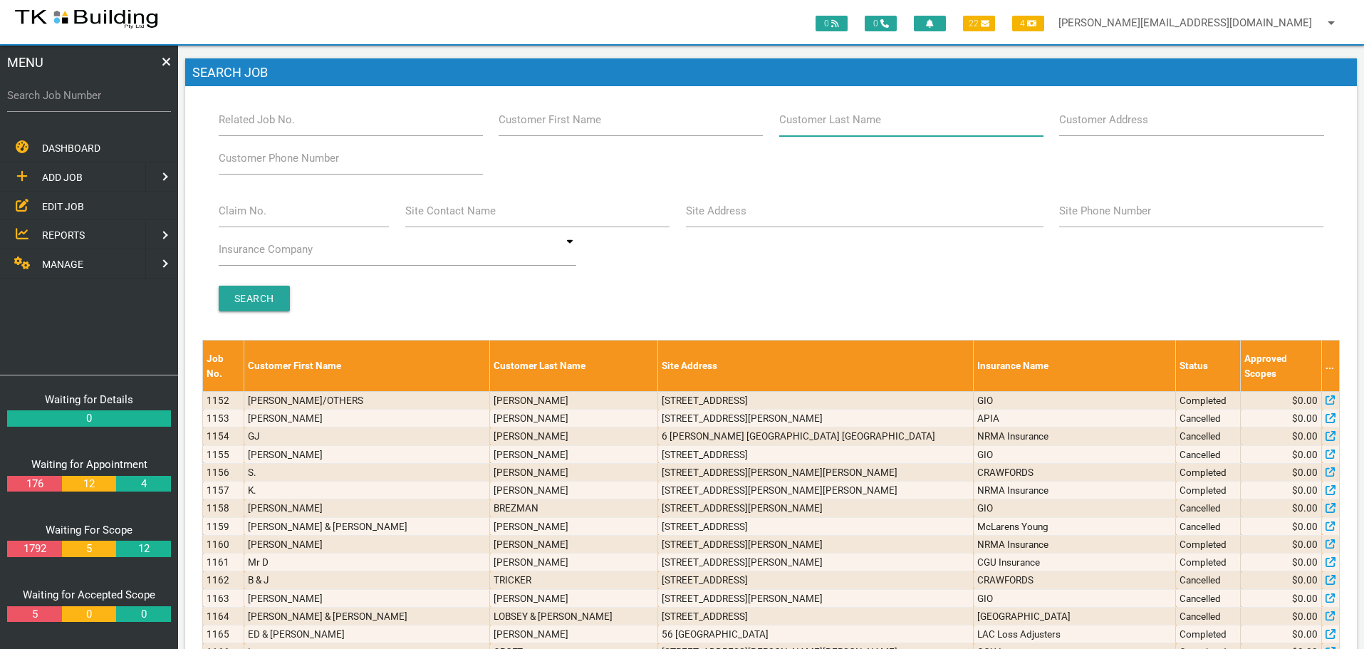
click at [880, 124] on input "Customer Last Name" at bounding box center [911, 119] width 264 height 33
type input "80605"
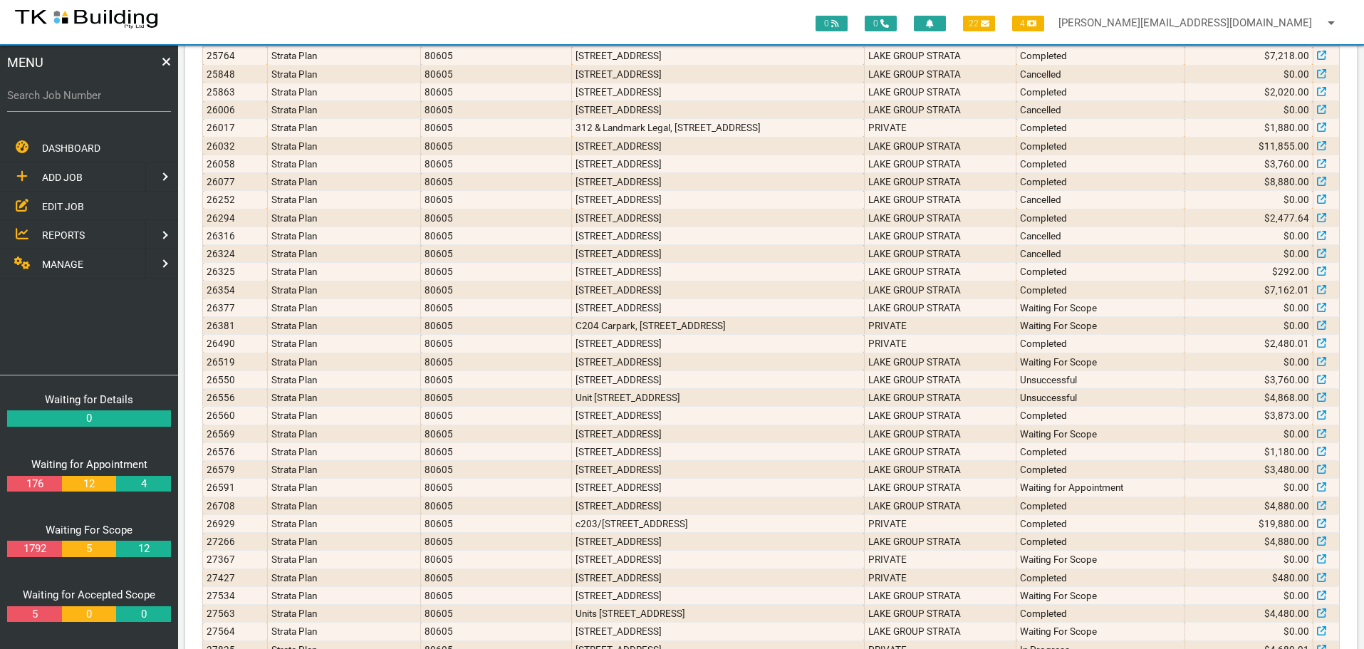
scroll to position [696, 0]
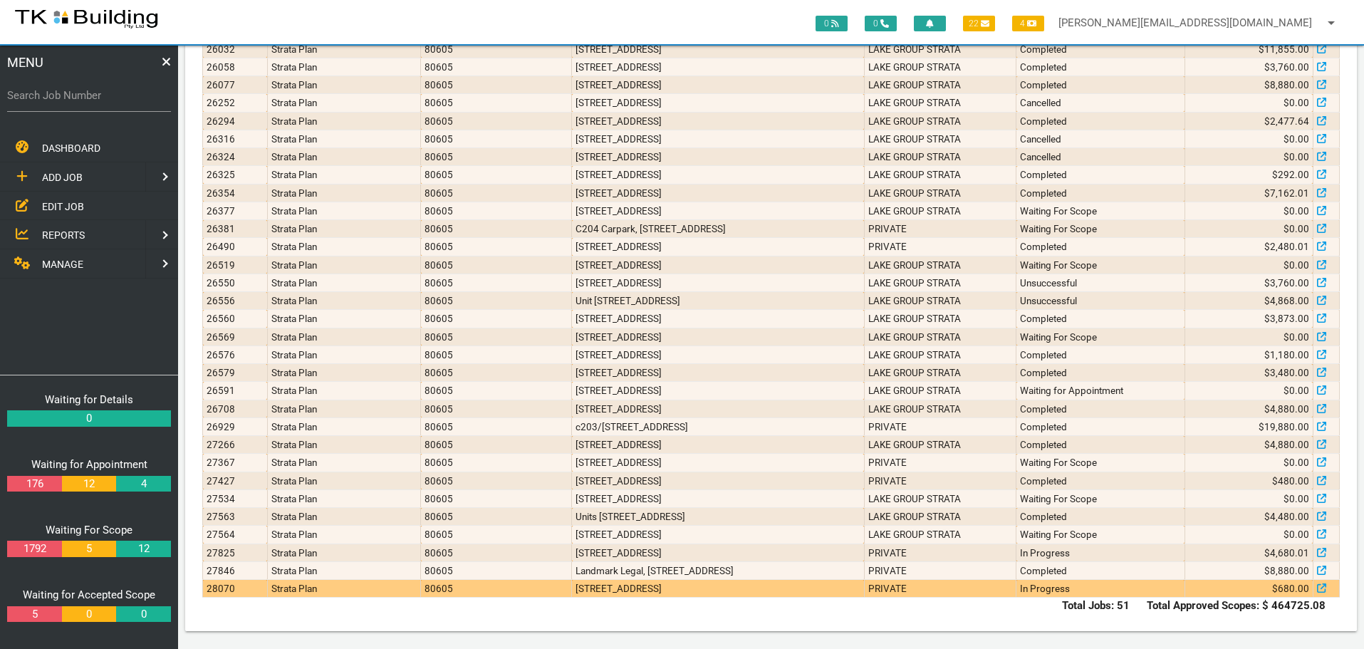
click at [823, 590] on td "[STREET_ADDRESS]" at bounding box center [718, 589] width 293 height 18
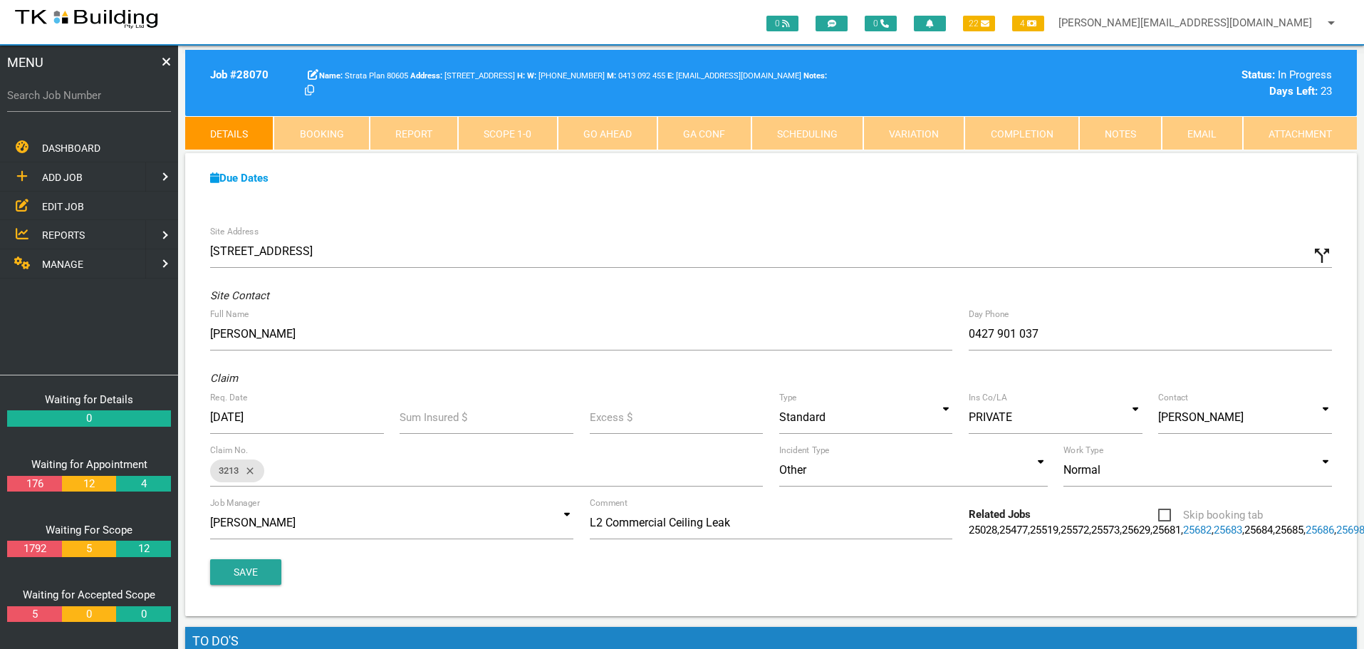
click at [533, 128] on link "Scope 1 - 0" at bounding box center [507, 133] width 99 height 34
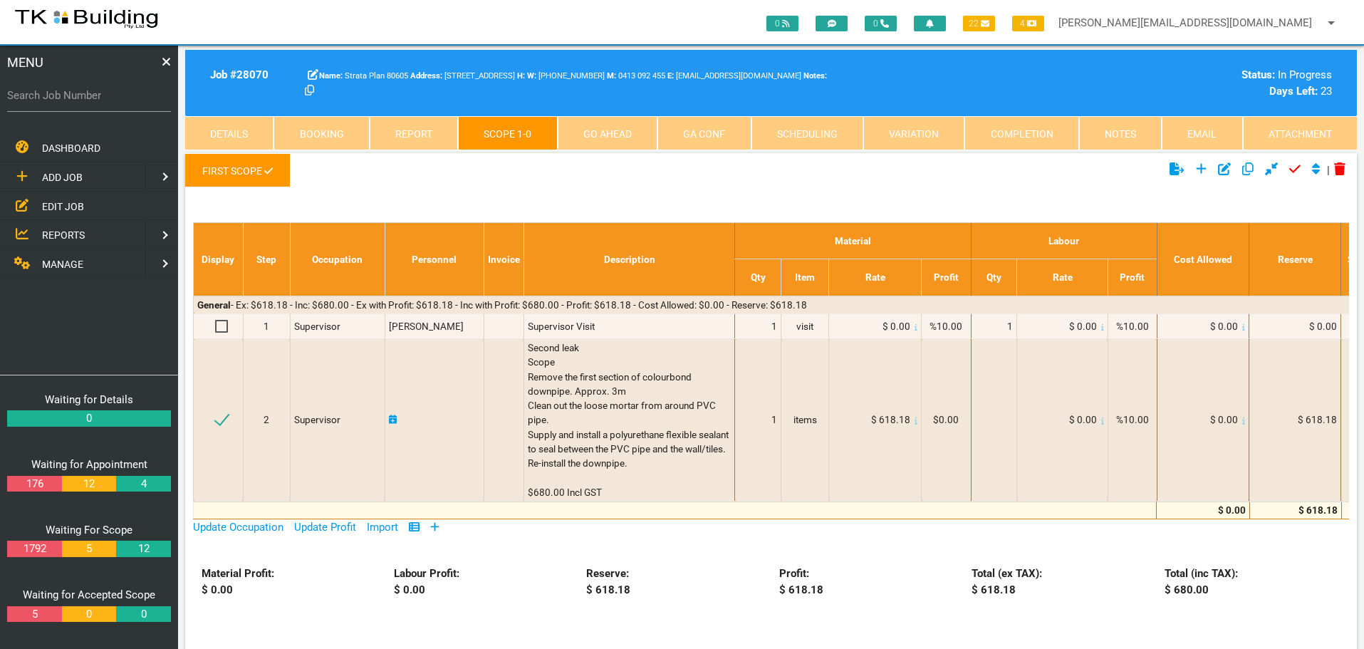
click at [1110, 132] on link "Notes" at bounding box center [1120, 133] width 83 height 34
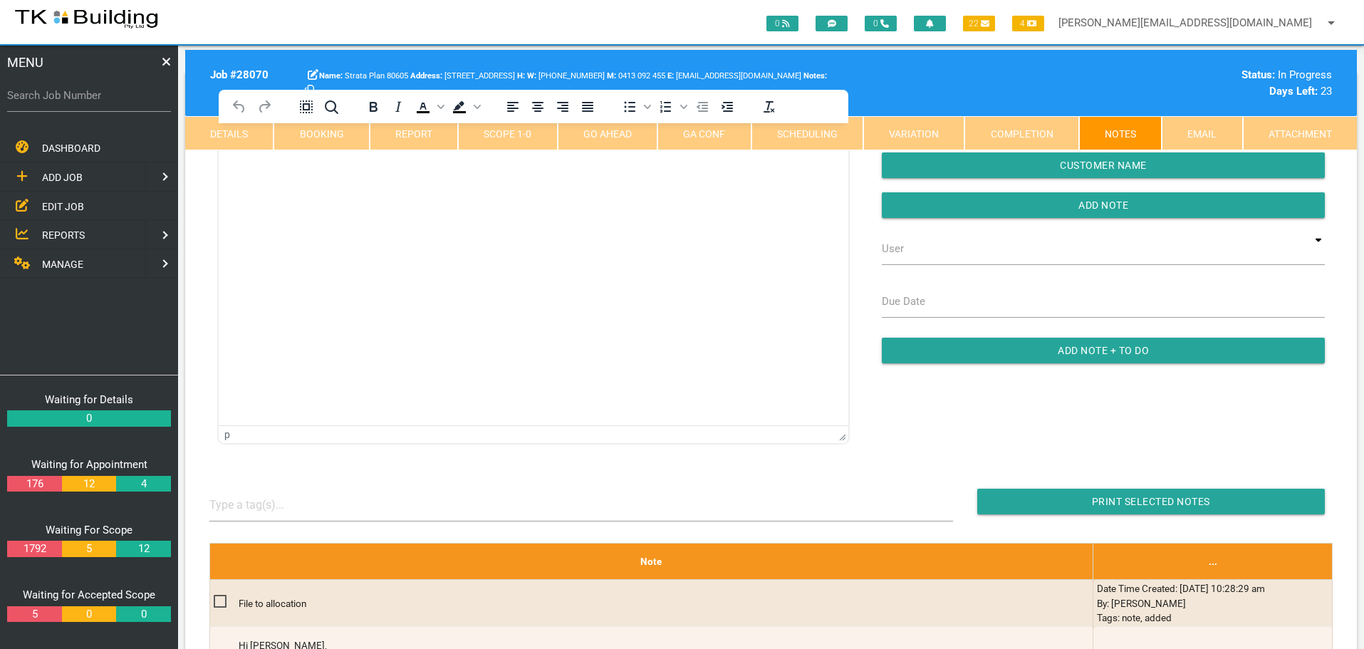
scroll to position [71, 0]
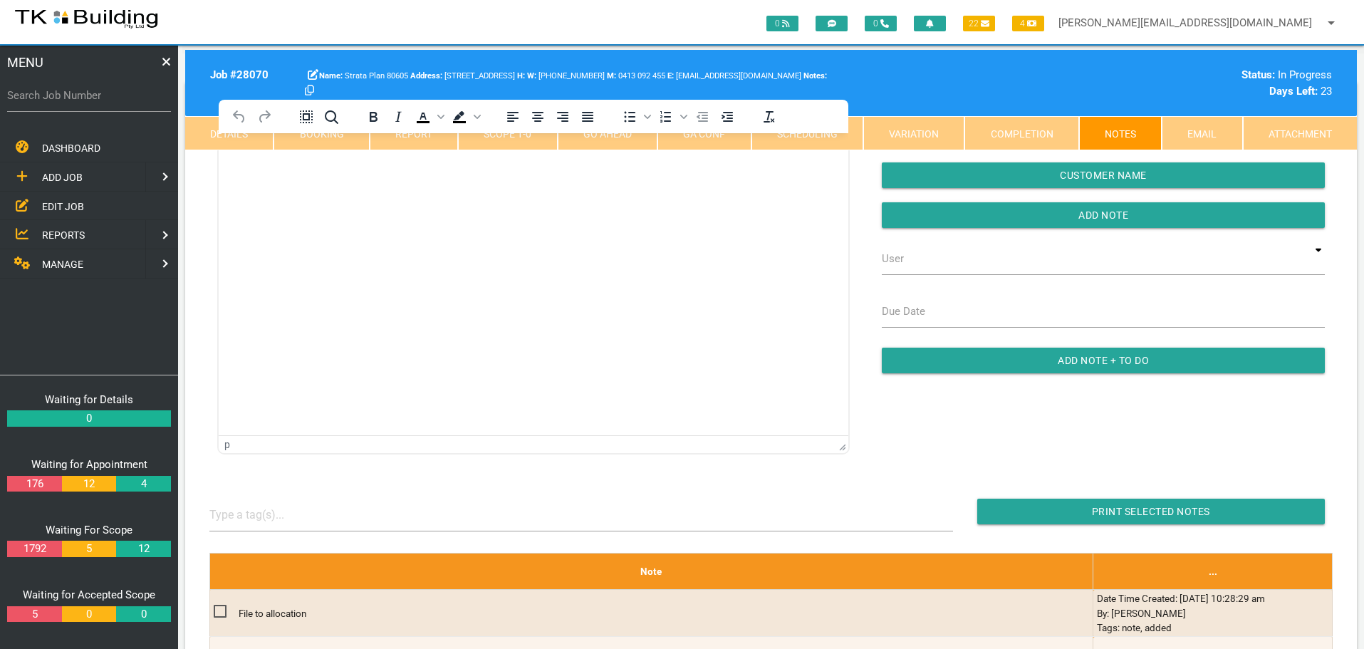
click at [61, 207] on span "EDIT JOB" at bounding box center [63, 205] width 42 height 11
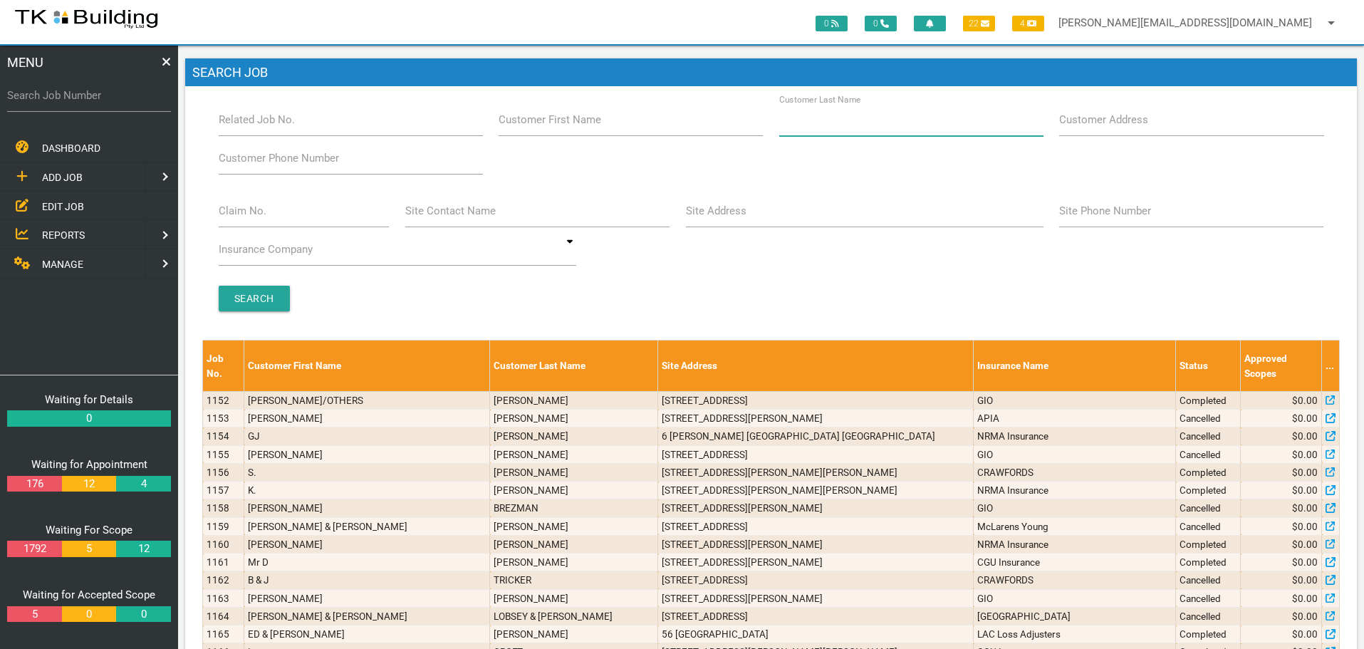
click at [865, 135] on input "Customer Last Name" at bounding box center [911, 119] width 264 height 33
type input "80605"
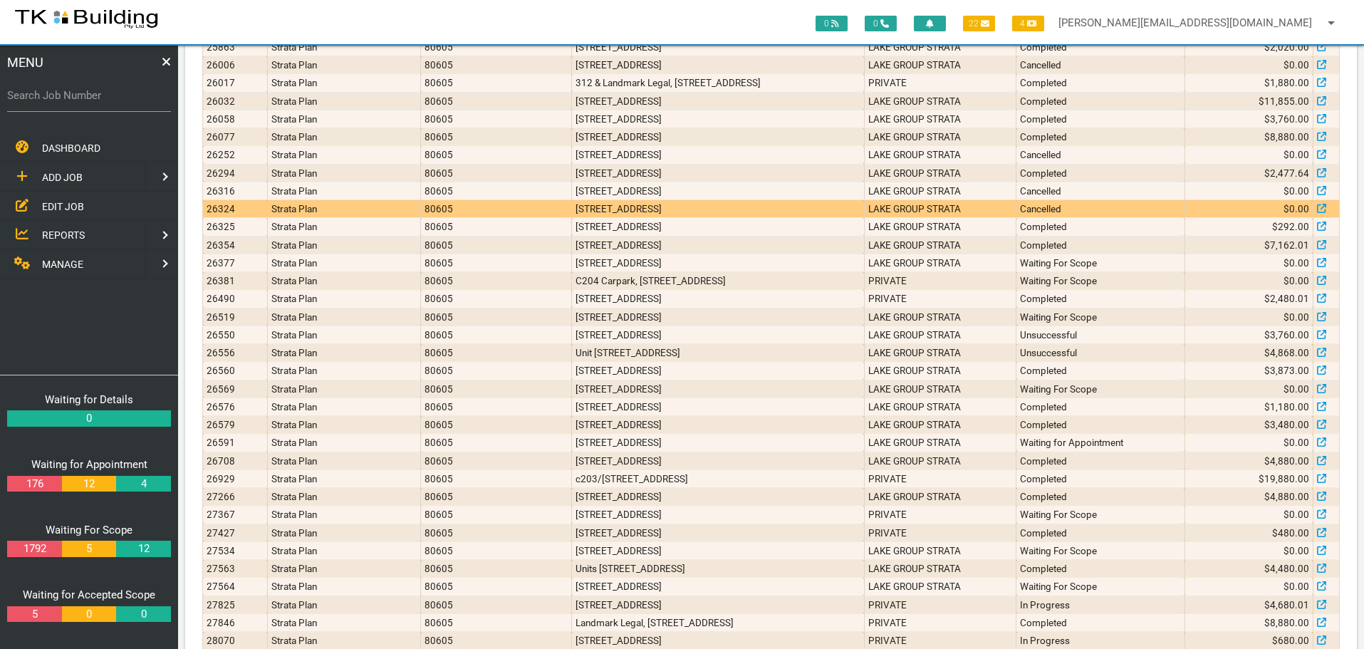
scroll to position [696, 0]
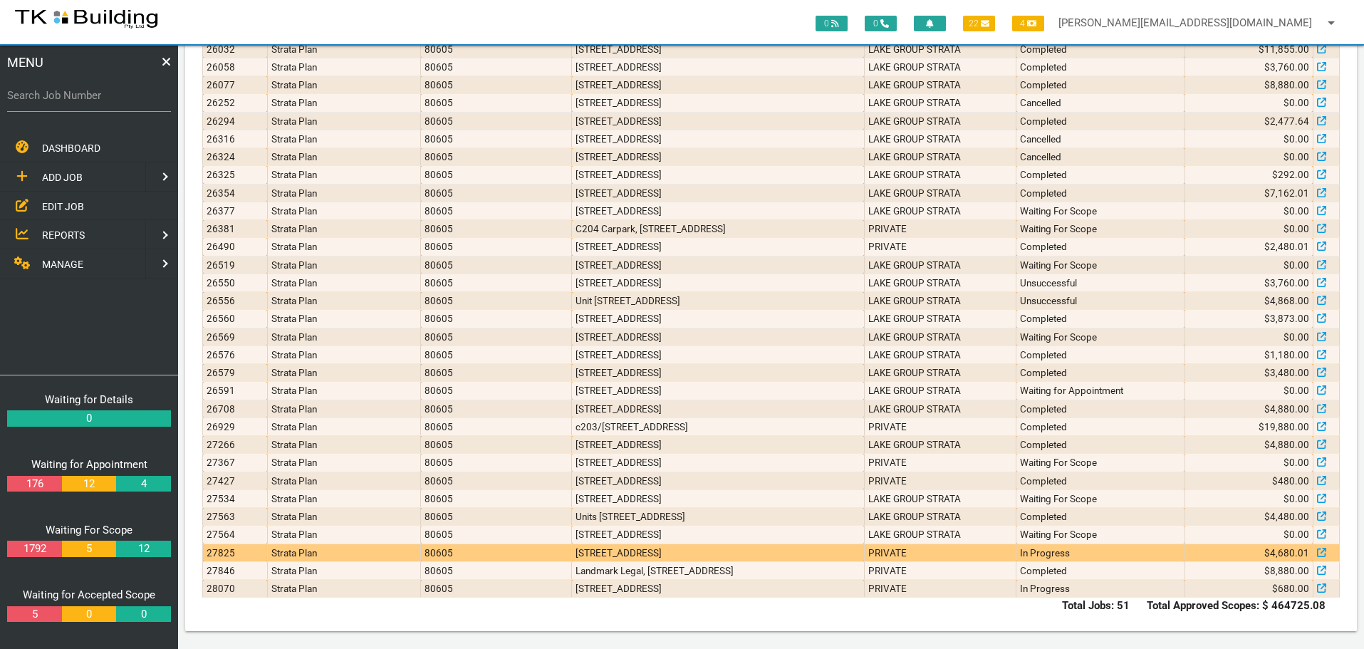
click at [825, 550] on td "[STREET_ADDRESS]" at bounding box center [718, 552] width 293 height 18
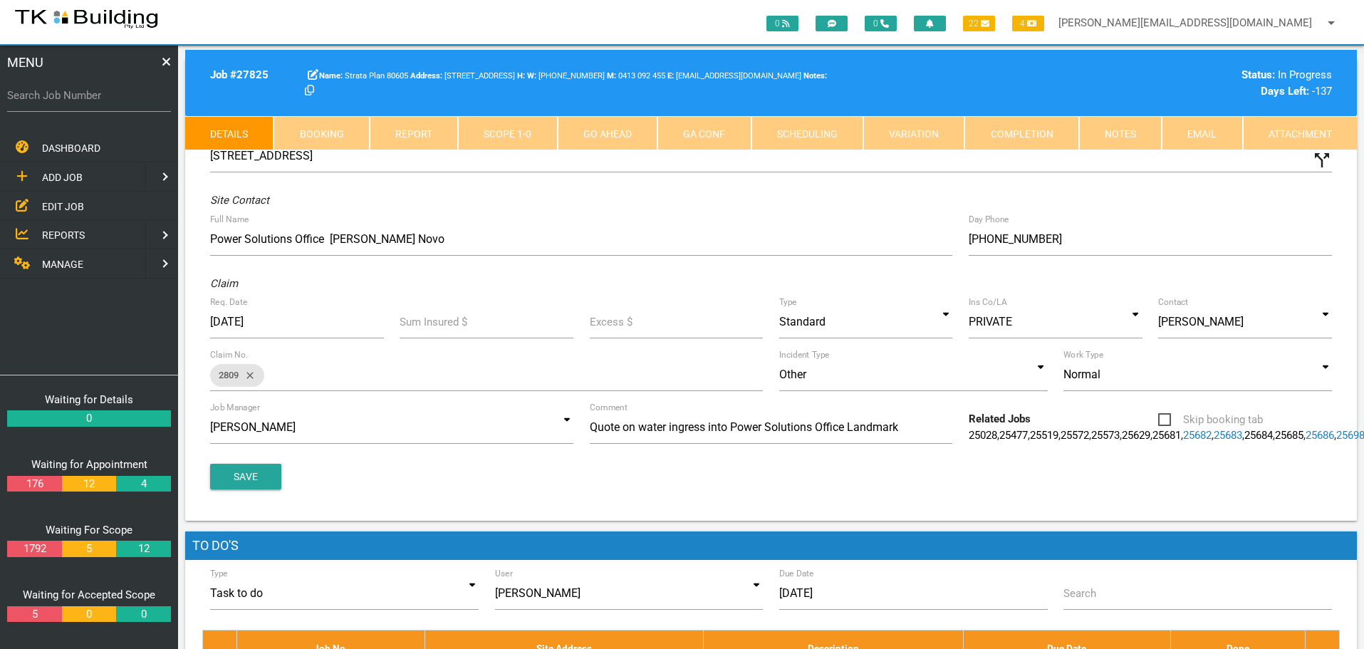
click at [1115, 134] on link "Notes" at bounding box center [1120, 133] width 83 height 34
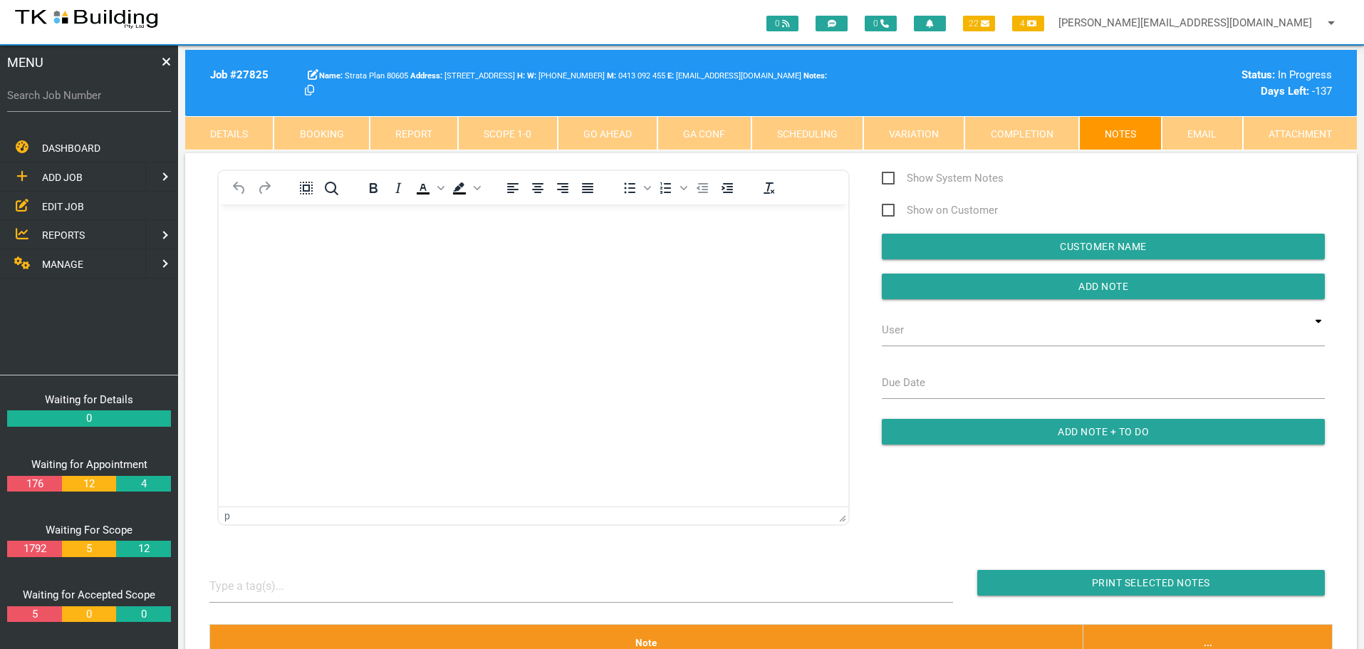
click at [525, 130] on link "Scope 1 - 0" at bounding box center [507, 133] width 99 height 34
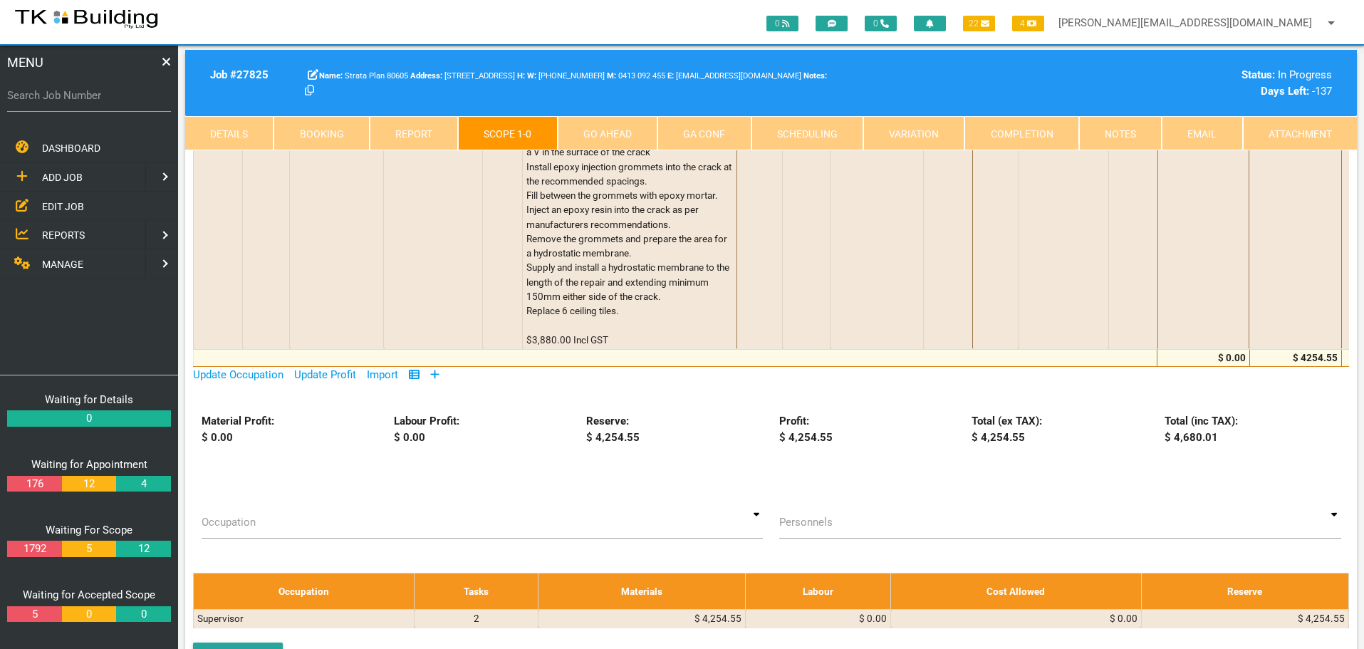
scroll to position [71, 0]
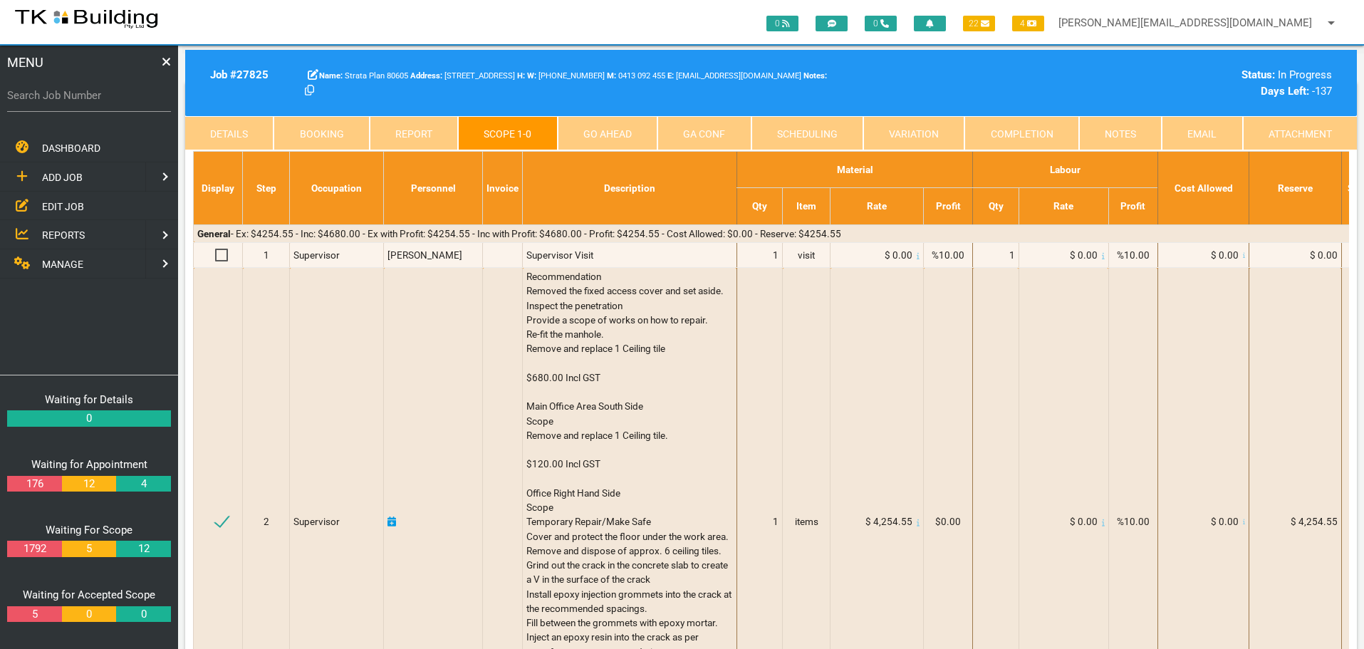
click at [1129, 127] on link "Notes" at bounding box center [1120, 133] width 83 height 34
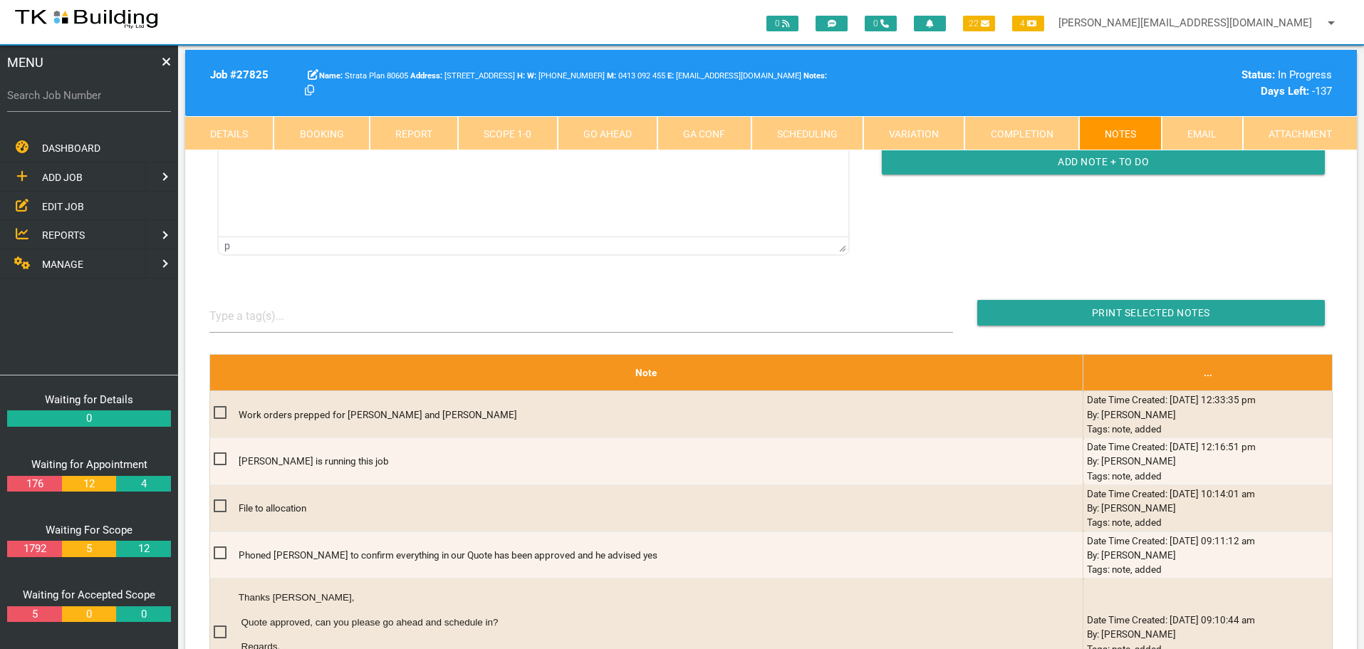
scroll to position [214, 0]
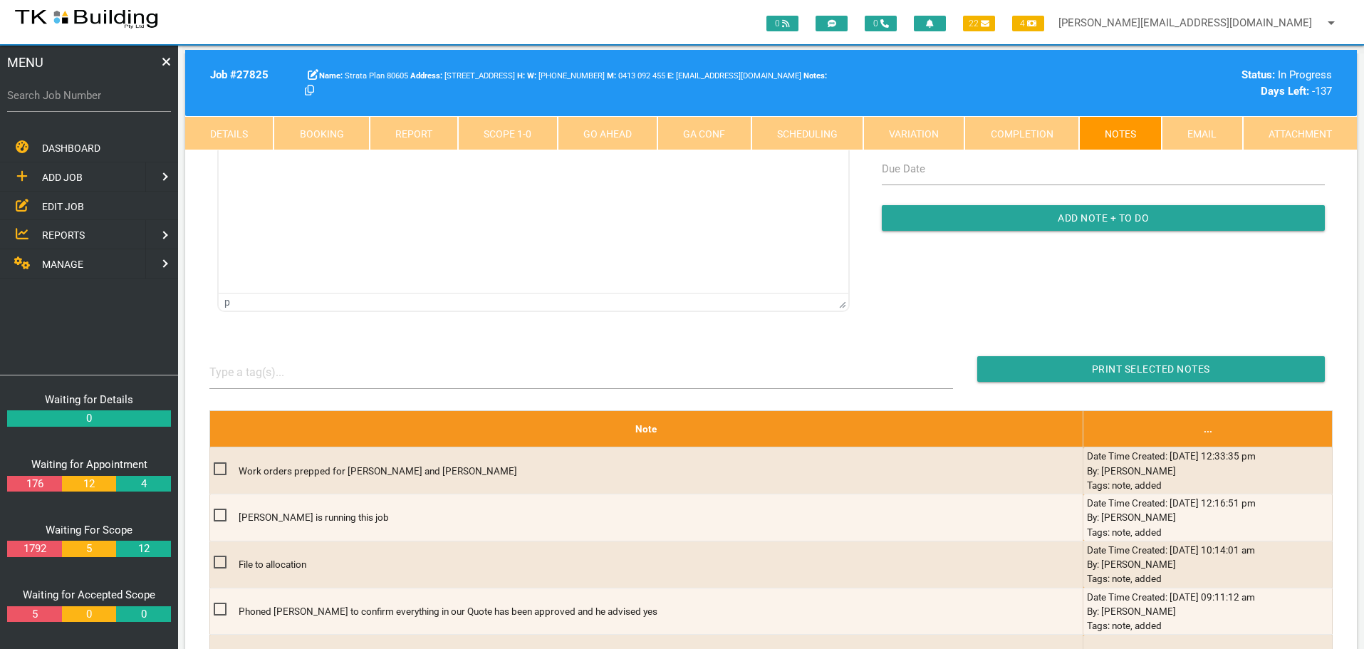
click at [125, 100] on label "Search Job Number" at bounding box center [89, 96] width 164 height 16
click at [125, 100] on input "Search Job Number" at bounding box center [89, 95] width 164 height 33
type input "27205"
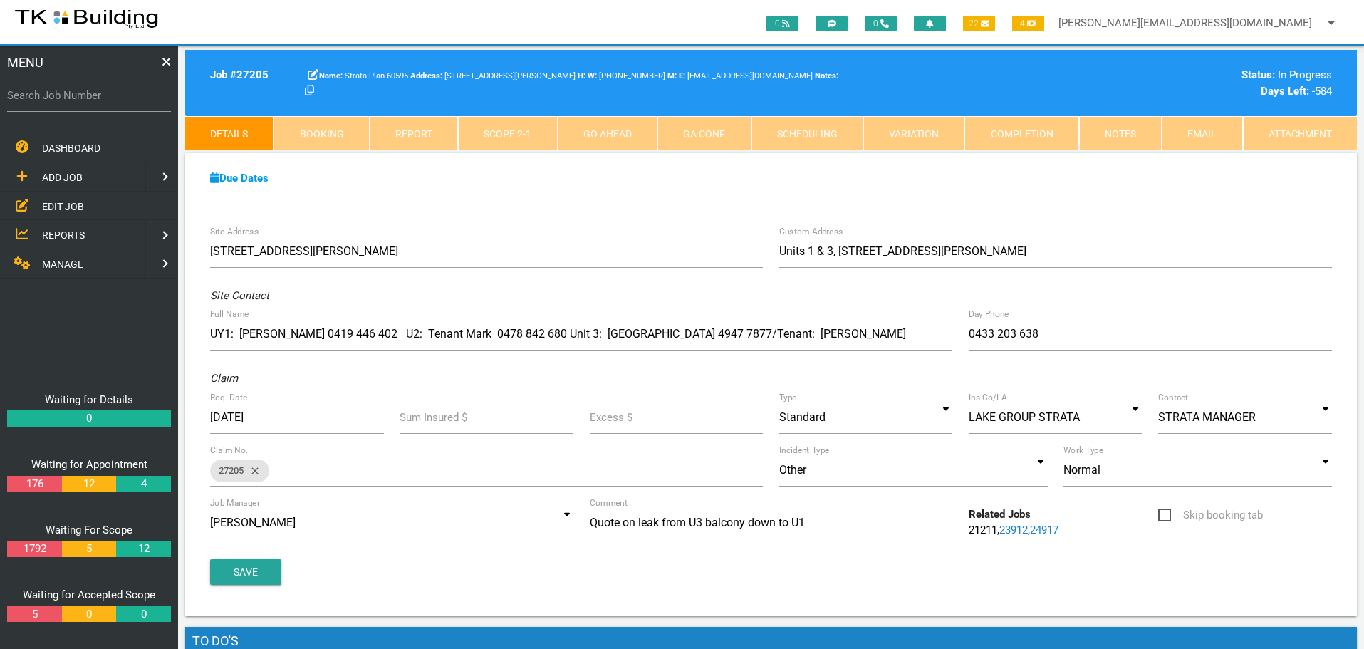
click at [1134, 132] on link "Notes" at bounding box center [1120, 133] width 83 height 34
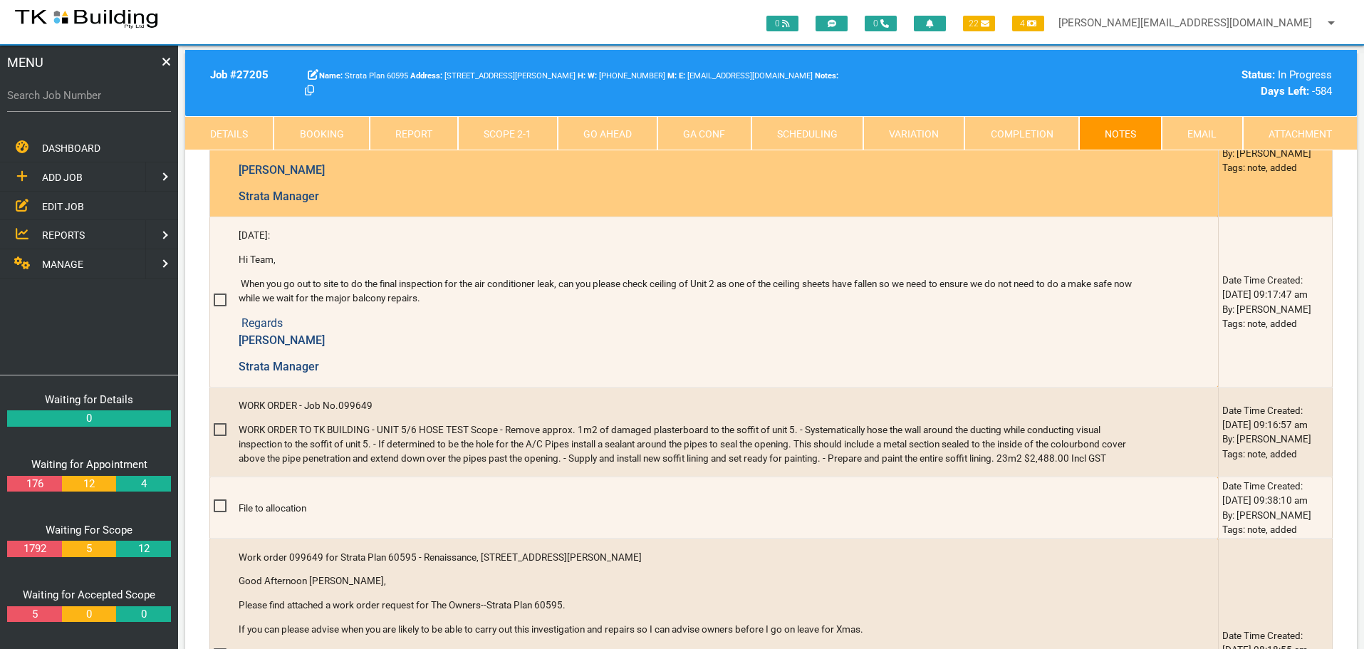
scroll to position [7078, 0]
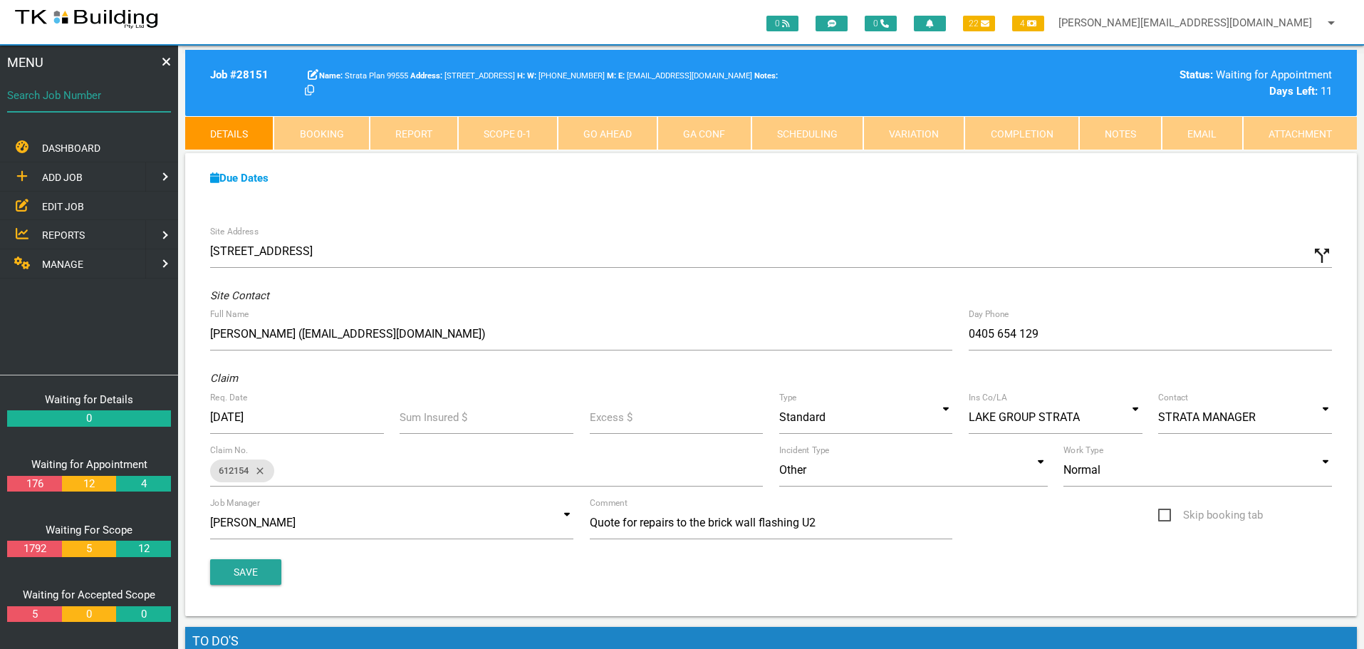
click at [57, 109] on input "Search Job Number" at bounding box center [89, 95] width 164 height 33
type input "27205"
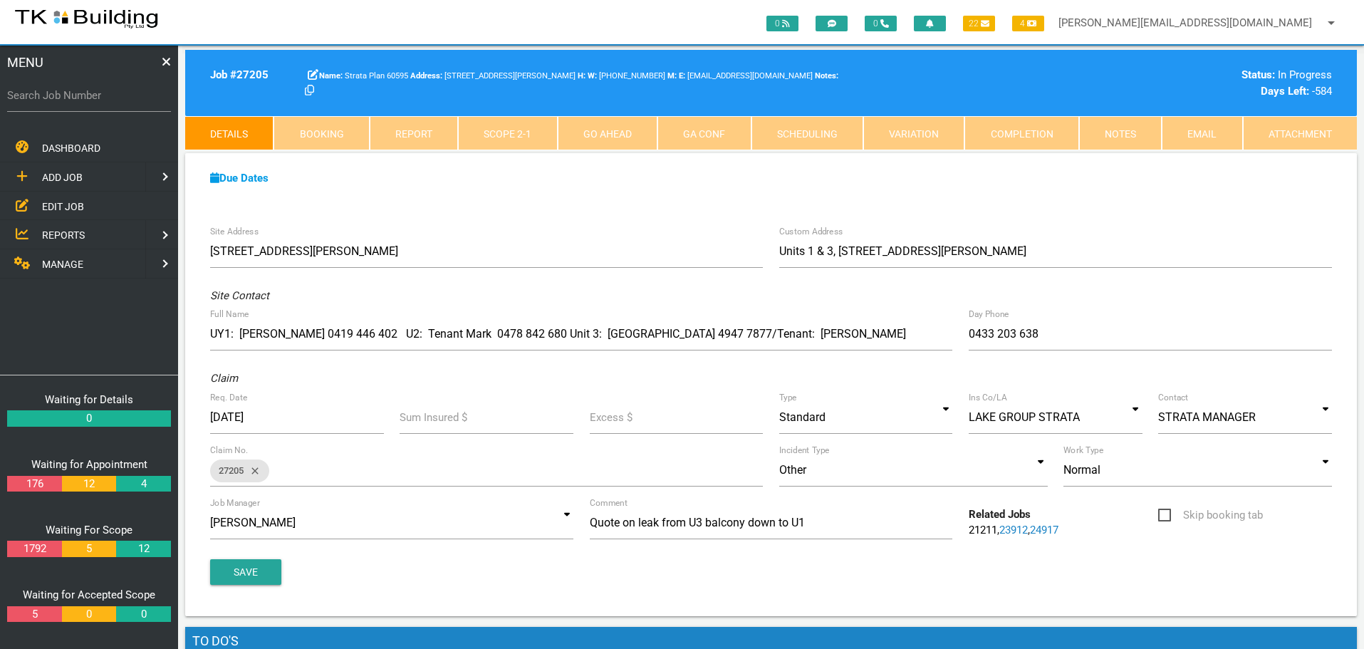
click at [1110, 132] on link "Notes" at bounding box center [1120, 133] width 83 height 34
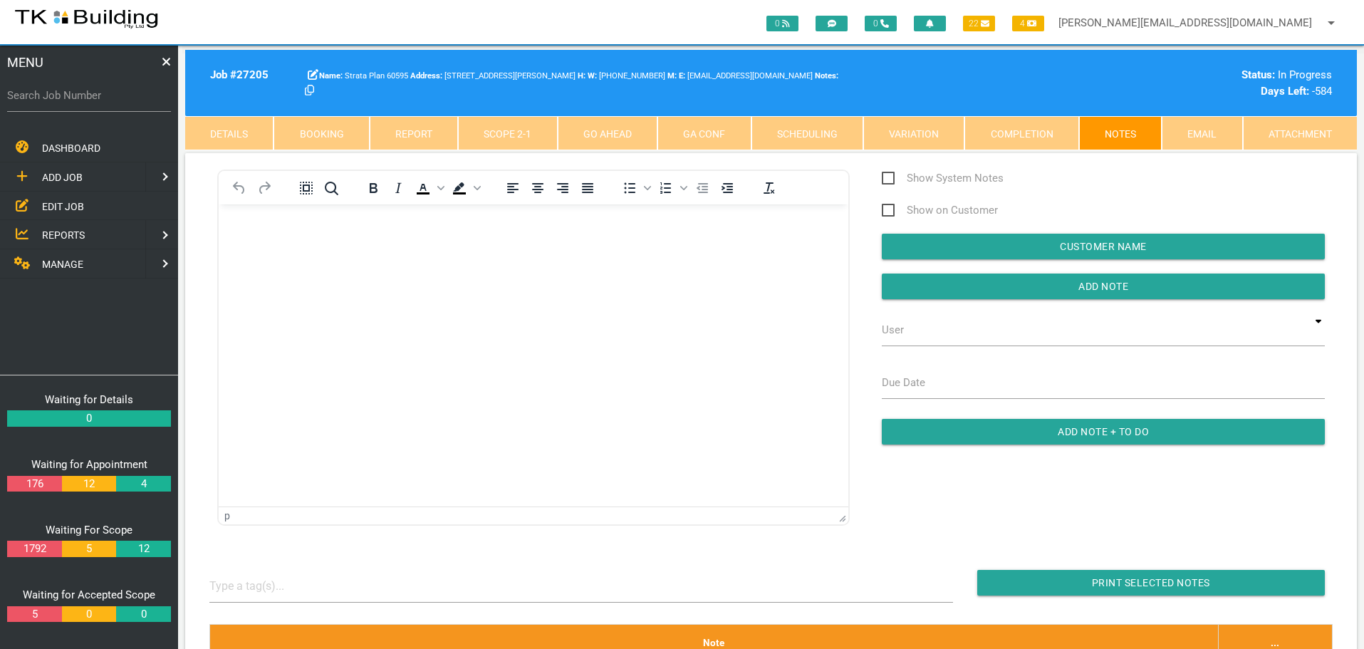
click at [267, 251] on body "Rich Text Area. Press ALT-0 for help." at bounding box center [534, 244] width 630 height 47
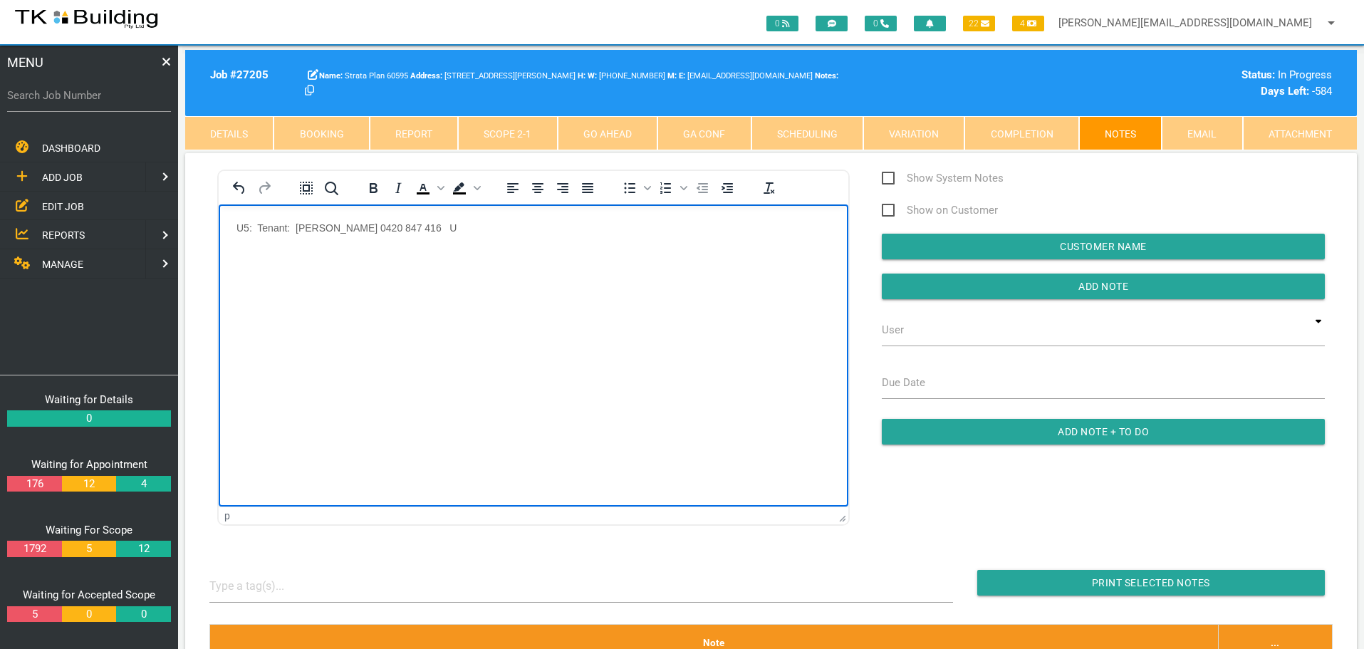
click at [244, 223] on p "U5: Tenant: Jeffery Lord 0420 847 416 U" at bounding box center [533, 226] width 594 height 11
click at [442, 224] on p "U6: Tenant: Jeffery Lord 0420 847 416 U" at bounding box center [533, 226] width 594 height 11
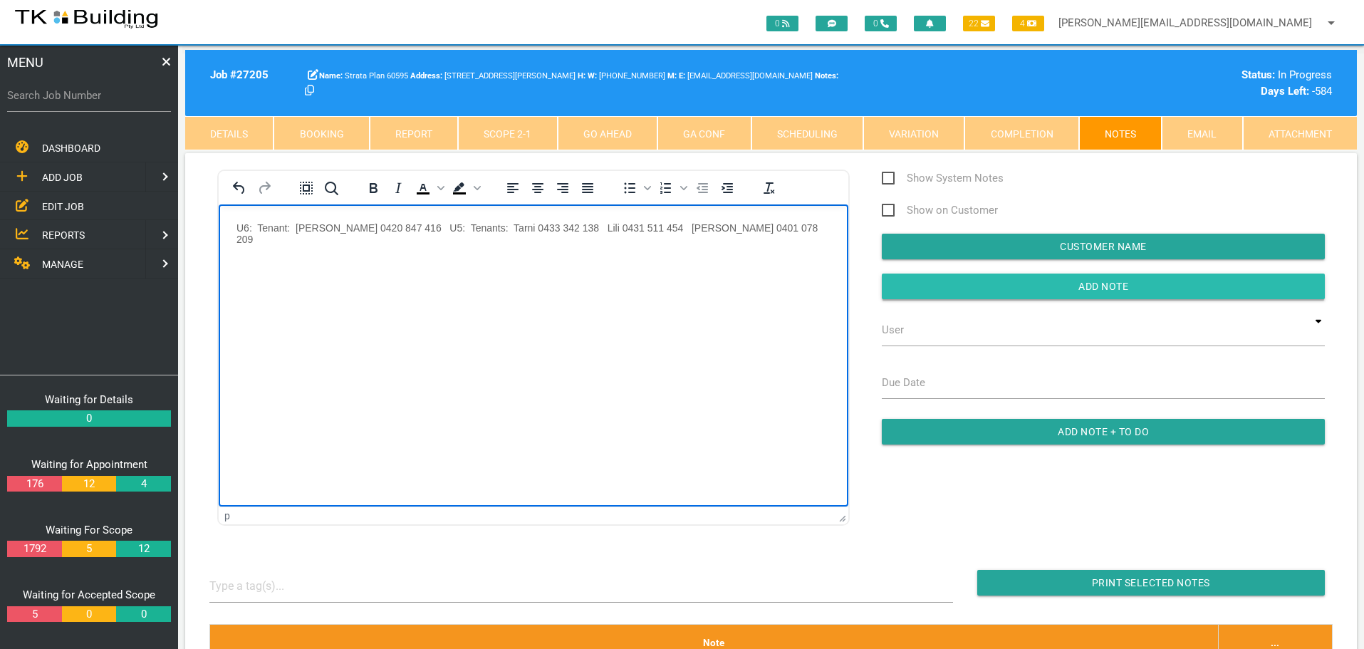
click at [912, 285] on input "Add Note" at bounding box center [1103, 286] width 443 height 26
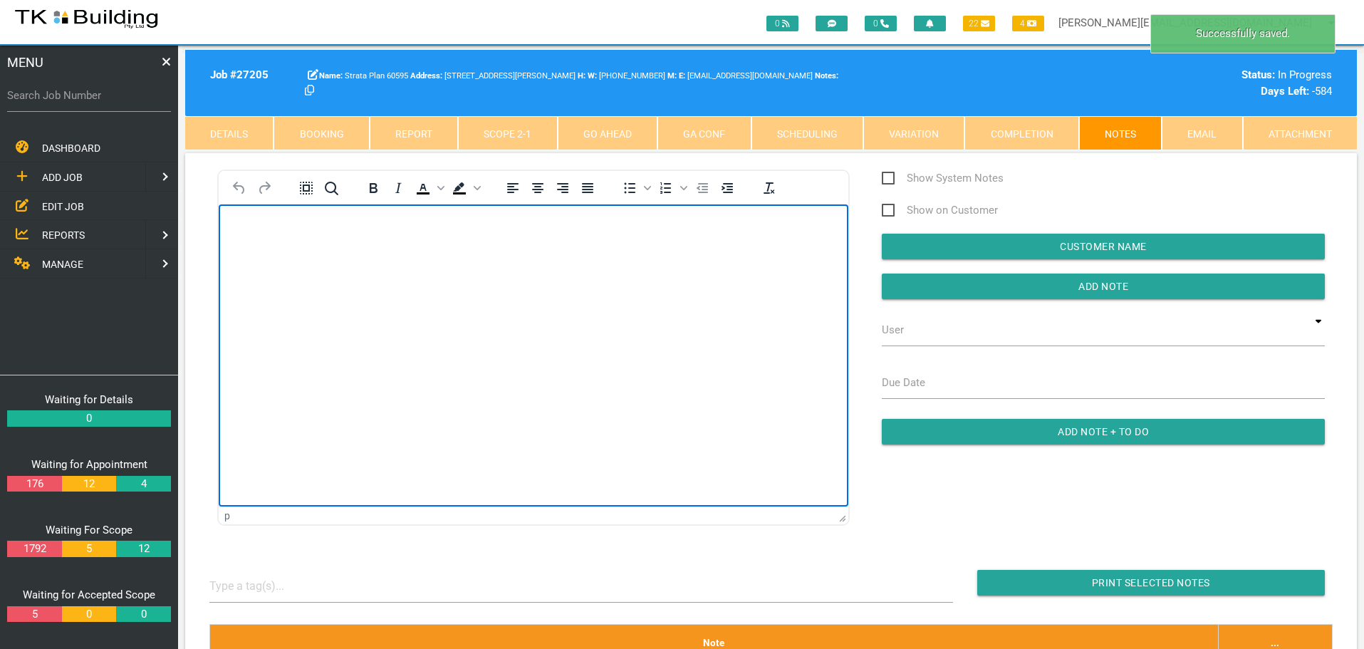
click at [251, 235] on body "Rich Text Area. Press ALT-0 for help." at bounding box center [534, 244] width 630 height 47
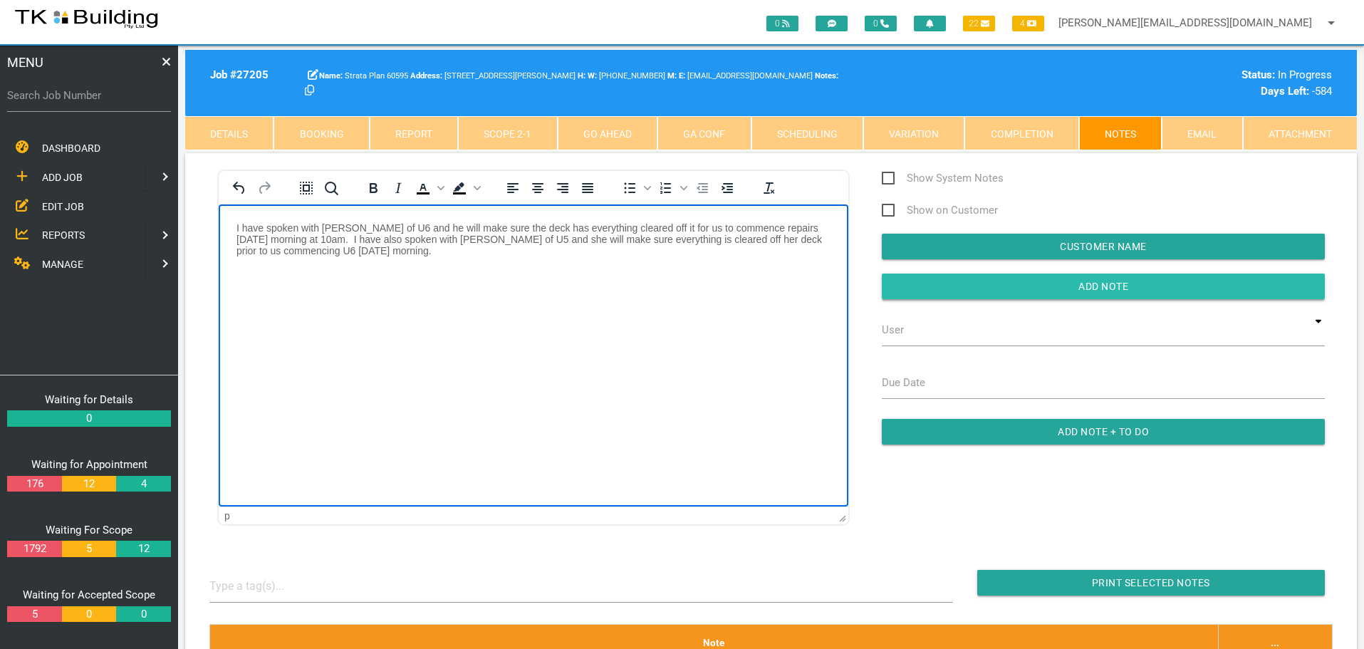
click at [1005, 276] on input "Add Note" at bounding box center [1103, 286] width 443 height 26
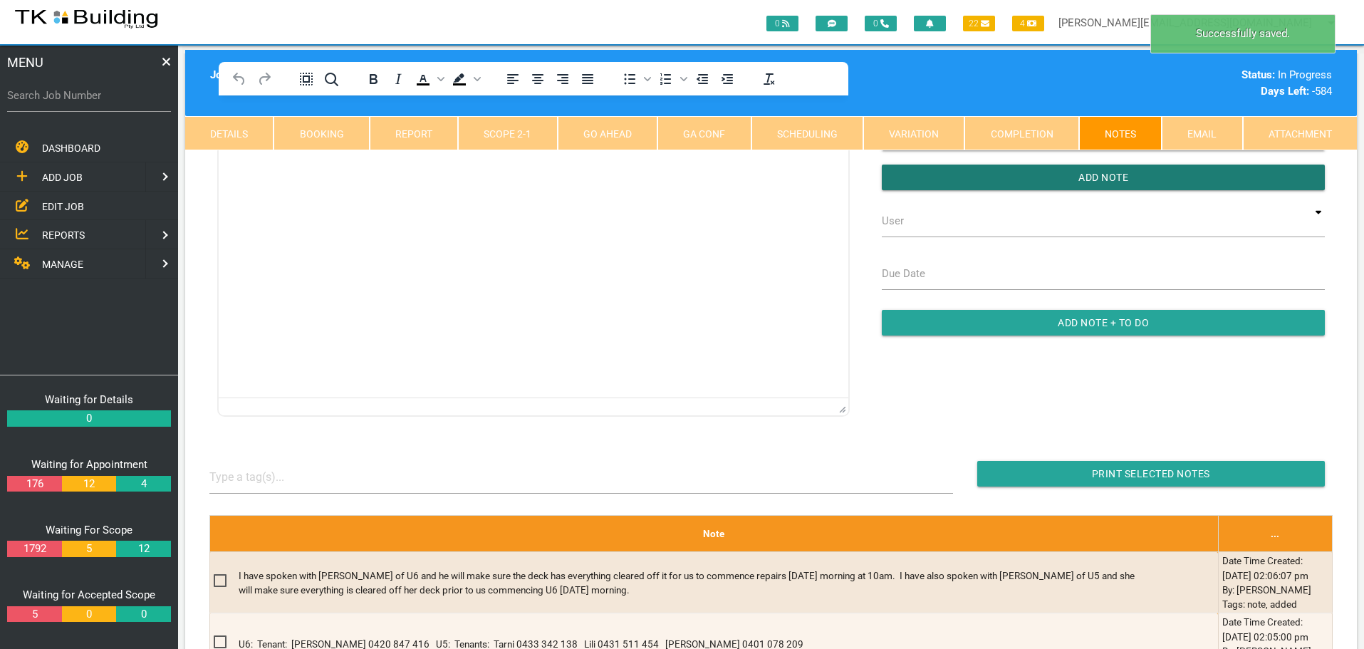
scroll to position [285, 0]
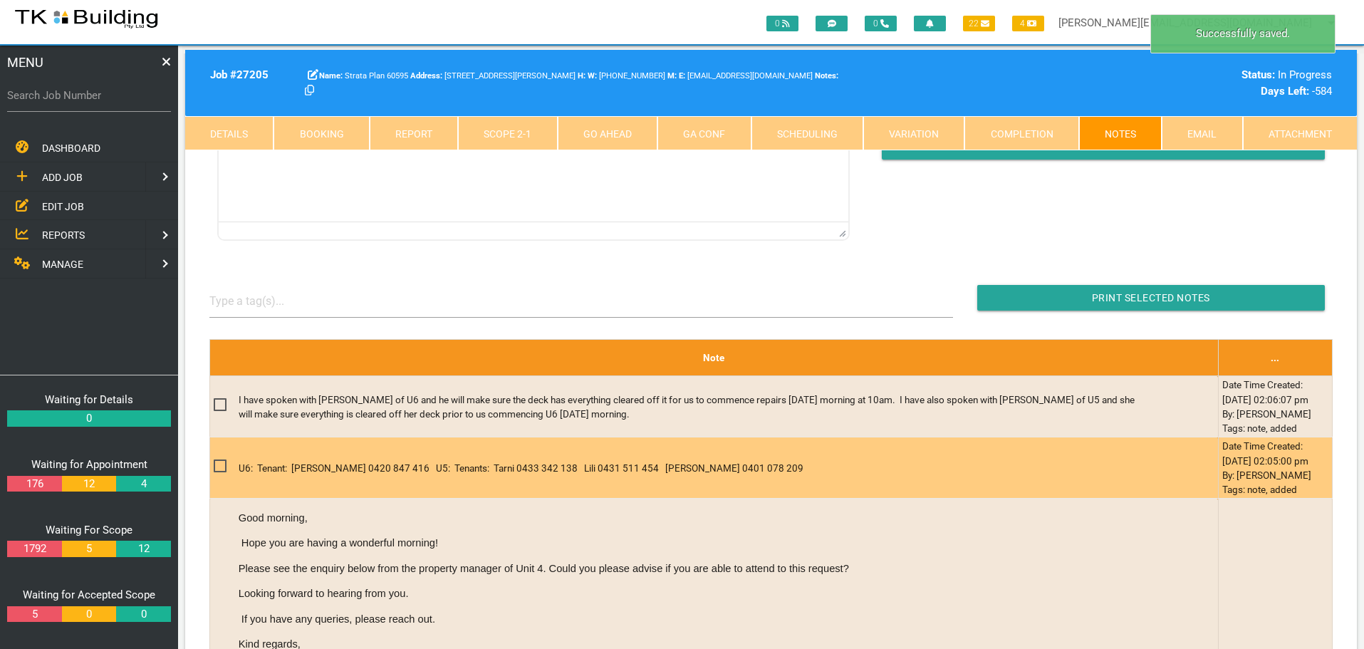
click at [223, 475] on span at bounding box center [226, 466] width 25 height 18
click at [223, 466] on input "checkbox" at bounding box center [218, 461] width 9 height 9
checkbox input "true"
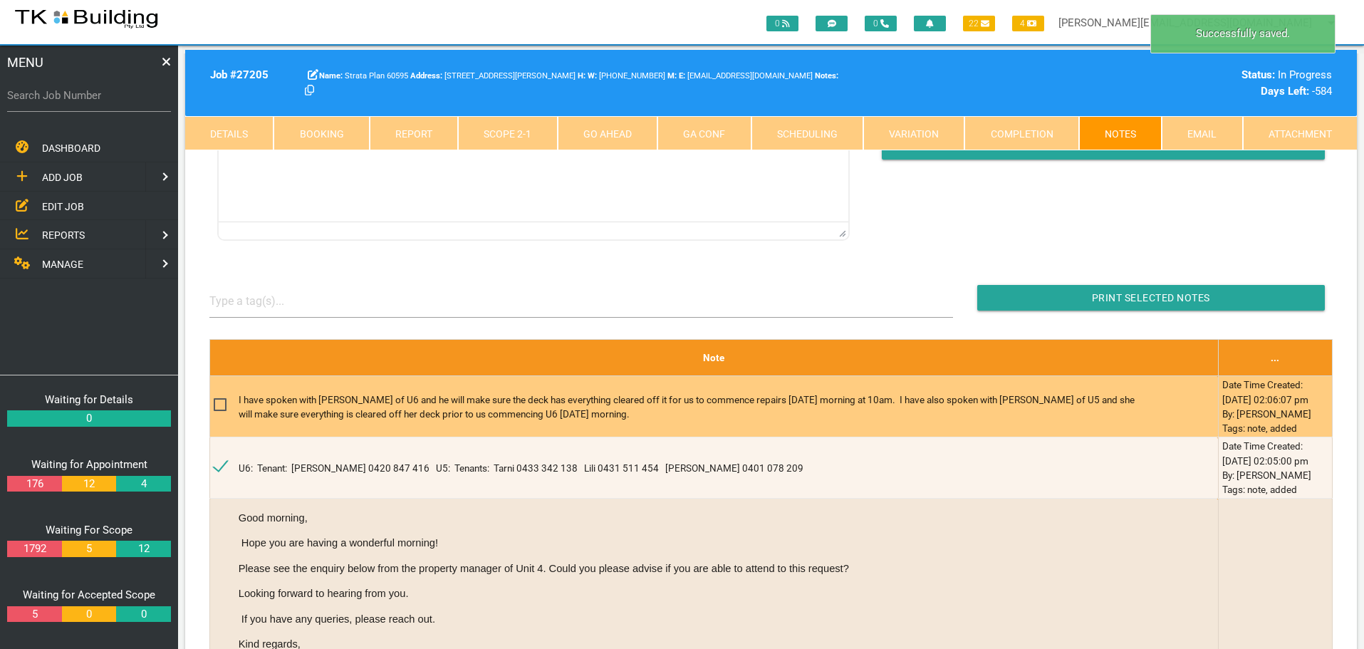
click at [223, 409] on span at bounding box center [226, 405] width 25 height 18
click at [223, 405] on input "checkbox" at bounding box center [218, 400] width 9 height 9
checkbox input "true"
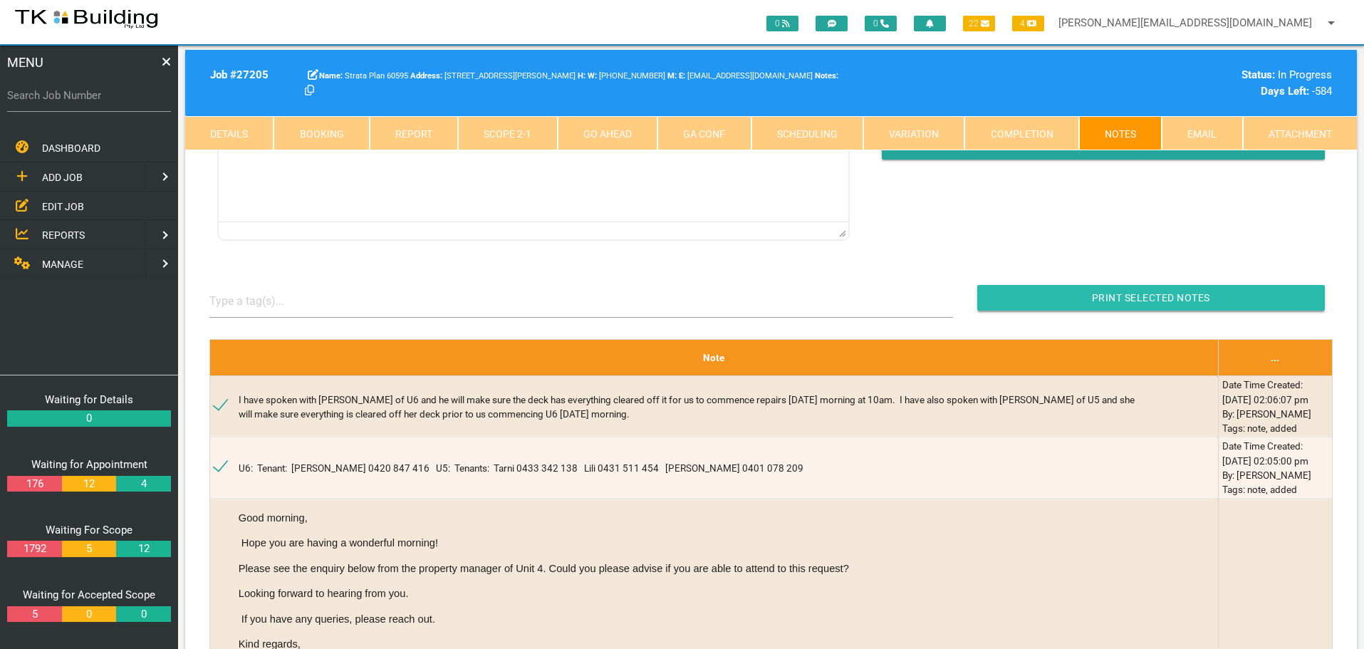
click at [1105, 298] on input "button" at bounding box center [1151, 298] width 348 height 26
